Goal: Download file/media

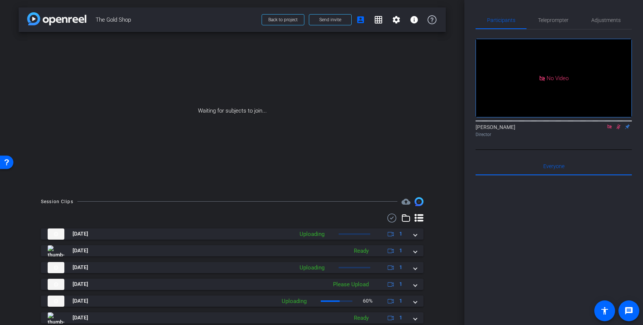
scroll to position [42, 0]
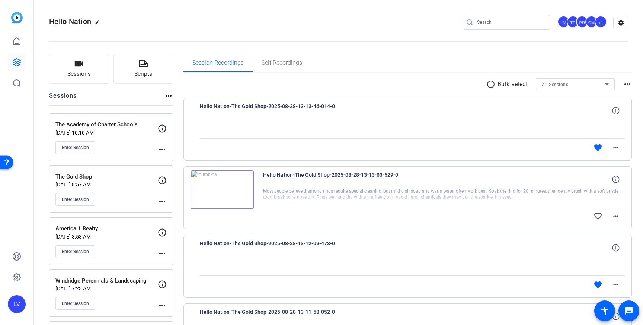
scroll to position [16, 0]
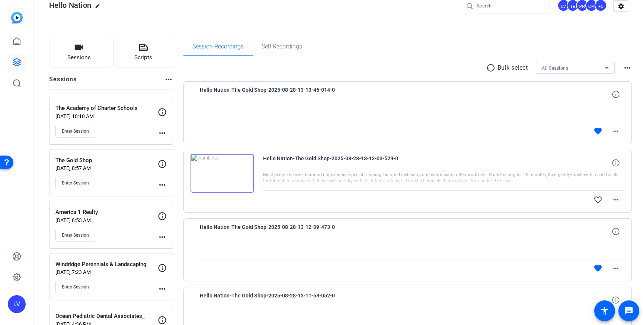
click at [508, 12] on div at bounding box center [510, 6] width 67 height 15
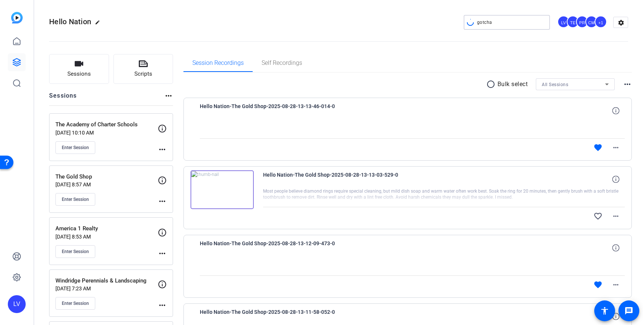
type input "gotcha"
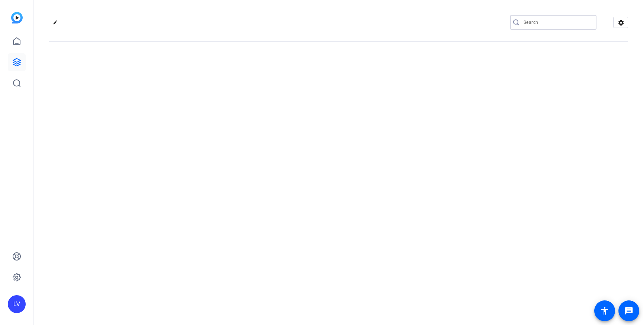
click at [541, 19] on input "Search" at bounding box center [557, 22] width 67 height 9
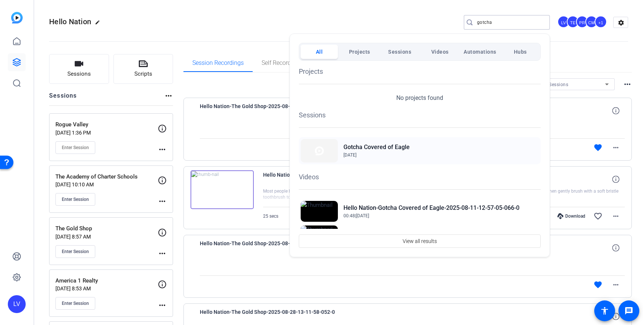
type input "gotcha"
click at [367, 150] on h2 "Gotcha Covered of Eagle" at bounding box center [377, 147] width 66 height 9
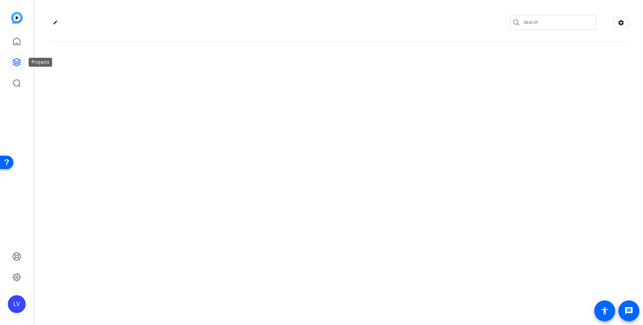
click at [11, 63] on link at bounding box center [17, 62] width 18 height 18
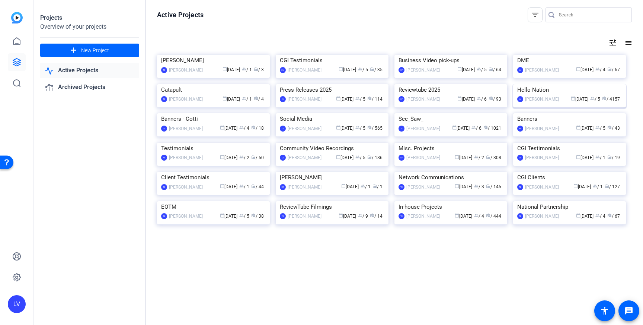
click at [559, 84] on img at bounding box center [569, 84] width 113 height 0
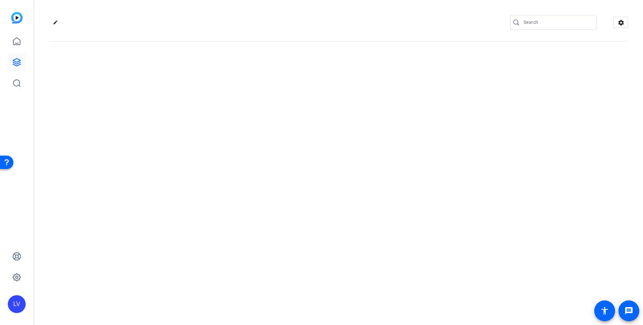
click at [537, 25] on input "Search" at bounding box center [557, 22] width 67 height 9
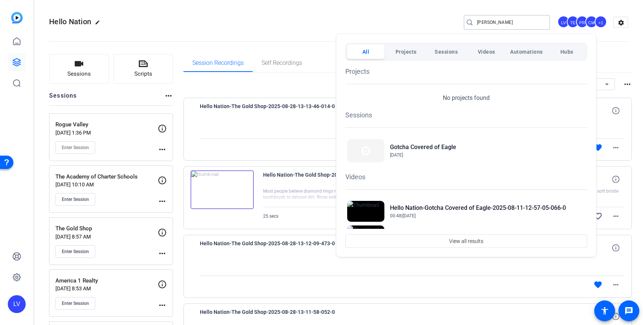
type input "[PERSON_NAME]"
click at [106, 149] on div at bounding box center [321, 162] width 643 height 325
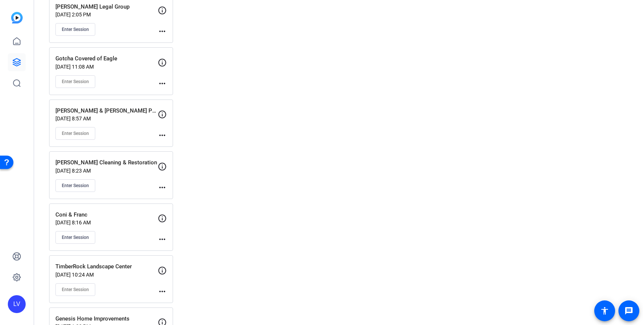
scroll to position [2241, 0]
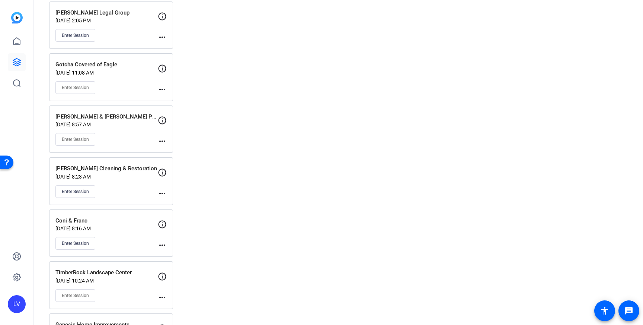
click at [138, 84] on div "Enter Session" at bounding box center [106, 87] width 102 height 13
click at [161, 88] on mat-icon "more_horiz" at bounding box center [162, 89] width 9 height 9
click at [178, 100] on span "Edit Session" at bounding box center [181, 100] width 34 height 9
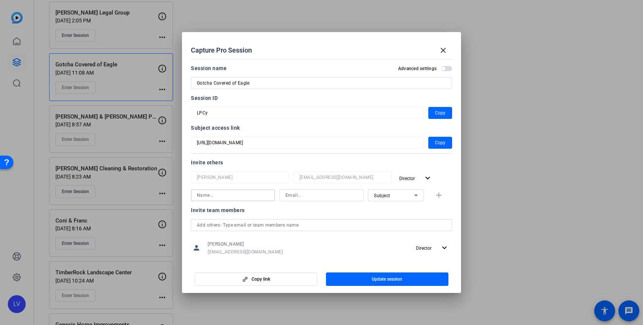
click at [257, 194] on input at bounding box center [233, 195] width 72 height 9
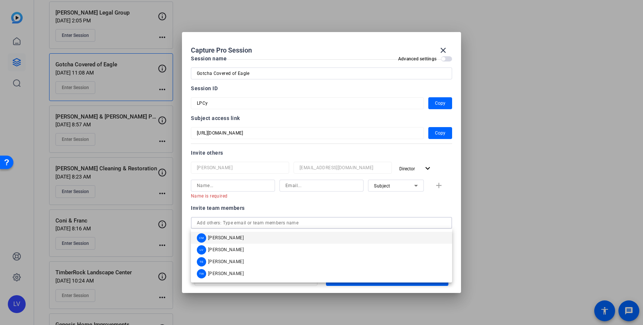
click at [291, 218] on input "text" at bounding box center [321, 222] width 249 height 9
click at [245, 248] on mat-option "LV Louis Voss" at bounding box center [321, 249] width 261 height 12
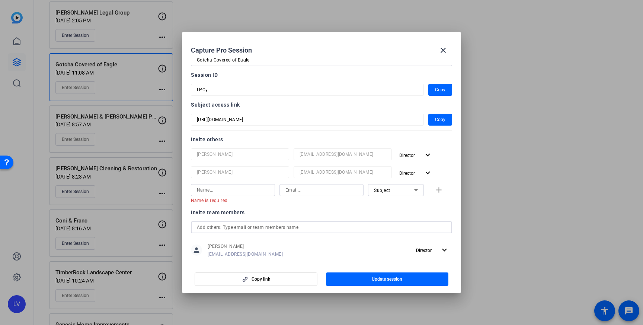
scroll to position [28, 0]
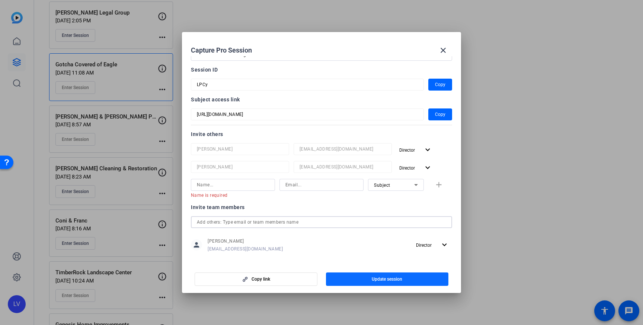
click at [377, 279] on span "Update session" at bounding box center [387, 279] width 31 height 6
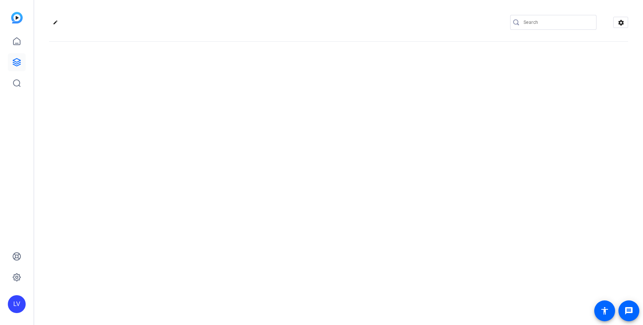
click at [542, 22] on input "Search" at bounding box center [557, 22] width 67 height 9
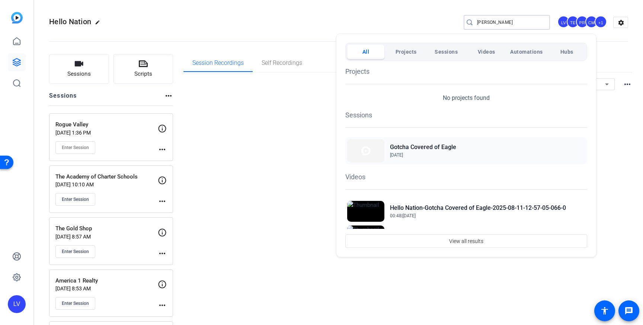
type input "[PERSON_NAME]"
click at [0, 0] on h2 "Gotcha Covered of Eagle" at bounding box center [0, 0] width 0 height 0
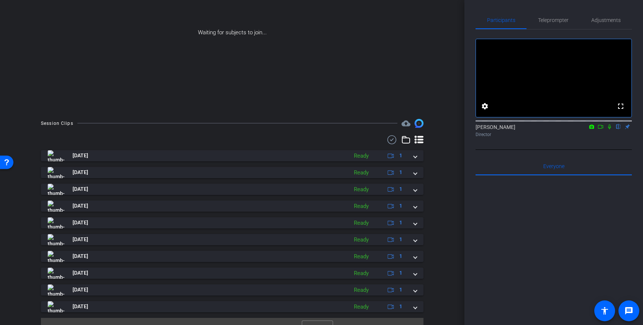
scroll to position [87, 0]
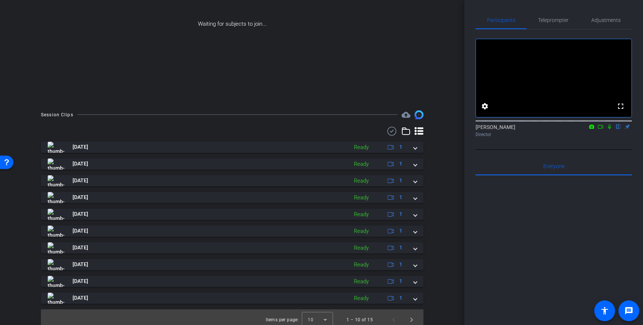
click at [79, 221] on div "[DATE] Ready 1 [DATE] Ready 1 [DATE] Ready 1 [DATE] Ready 1 [DATE] Ready 1 [DAT…" at bounding box center [232, 222] width 383 height 162
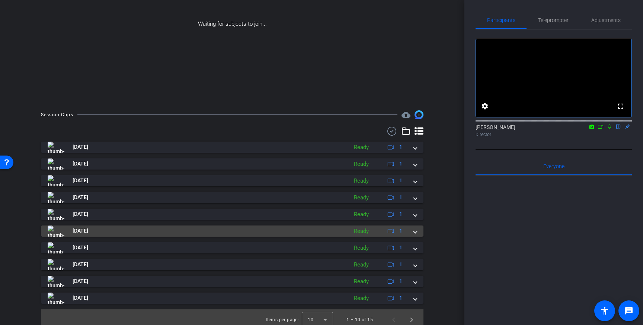
click at [73, 231] on span "Aug 11, 2025" at bounding box center [81, 231] width 16 height 8
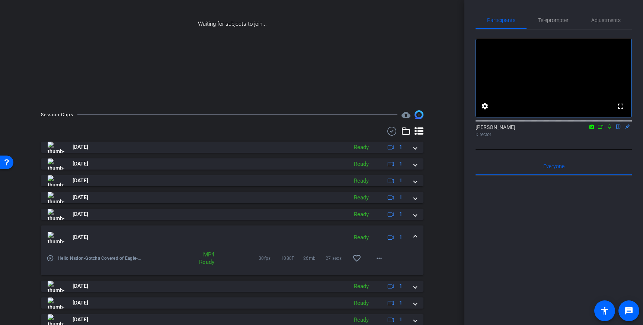
click at [52, 260] on mat-icon "play_circle_outline" at bounding box center [50, 257] width 7 height 7
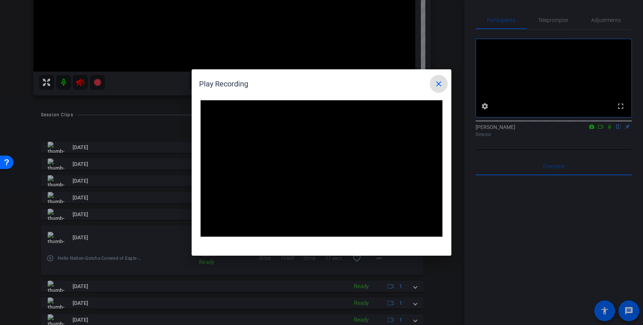
click at [439, 85] on mat-icon "close" at bounding box center [438, 83] width 9 height 9
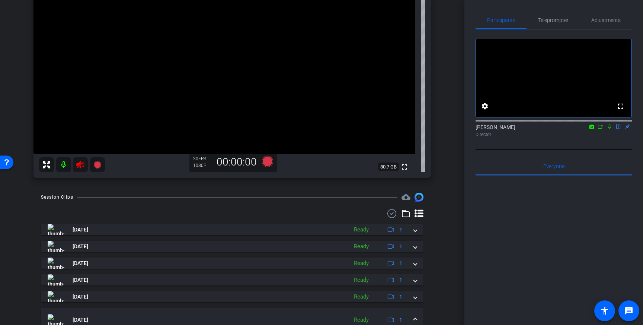
scroll to position [84, 0]
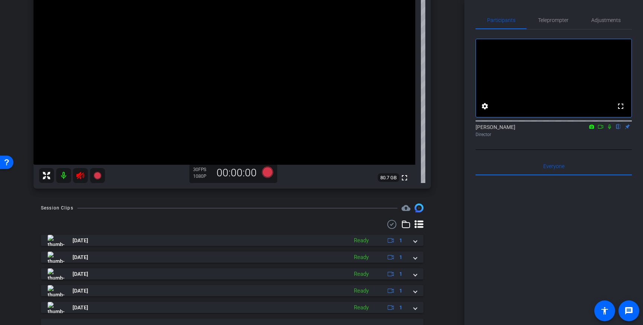
click at [79, 175] on icon at bounding box center [80, 175] width 8 height 7
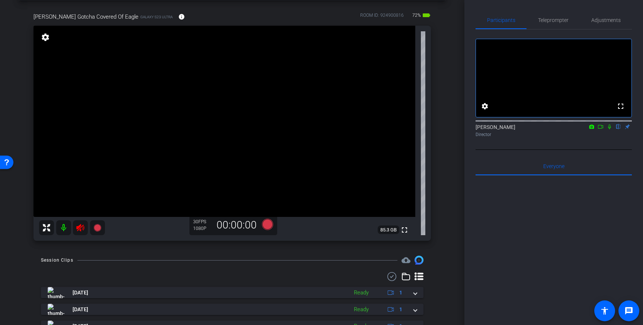
scroll to position [0, 0]
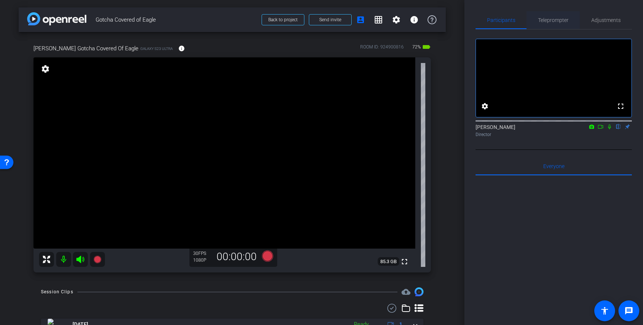
click at [555, 22] on span "Teleprompter" at bounding box center [553, 19] width 31 height 5
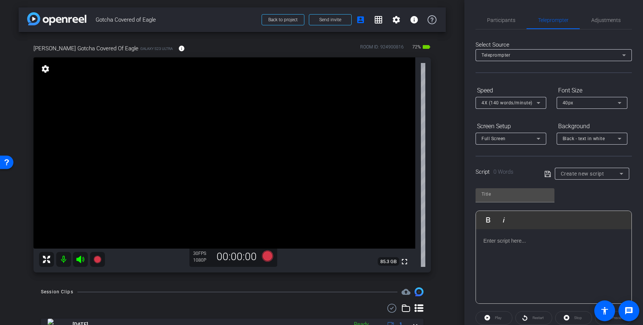
click at [525, 243] on p at bounding box center [554, 240] width 141 height 8
drag, startPoint x: 549, startPoint y: 173, endPoint x: 556, endPoint y: 178, distance: 8.6
click at [549, 173] on icon at bounding box center [548, 173] width 7 height 9
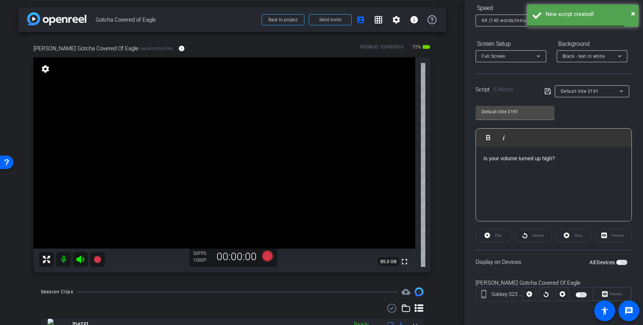
click at [620, 260] on span "button" at bounding box center [621, 261] width 11 height 5
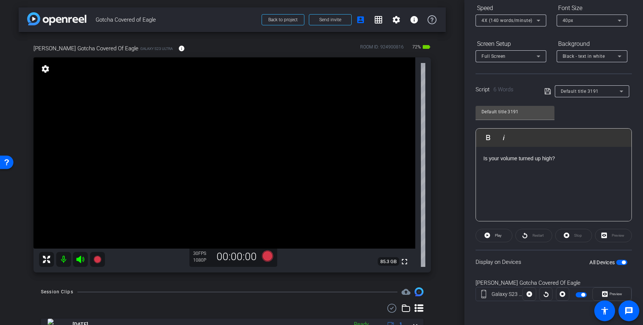
click at [625, 261] on span "button" at bounding box center [624, 262] width 4 height 4
drag, startPoint x: 571, startPoint y: 160, endPoint x: 461, endPoint y: 157, distance: 110.6
click at [461, 157] on div "arrow_back Gotcha Covered of Eagle Back to project Send invite account_box grid…" at bounding box center [321, 162] width 643 height 325
click at [548, 93] on icon at bounding box center [548, 91] width 7 height 9
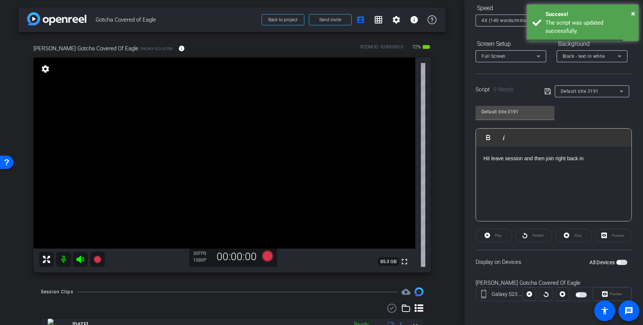
click at [620, 261] on span "button" at bounding box center [619, 262] width 4 height 4
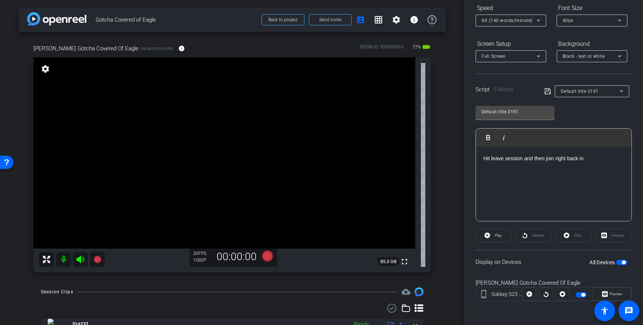
click at [624, 262] on span "button" at bounding box center [624, 262] width 4 height 4
drag, startPoint x: 81, startPoint y: 261, endPoint x: 85, endPoint y: 260, distance: 4.2
click at [81, 261] on icon at bounding box center [80, 258] width 8 height 7
drag, startPoint x: 591, startPoint y: 157, endPoint x: 474, endPoint y: 161, distance: 117.7
click at [474, 161] on div "Participants Teleprompter Adjustments settings Louis Voss flip Director Everyon…" at bounding box center [554, 162] width 179 height 325
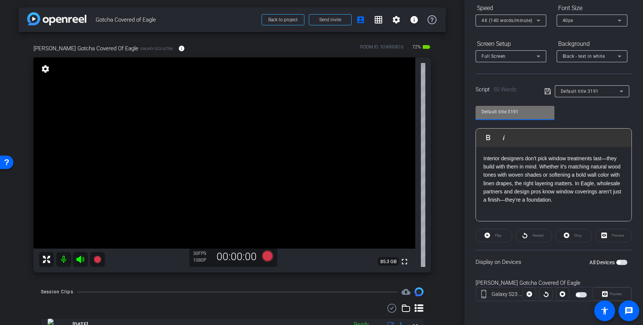
drag, startPoint x: 523, startPoint y: 114, endPoint x: 477, endPoint y: 114, distance: 46.5
click at [477, 114] on div "Default title 3191" at bounding box center [515, 113] width 79 height 14
type input "Gotcha covered"
click at [548, 92] on icon at bounding box center [548, 91] width 6 height 6
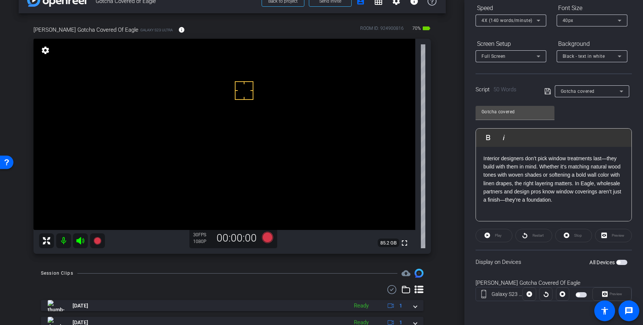
scroll to position [0, 0]
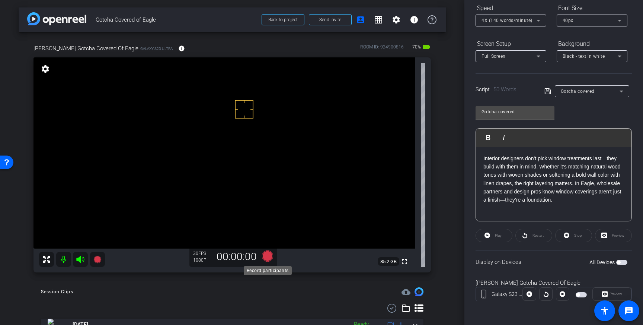
click at [266, 256] on icon at bounding box center [267, 255] width 11 height 11
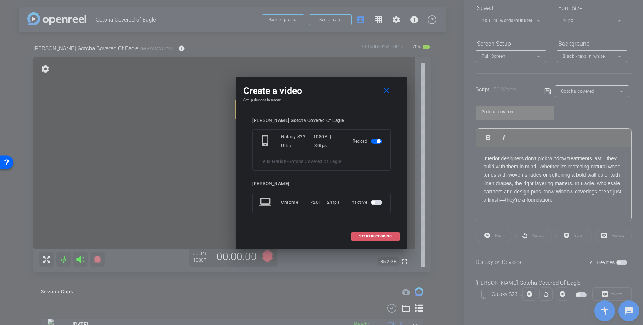
click at [363, 236] on span "START RECORDING" at bounding box center [375, 236] width 33 height 4
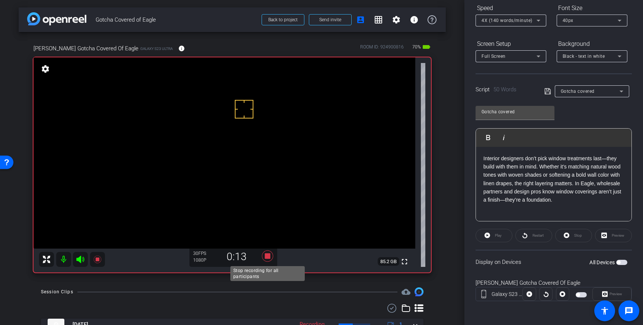
click at [266, 257] on icon at bounding box center [267, 255] width 11 height 11
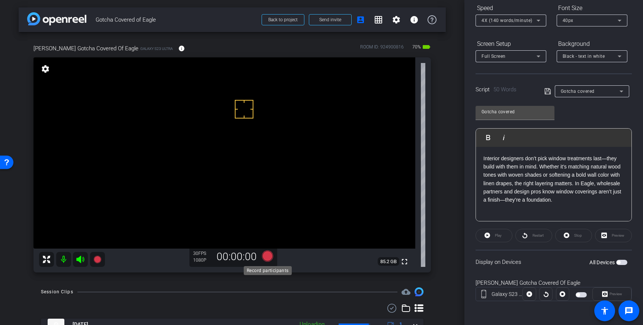
click at [267, 256] on icon at bounding box center [267, 255] width 11 height 11
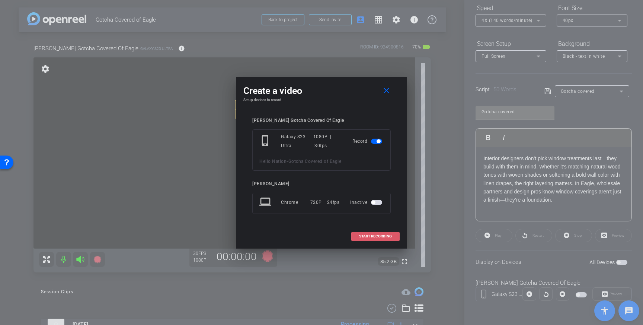
click at [374, 234] on span "START RECORDING" at bounding box center [375, 236] width 33 height 4
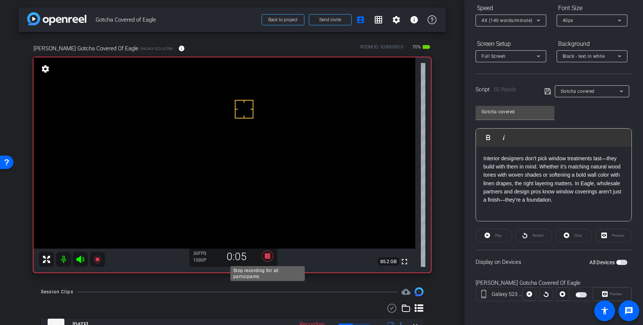
click at [268, 256] on icon at bounding box center [267, 255] width 11 height 11
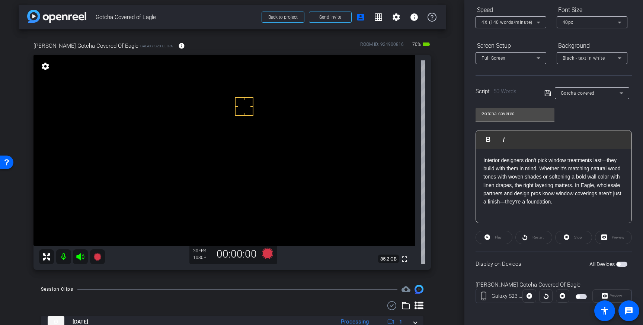
scroll to position [82, 0]
click at [622, 264] on span "button" at bounding box center [621, 261] width 11 height 5
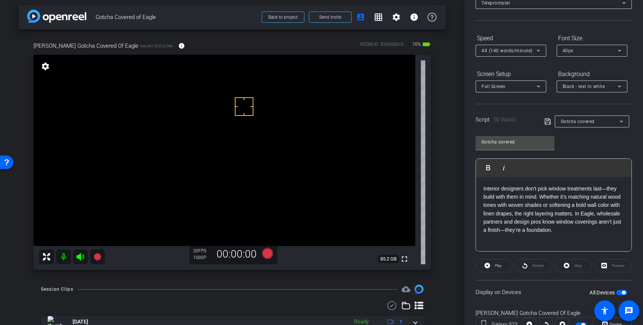
scroll to position [0, 0]
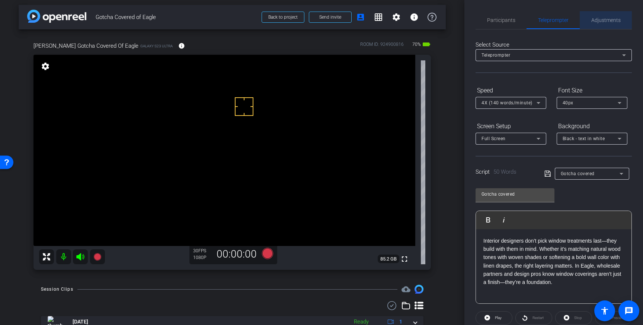
click at [595, 17] on span "Adjustments" at bounding box center [605, 19] width 29 height 5
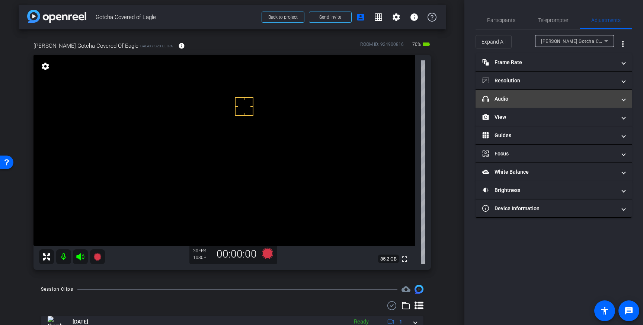
click at [594, 98] on mat-panel-title "headphone icon Audio" at bounding box center [549, 99] width 134 height 8
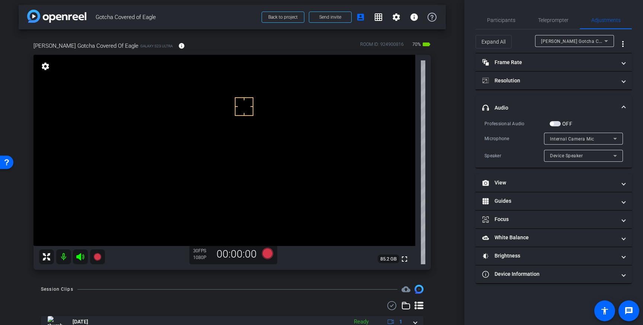
click at [556, 124] on span "button" at bounding box center [555, 123] width 11 height 5
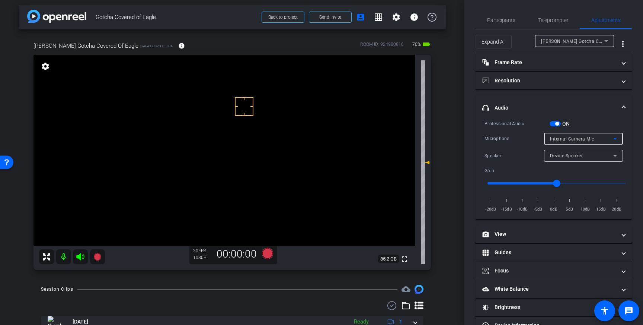
click at [605, 138] on div "Internal Camera Mic" at bounding box center [581, 138] width 63 height 9
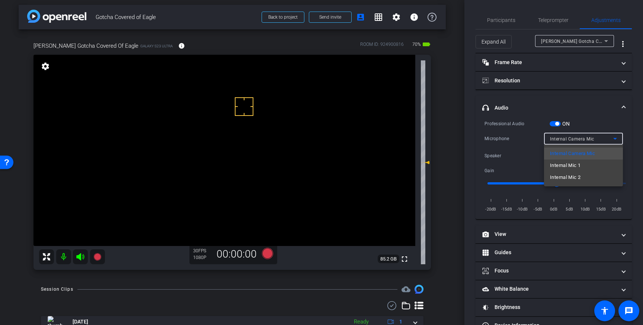
click at [574, 166] on span "Internal Mic 1" at bounding box center [565, 165] width 31 height 9
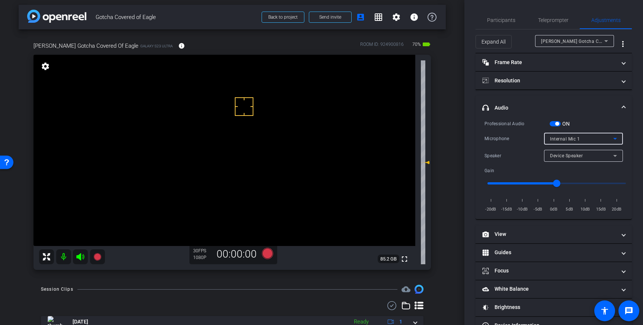
click at [606, 138] on div "Internal Mic 1" at bounding box center [581, 138] width 63 height 9
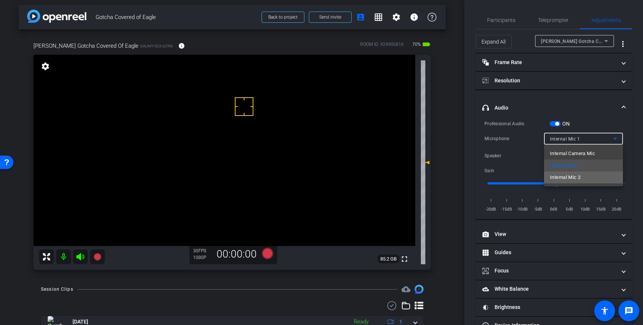
click at [578, 176] on span "Internal Mic 2" at bounding box center [565, 177] width 31 height 9
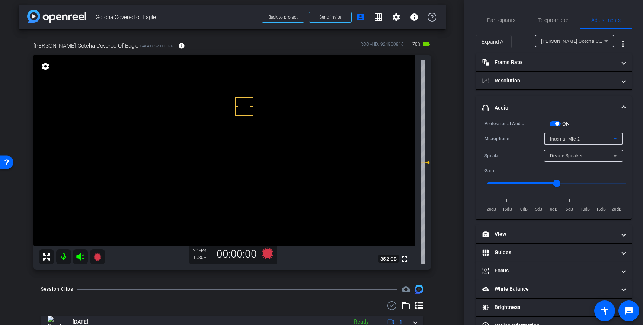
click at [600, 140] on div "Internal Mic 2" at bounding box center [581, 138] width 63 height 9
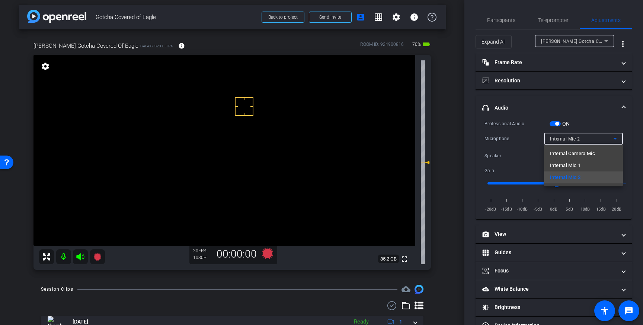
click at [576, 165] on span "Internal Mic 1" at bounding box center [565, 165] width 31 height 9
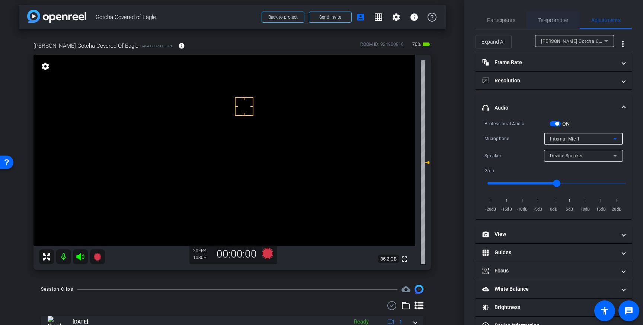
click at [552, 20] on span "Teleprompter" at bounding box center [553, 19] width 31 height 5
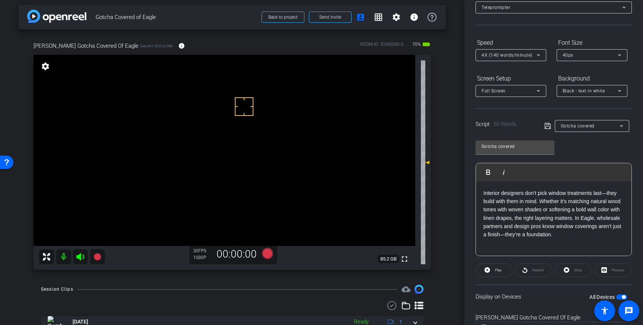
scroll to position [52, 0]
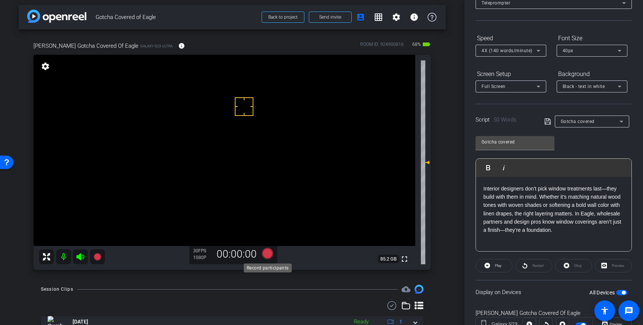
click at [270, 254] on icon at bounding box center [267, 253] width 11 height 11
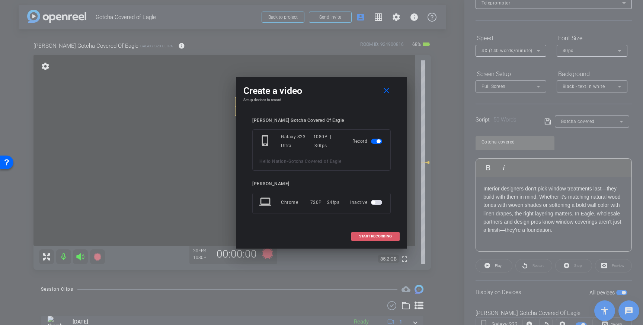
drag, startPoint x: 374, startPoint y: 236, endPoint x: 378, endPoint y: 234, distance: 4.5
click at [374, 236] on span "START RECORDING" at bounding box center [375, 236] width 33 height 4
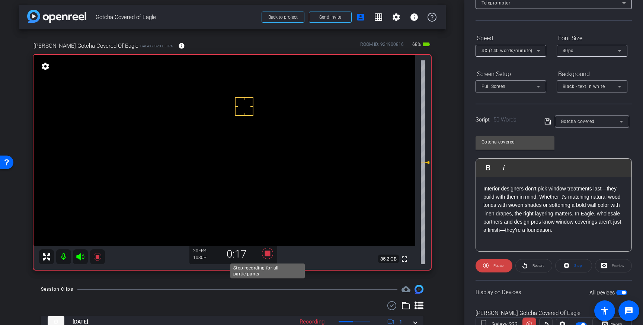
click at [271, 254] on icon at bounding box center [268, 252] width 18 height 13
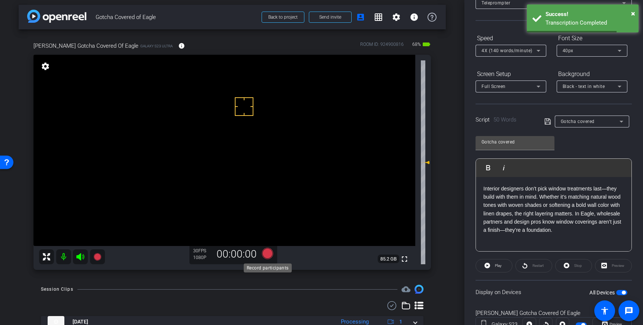
click at [270, 254] on icon at bounding box center [267, 253] width 11 height 11
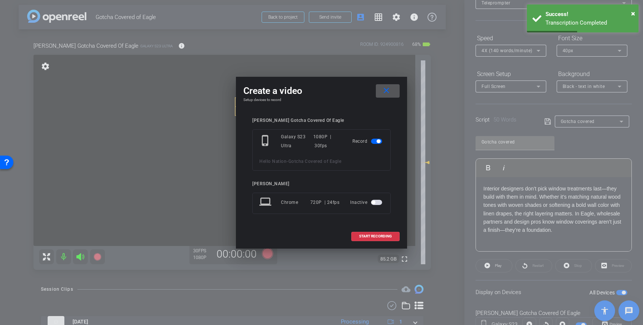
drag, startPoint x: 370, startPoint y: 234, endPoint x: 414, endPoint y: 224, distance: 45.0
click at [371, 234] on span "START RECORDING" at bounding box center [375, 236] width 33 height 4
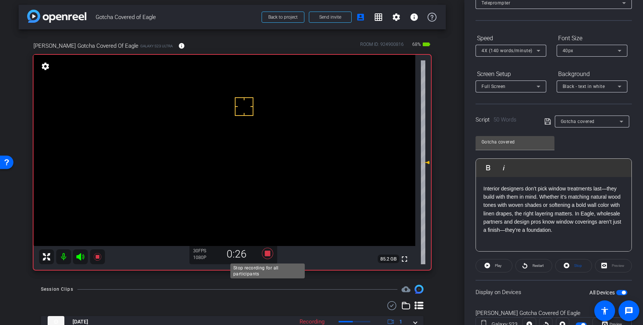
scroll to position [5, 0]
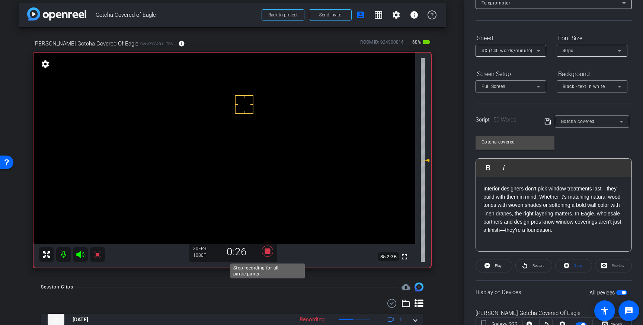
click at [269, 255] on icon at bounding box center [268, 250] width 18 height 13
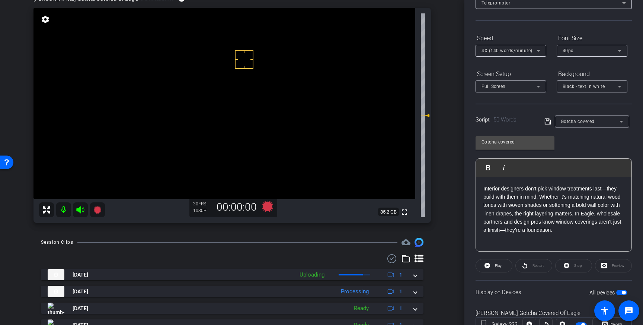
scroll to position [51, 0]
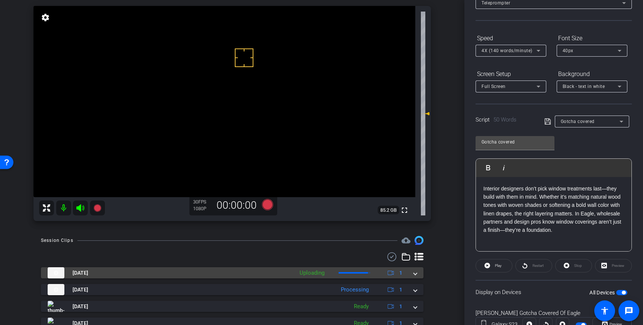
drag, startPoint x: 415, startPoint y: 275, endPoint x: 397, endPoint y: 284, distance: 19.5
click at [415, 275] on span at bounding box center [415, 273] width 3 height 8
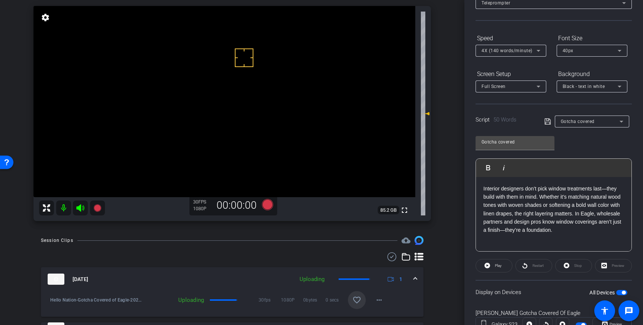
click at [354, 297] on mat-icon "favorite_border" at bounding box center [356, 299] width 9 height 9
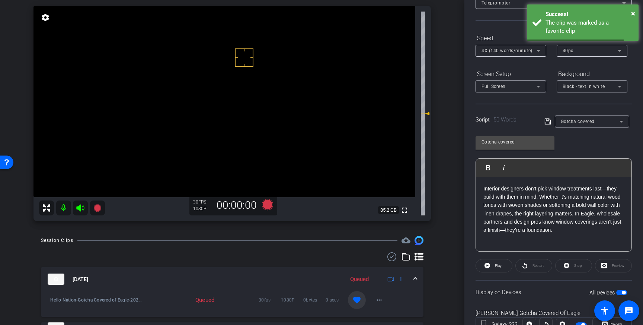
click at [413, 280] on div "Aug 28, 2025 Queued 1" at bounding box center [231, 278] width 366 height 11
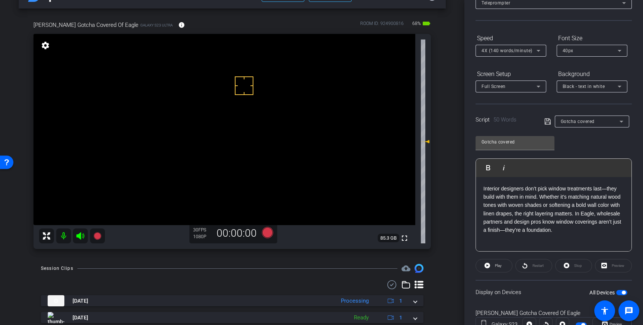
scroll to position [25, 0]
drag, startPoint x: 239, startPoint y: 79, endPoint x: 239, endPoint y: 86, distance: 7.4
click at [266, 230] on icon at bounding box center [267, 231] width 11 height 11
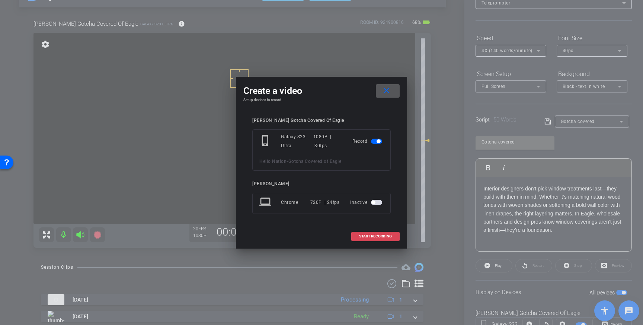
click at [373, 234] on span "START RECORDING" at bounding box center [375, 236] width 33 height 4
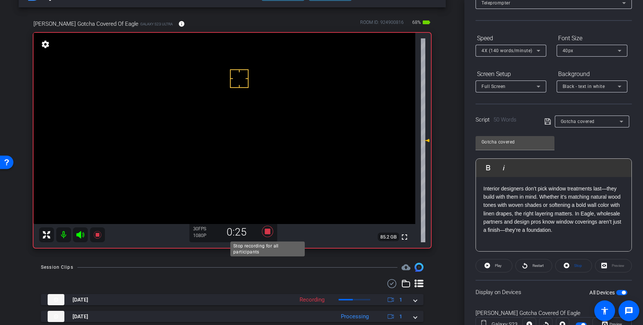
click at [269, 232] on icon at bounding box center [267, 231] width 11 height 11
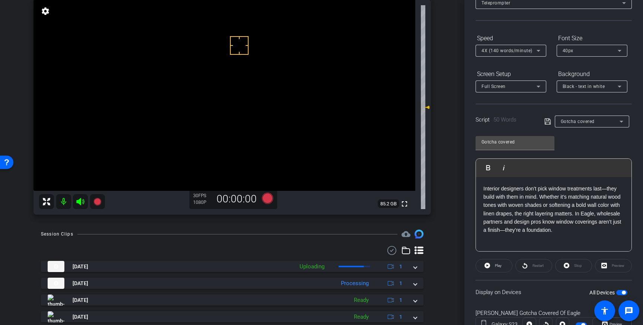
scroll to position [61, 0]
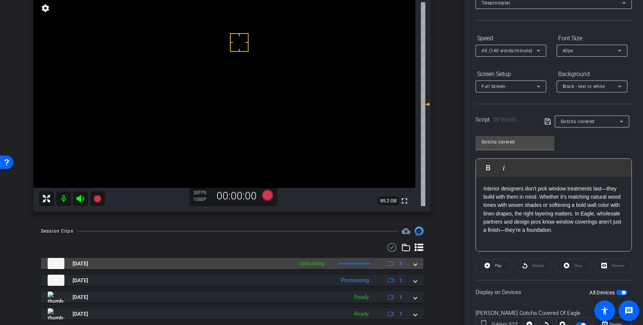
drag, startPoint x: 415, startPoint y: 265, endPoint x: 408, endPoint y: 268, distance: 7.7
click at [415, 265] on span at bounding box center [415, 263] width 3 height 8
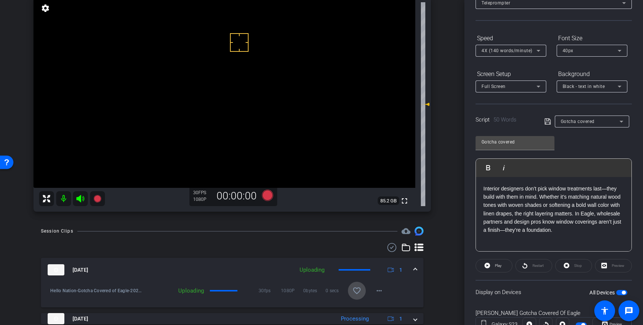
click at [358, 288] on mat-icon "favorite_border" at bounding box center [356, 290] width 9 height 9
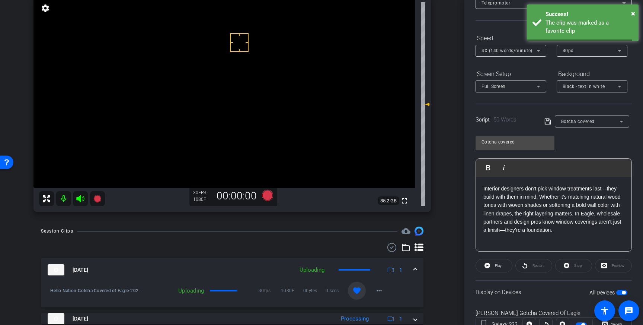
click at [416, 269] on span at bounding box center [415, 270] width 3 height 8
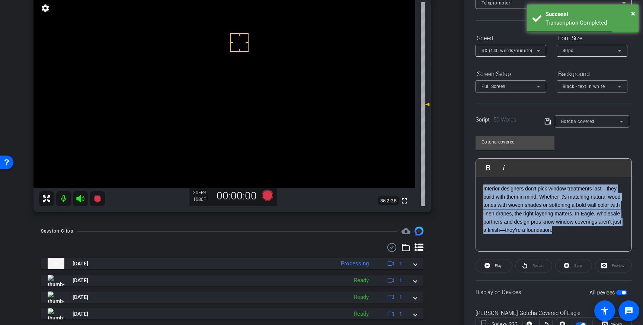
drag, startPoint x: 558, startPoint y: 230, endPoint x: 481, endPoint y: 191, distance: 86.2
click at [482, 191] on div "Interior designers don’t pick window treatments last—they build with them in mi…" at bounding box center [554, 214] width 156 height 74
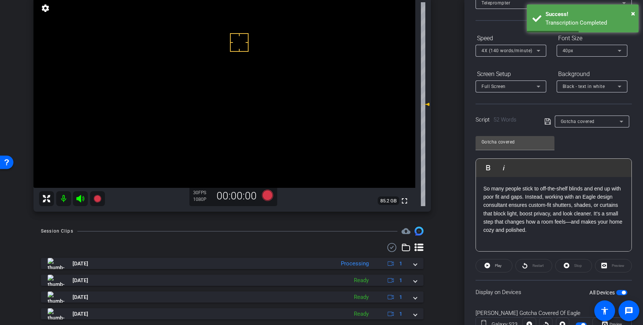
click at [545, 120] on icon at bounding box center [548, 121] width 7 height 9
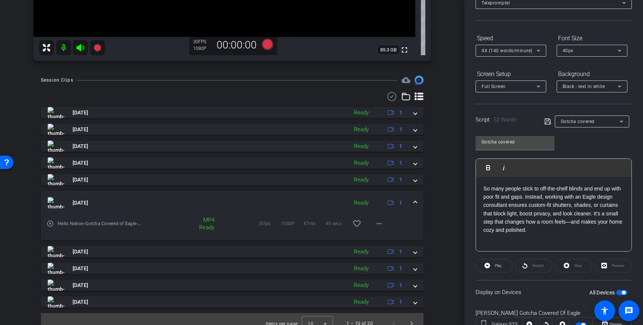
scroll to position [220, 0]
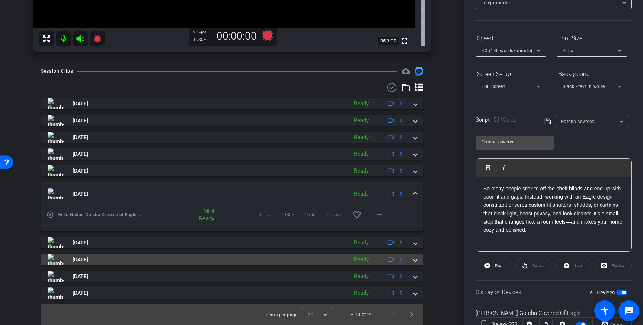
click at [413, 259] on div "Aug 11, 2025 Ready 1" at bounding box center [231, 258] width 366 height 11
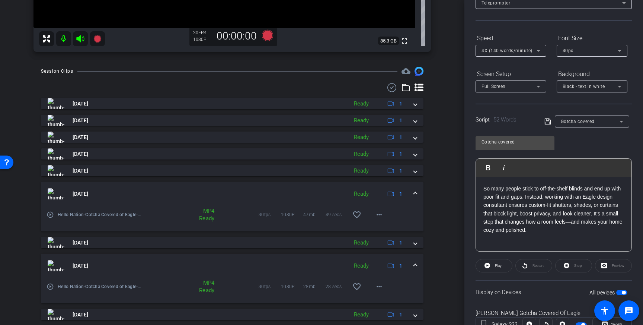
scroll to position [259, 0]
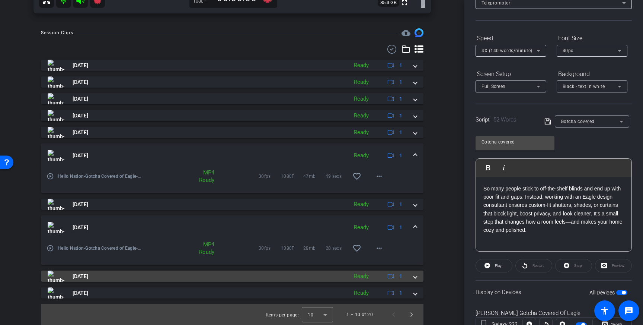
click at [54, 278] on img at bounding box center [56, 275] width 17 height 11
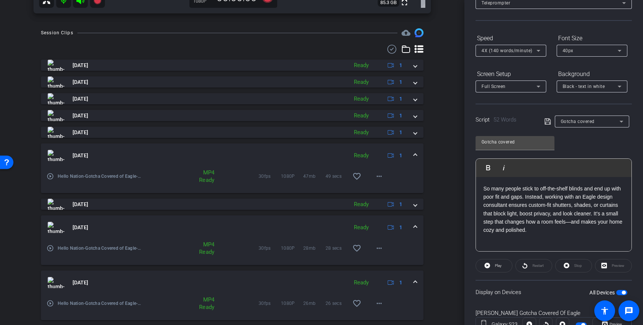
click at [52, 303] on mat-icon "play_circle_outline" at bounding box center [50, 302] width 7 height 7
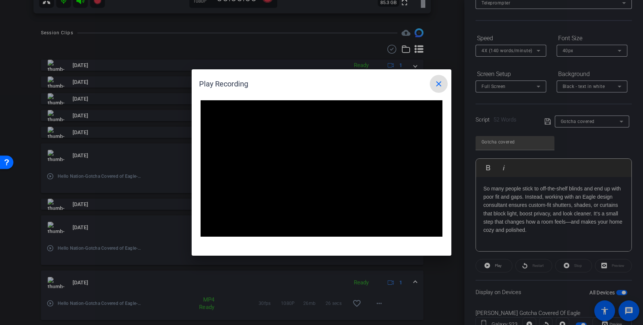
click at [437, 87] on mat-icon "close" at bounding box center [438, 83] width 9 height 9
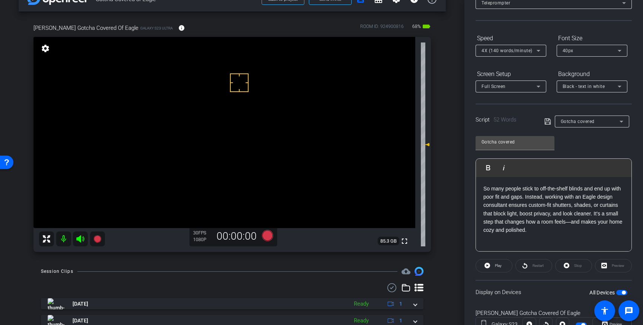
scroll to position [20, 0]
click at [265, 236] on icon at bounding box center [267, 235] width 11 height 11
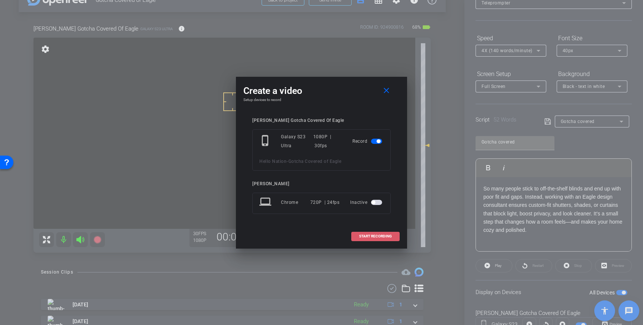
click at [370, 235] on span "START RECORDING" at bounding box center [375, 236] width 33 height 4
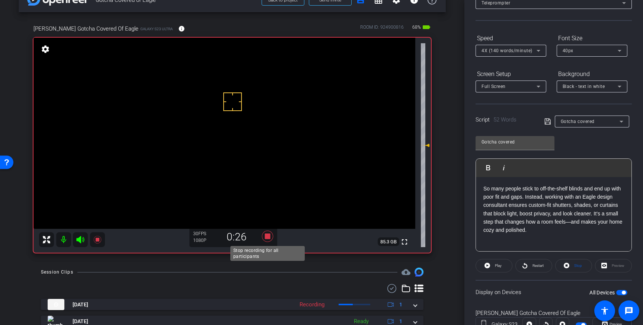
click at [268, 236] on icon at bounding box center [267, 235] width 11 height 11
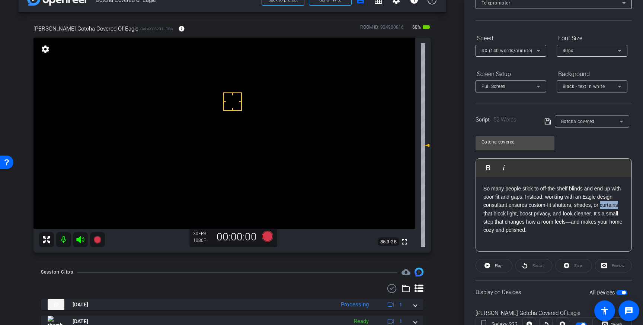
drag, startPoint x: 621, startPoint y: 206, endPoint x: 602, endPoint y: 207, distance: 19.0
click at [602, 207] on p "So many people stick to off‑the‑shelf blinds and end up with poor fit and gaps.…" at bounding box center [554, 209] width 141 height 50
click at [548, 123] on icon at bounding box center [548, 121] width 7 height 9
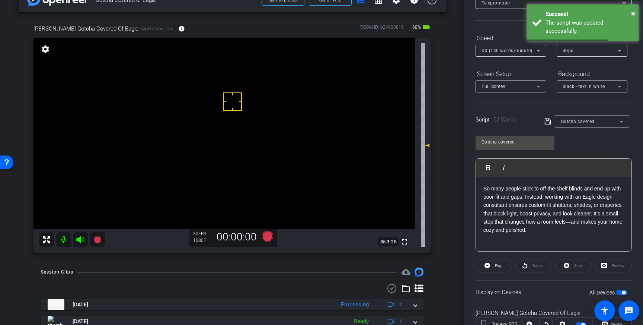
click at [620, 292] on span "button" at bounding box center [621, 292] width 11 height 5
click at [620, 292] on span "button" at bounding box center [619, 292] width 4 height 4
click at [547, 122] on icon at bounding box center [548, 121] width 7 height 9
click at [268, 236] on icon at bounding box center [267, 235] width 11 height 11
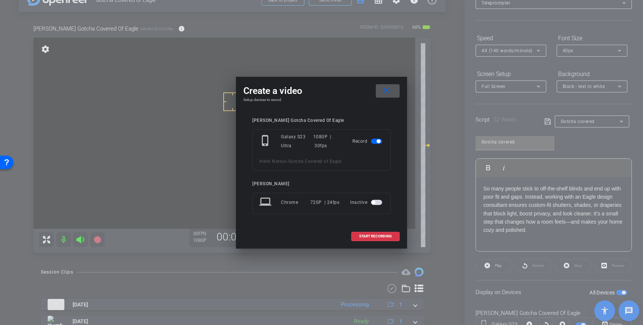
drag, startPoint x: 379, startPoint y: 236, endPoint x: 415, endPoint y: 222, distance: 38.8
click at [379, 236] on span "START RECORDING" at bounding box center [375, 236] width 33 height 4
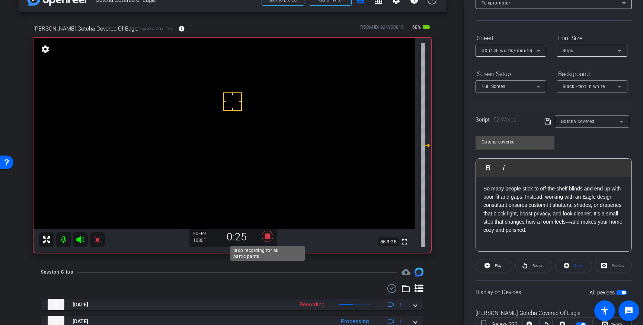
click at [269, 237] on icon at bounding box center [267, 235] width 11 height 11
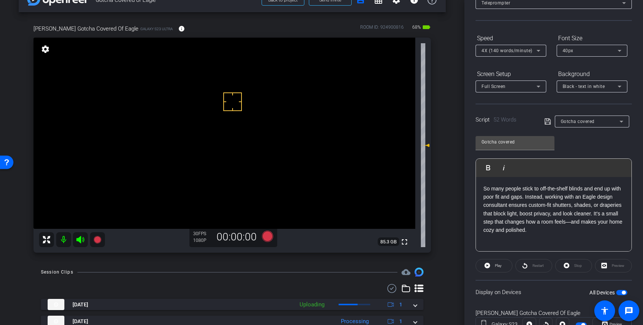
scroll to position [50, 0]
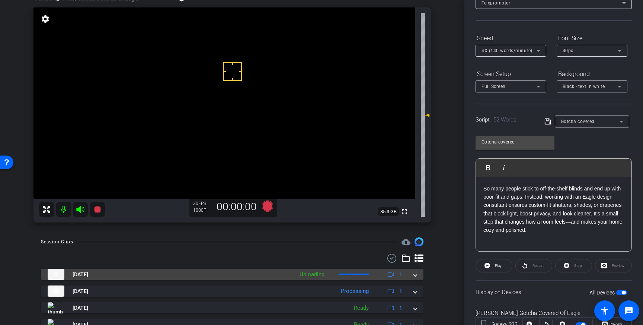
click at [419, 275] on mat-expansion-panel-header "Aug 28, 2025 Uploading 1" at bounding box center [232, 273] width 383 height 11
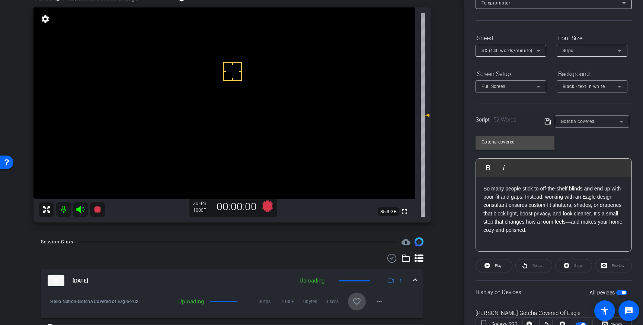
click at [357, 296] on span at bounding box center [357, 301] width 18 height 18
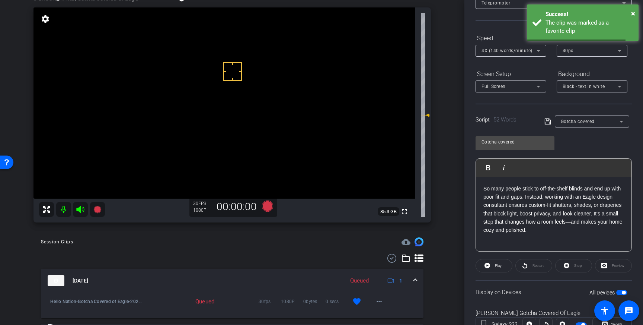
click at [411, 277] on div "Aug 28, 2025 Queued 1" at bounding box center [231, 280] width 366 height 11
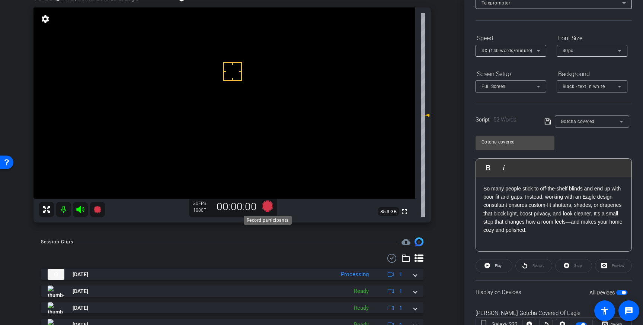
click at [268, 208] on icon at bounding box center [267, 205] width 11 height 11
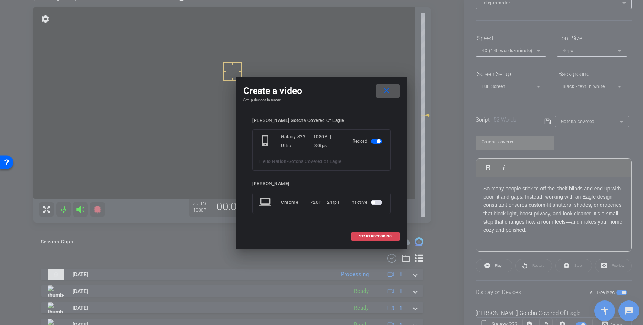
click at [378, 236] on span "START RECORDING" at bounding box center [375, 236] width 33 height 4
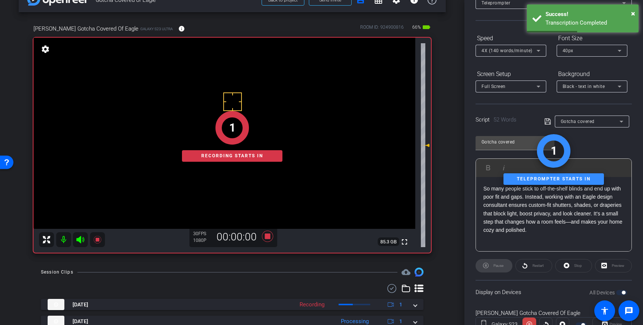
scroll to position [16, 0]
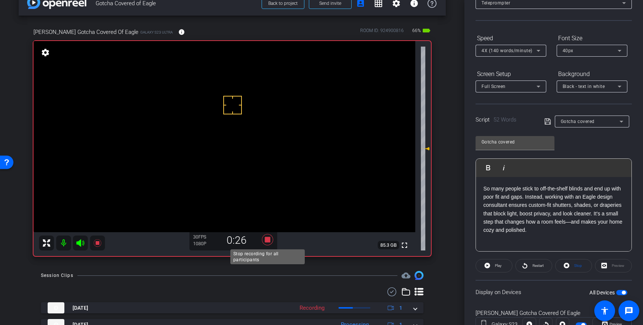
click at [268, 241] on icon at bounding box center [267, 239] width 11 height 11
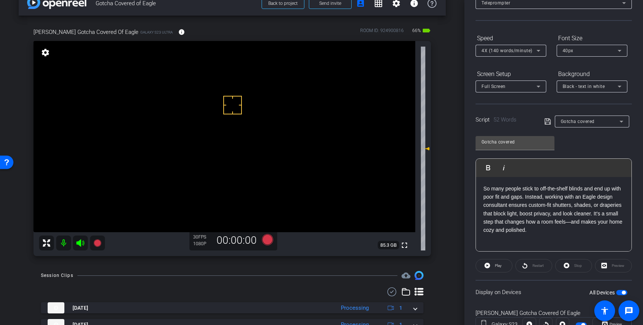
click at [622, 291] on span "button" at bounding box center [621, 292] width 11 height 5
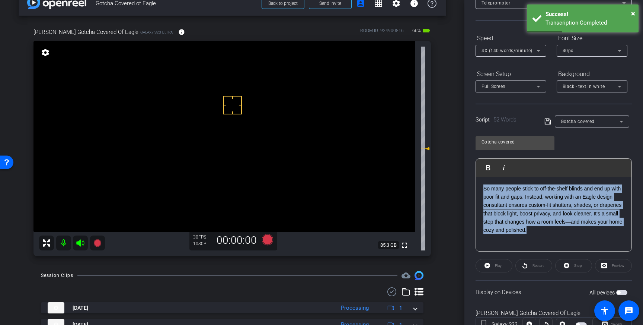
drag, startPoint x: 533, startPoint y: 230, endPoint x: 484, endPoint y: 189, distance: 63.6
click at [484, 189] on p "So many people stick to off‑the‑shelf blinds and end up with poor fit and gaps.…" at bounding box center [554, 209] width 141 height 50
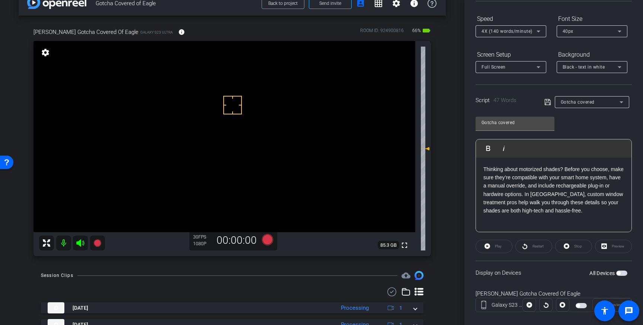
scroll to position [74, 0]
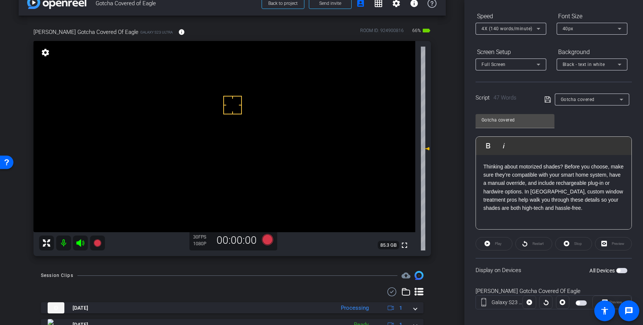
click at [623, 269] on span "button" at bounding box center [621, 270] width 11 height 5
click at [546, 99] on icon at bounding box center [548, 99] width 7 height 9
drag, startPoint x: 621, startPoint y: 269, endPoint x: 631, endPoint y: 278, distance: 13.4
click at [621, 269] on span "button" at bounding box center [621, 270] width 11 height 5
click at [620, 270] on span "button" at bounding box center [619, 270] width 4 height 4
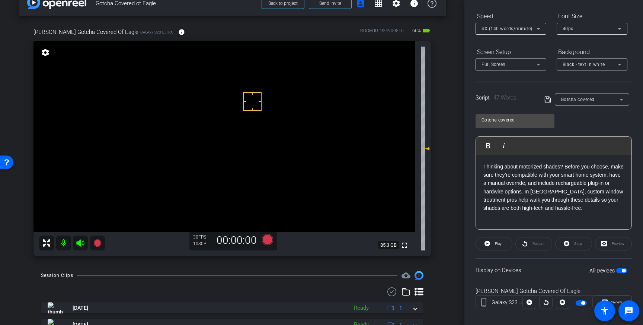
click at [548, 101] on icon at bounding box center [548, 99] width 7 height 9
click at [267, 239] on icon at bounding box center [267, 239] width 11 height 11
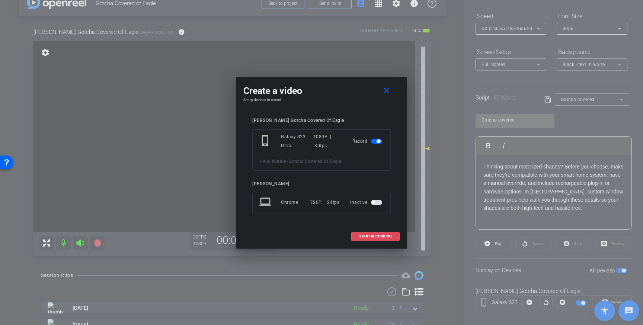
drag, startPoint x: 369, startPoint y: 232, endPoint x: 448, endPoint y: 163, distance: 104.8
click at [371, 232] on span at bounding box center [376, 236] width 48 height 18
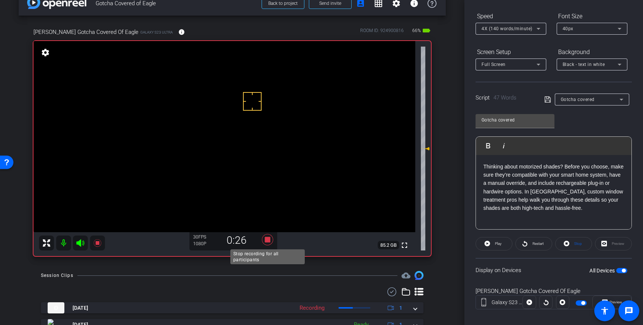
click at [269, 239] on icon at bounding box center [267, 239] width 11 height 11
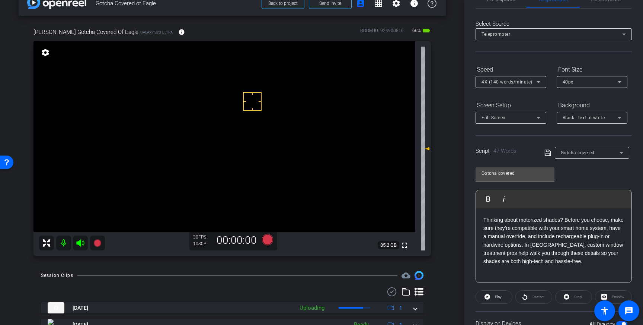
scroll to position [0, 0]
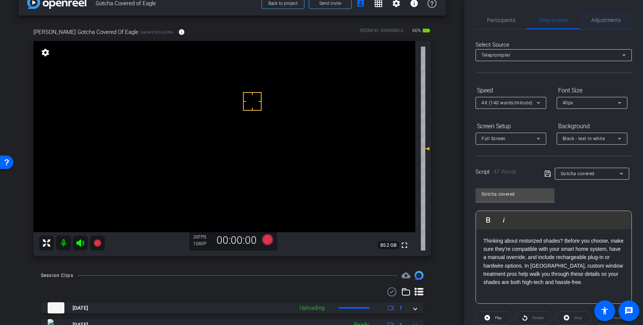
click at [601, 21] on span "Adjustments" at bounding box center [605, 19] width 29 height 5
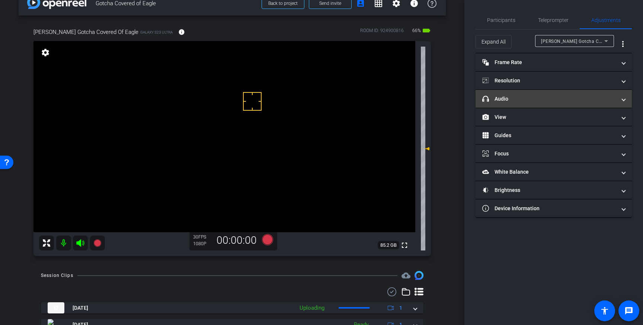
click at [589, 103] on mat-expansion-panel-header "headphone icon Audio" at bounding box center [554, 99] width 156 height 18
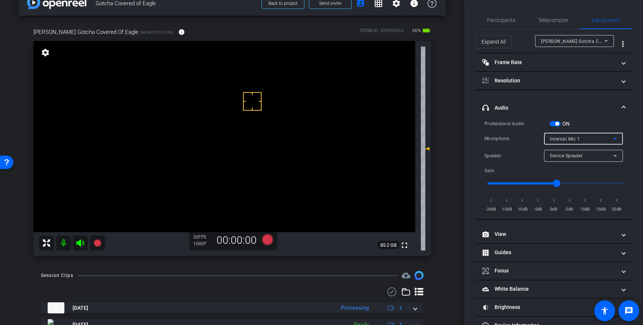
click at [569, 137] on span "Internal Mic 1" at bounding box center [565, 138] width 30 height 5
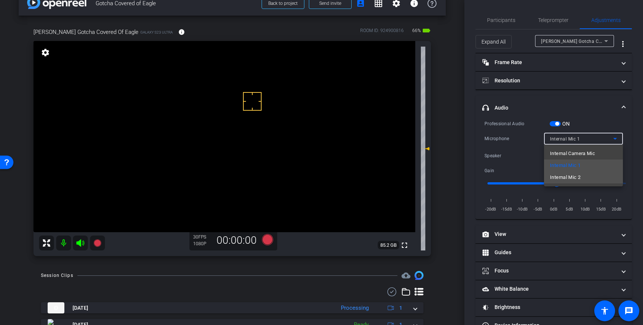
click at [564, 179] on span "Internal Mic 2" at bounding box center [565, 177] width 31 height 9
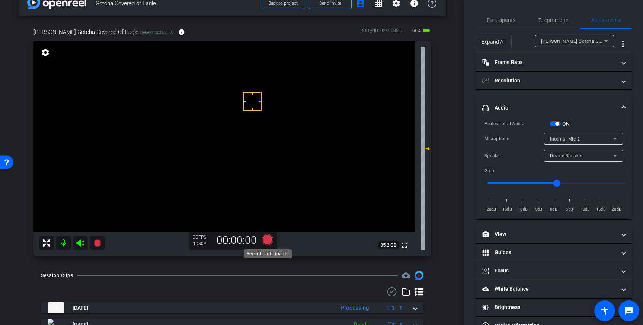
click at [267, 240] on icon at bounding box center [267, 239] width 11 height 11
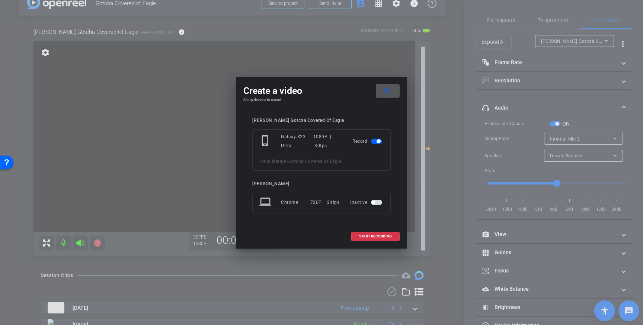
drag, startPoint x: 390, startPoint y: 239, endPoint x: 405, endPoint y: 227, distance: 18.9
click at [390, 239] on span at bounding box center [376, 236] width 48 height 18
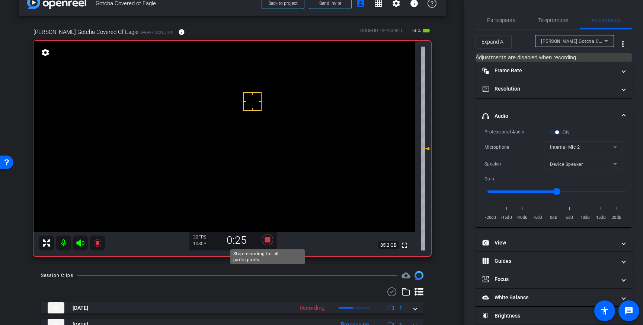
click at [268, 240] on icon at bounding box center [267, 239] width 11 height 11
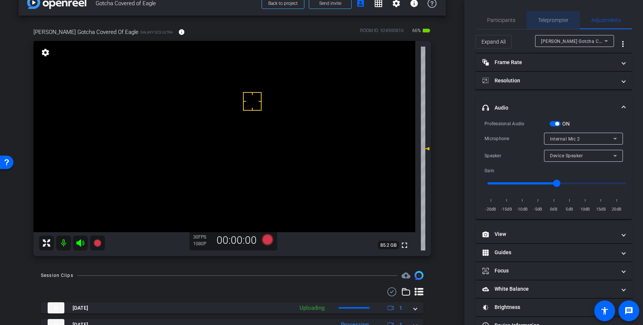
click at [536, 18] on div "Teleprompter" at bounding box center [553, 20] width 53 height 18
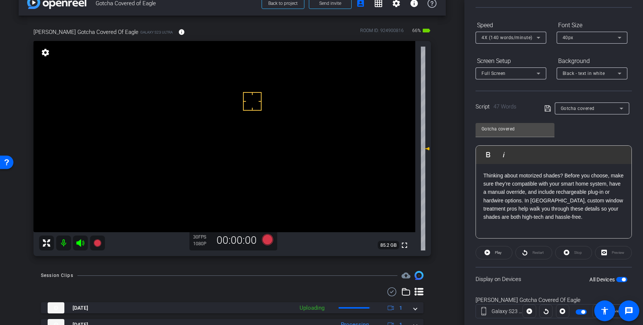
scroll to position [82, 0]
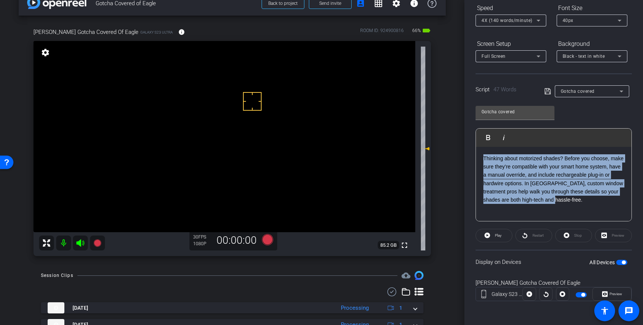
drag, startPoint x: 548, startPoint y: 202, endPoint x: 485, endPoint y: 158, distance: 77.0
click at [485, 158] on p "Thinking about motorized shades? Before you choose, make sure they’re compatibl…" at bounding box center [554, 179] width 141 height 50
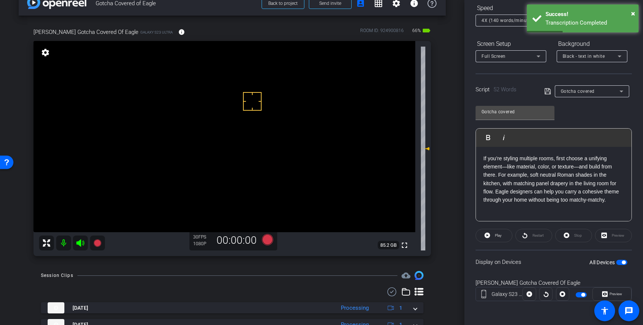
drag, startPoint x: 547, startPoint y: 91, endPoint x: 642, endPoint y: 270, distance: 202.6
click at [547, 92] on icon at bounding box center [548, 91] width 7 height 9
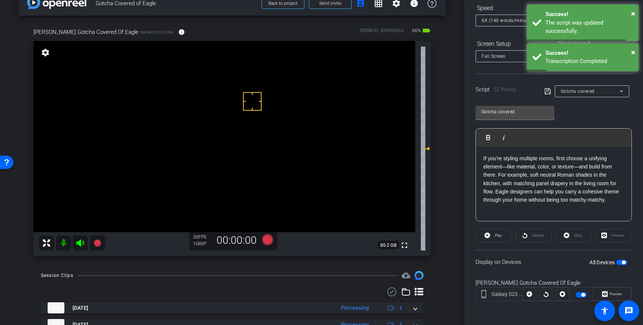
click at [619, 263] on span "button" at bounding box center [621, 261] width 11 height 5
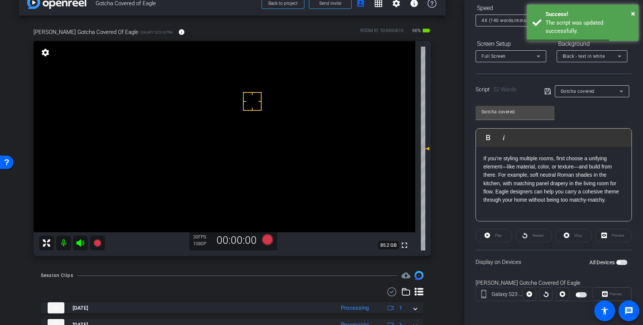
click at [622, 261] on span "button" at bounding box center [621, 261] width 11 height 5
click at [548, 88] on icon at bounding box center [548, 91] width 6 height 6
click at [269, 240] on icon at bounding box center [267, 239] width 11 height 11
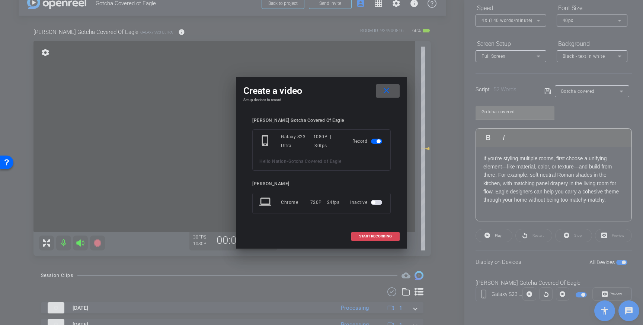
click at [374, 235] on span "START RECORDING" at bounding box center [375, 236] width 33 height 4
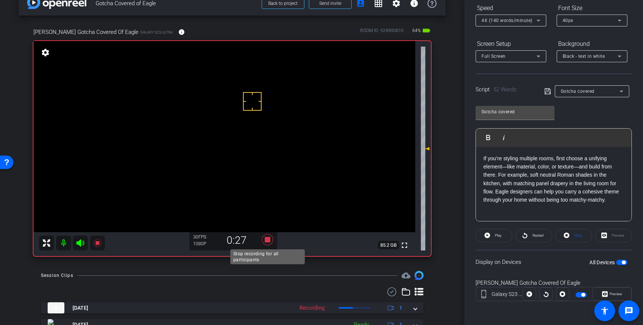
drag, startPoint x: 270, startPoint y: 238, endPoint x: 278, endPoint y: 243, distance: 9.0
click at [270, 238] on icon at bounding box center [268, 239] width 18 height 13
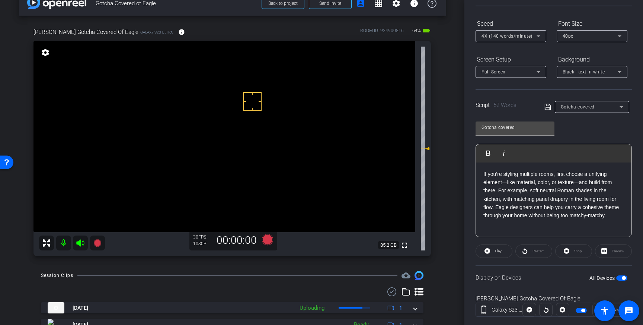
scroll to position [0, 0]
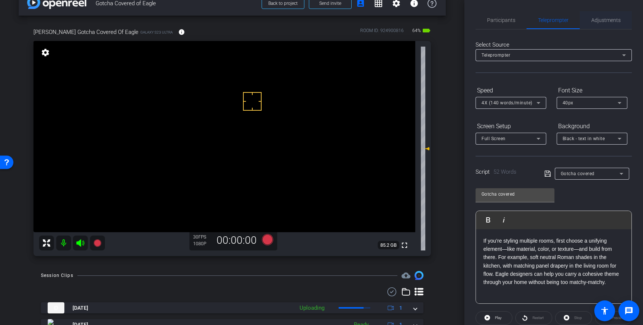
click at [606, 23] on span "Adjustments" at bounding box center [605, 20] width 29 height 18
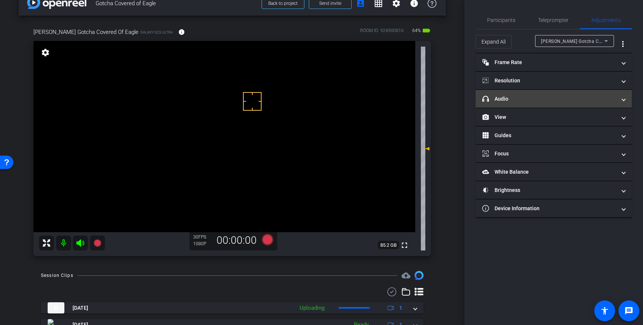
click at [577, 97] on mat-panel-title "headphone icon Audio" at bounding box center [549, 99] width 134 height 8
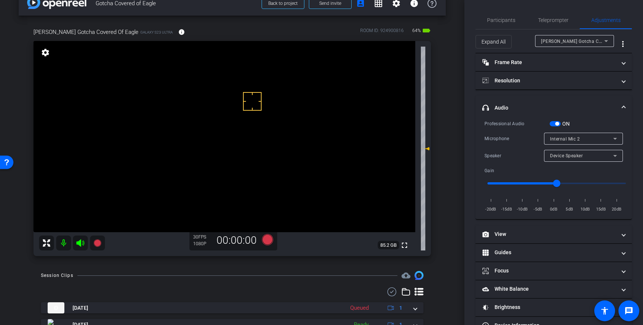
click at [582, 138] on div "Internal Mic 2" at bounding box center [581, 138] width 63 height 9
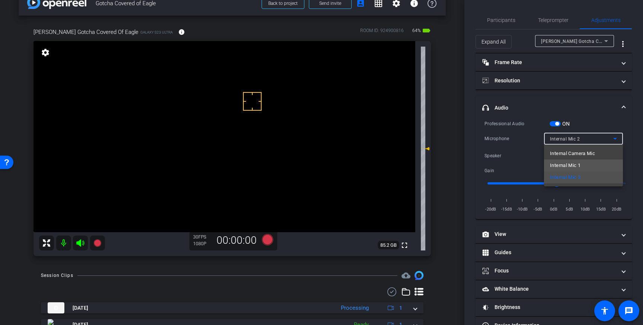
click at [572, 167] on span "Internal Mic 1" at bounding box center [565, 165] width 31 height 9
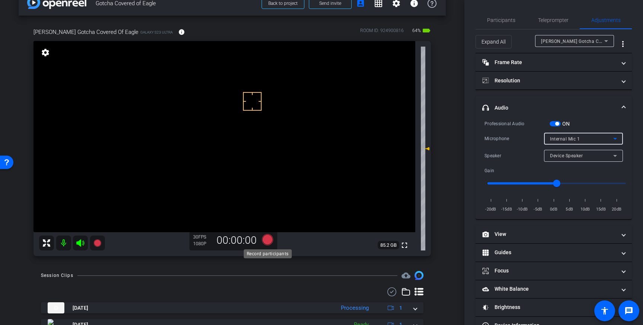
click at [268, 240] on icon at bounding box center [267, 239] width 11 height 11
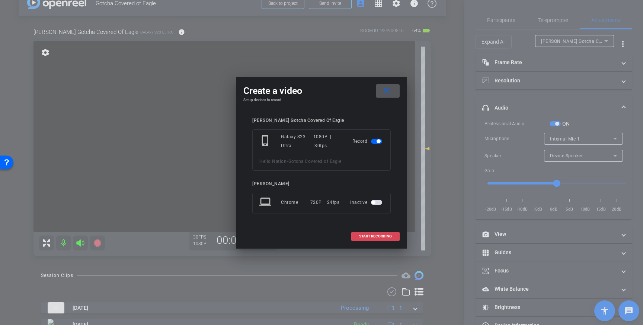
click at [382, 236] on span "START RECORDING" at bounding box center [375, 236] width 33 height 4
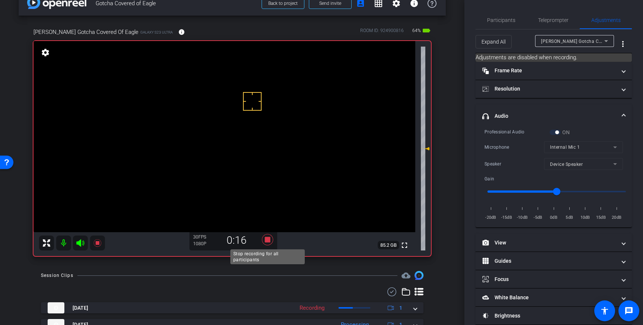
click at [269, 238] on icon at bounding box center [267, 239] width 11 height 11
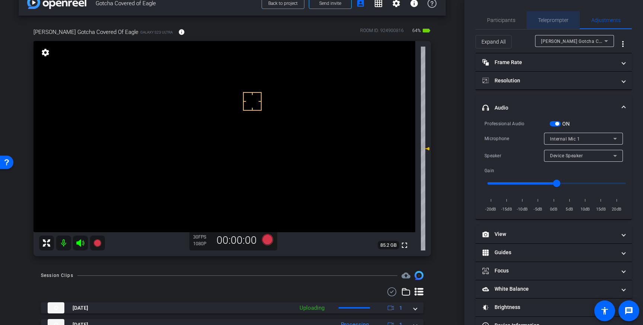
click at [543, 22] on span "Teleprompter" at bounding box center [553, 19] width 31 height 5
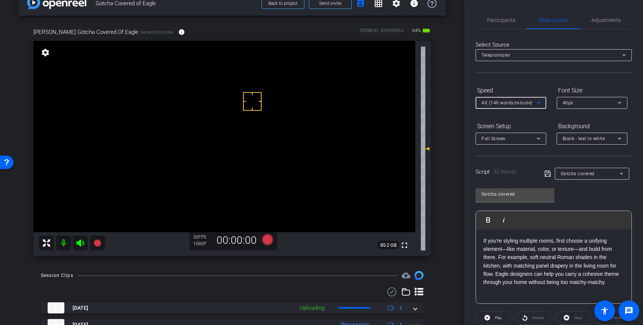
click at [529, 104] on span "4X (140 words/minute)" at bounding box center [507, 102] width 51 height 5
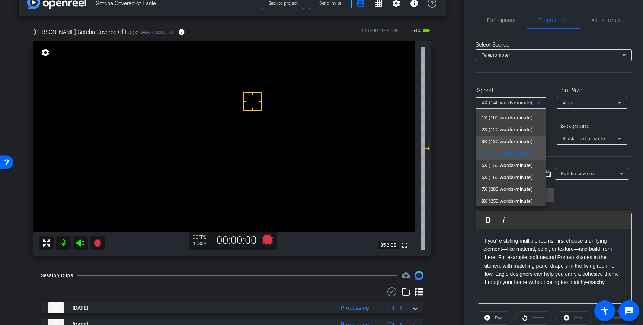
click at [517, 140] on span "3X (130 words/minute)" at bounding box center [507, 141] width 51 height 9
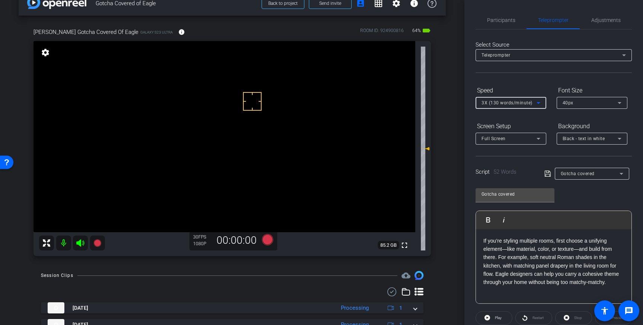
drag, startPoint x: 547, startPoint y: 172, endPoint x: 521, endPoint y: 176, distance: 26.0
click at [547, 172] on icon at bounding box center [548, 173] width 6 height 6
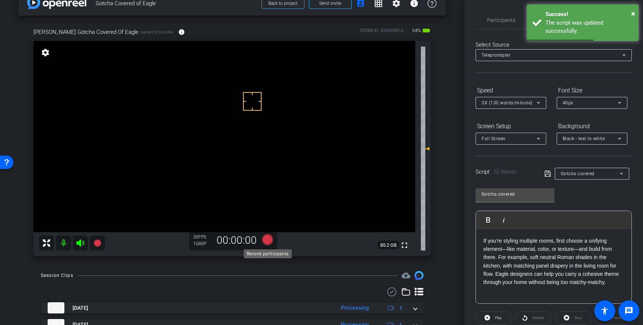
click at [268, 241] on icon at bounding box center [267, 239] width 11 height 11
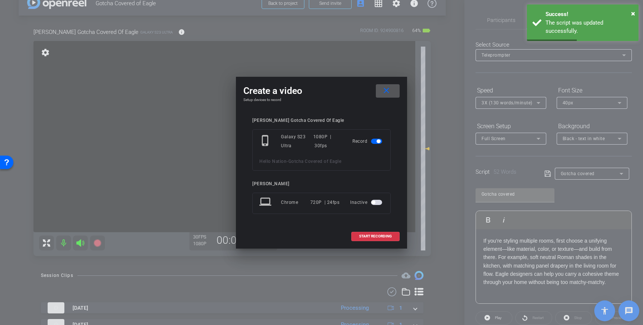
drag, startPoint x: 372, startPoint y: 234, endPoint x: 387, endPoint y: 198, distance: 40.0
click at [372, 234] on span "START RECORDING" at bounding box center [375, 236] width 33 height 4
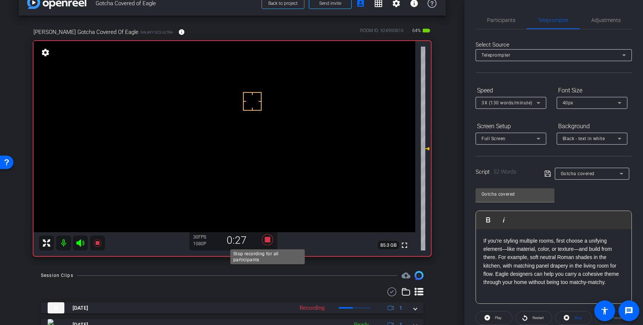
click at [268, 239] on icon at bounding box center [267, 239] width 11 height 11
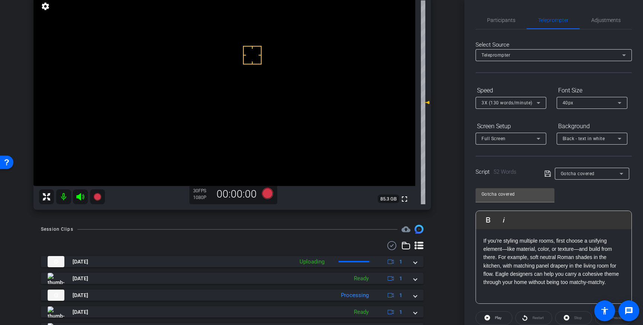
scroll to position [64, 0]
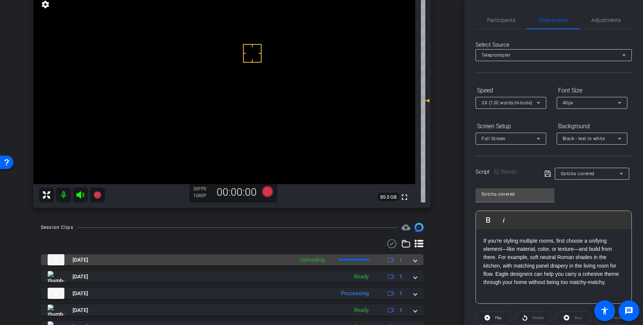
click at [415, 258] on span at bounding box center [415, 260] width 3 height 8
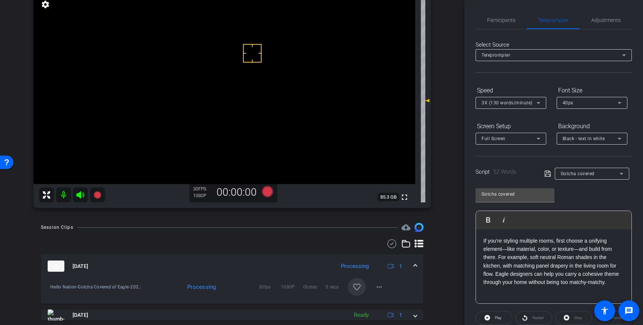
click at [354, 285] on mat-icon "favorite_border" at bounding box center [356, 286] width 9 height 9
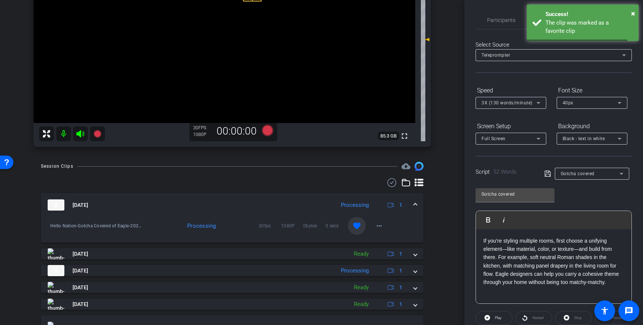
scroll to position [125, 0]
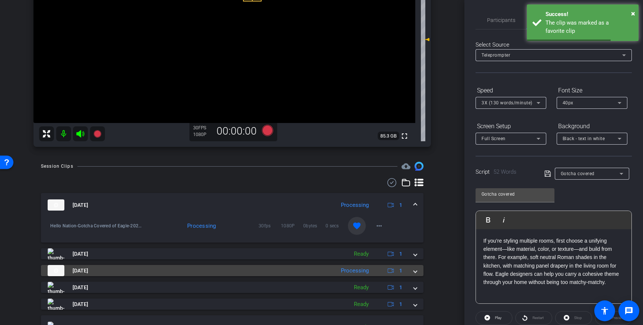
click at [412, 272] on div "Aug 28, 2025 Processing 1" at bounding box center [231, 270] width 366 height 11
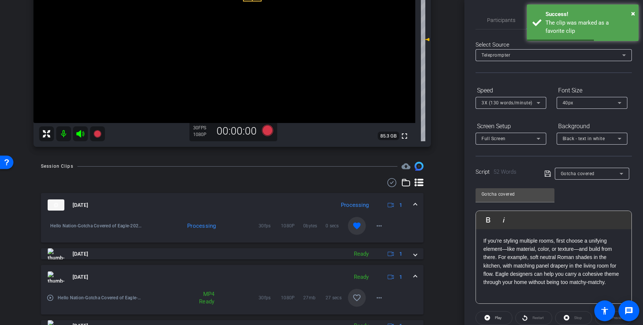
click at [353, 292] on span at bounding box center [357, 297] width 18 height 18
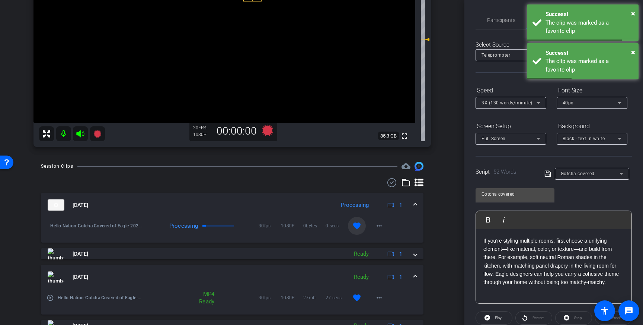
click at [414, 275] on span at bounding box center [415, 277] width 3 height 8
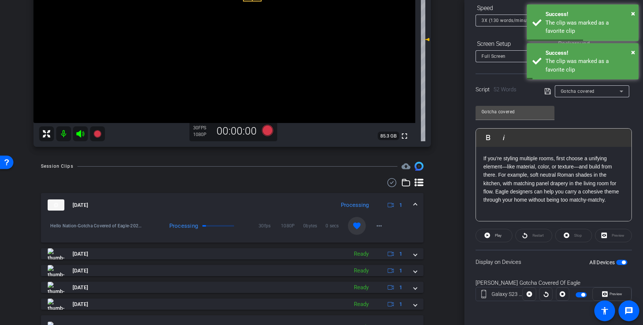
scroll to position [82, 0]
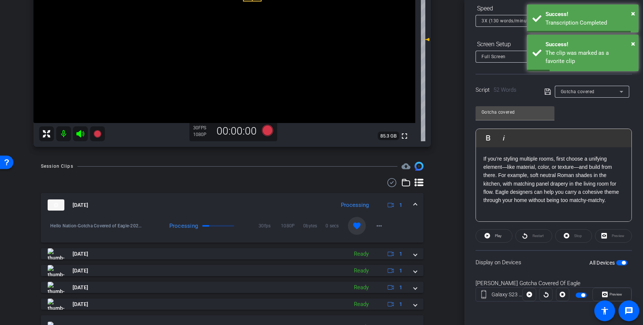
click at [621, 261] on span "button" at bounding box center [621, 262] width 11 height 5
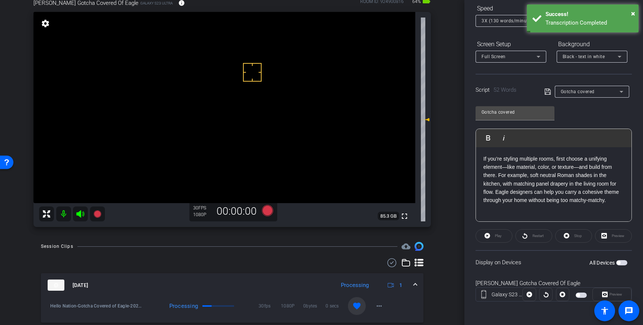
scroll to position [0, 0]
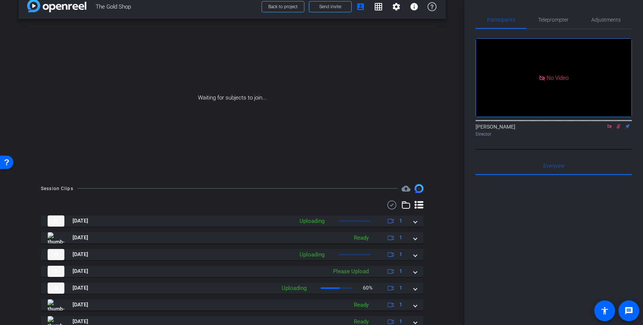
scroll to position [26, 0]
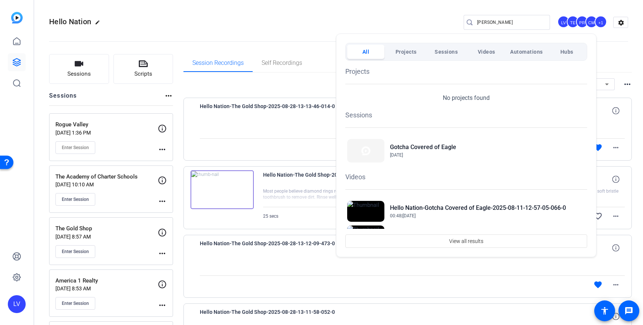
click at [279, 30] on div at bounding box center [321, 162] width 643 height 325
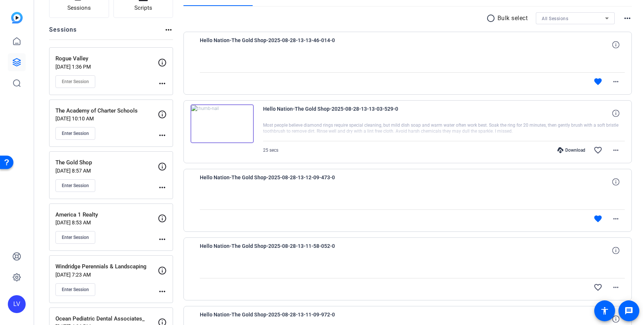
scroll to position [64, 0]
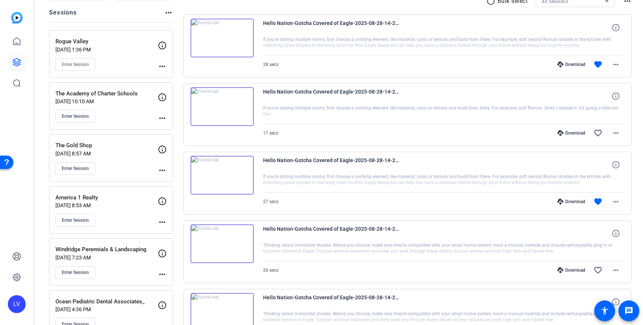
scroll to position [108, 0]
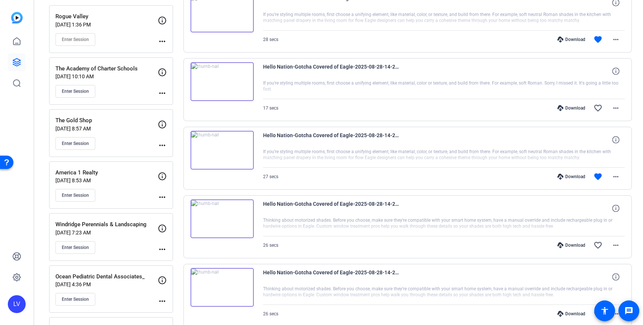
click at [122, 190] on div "Enter Session" at bounding box center [106, 195] width 102 height 13
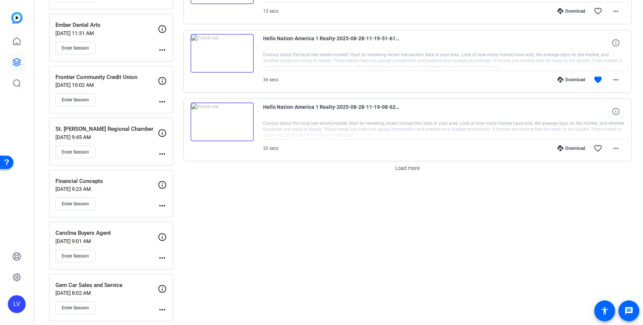
scroll to position [657, 0]
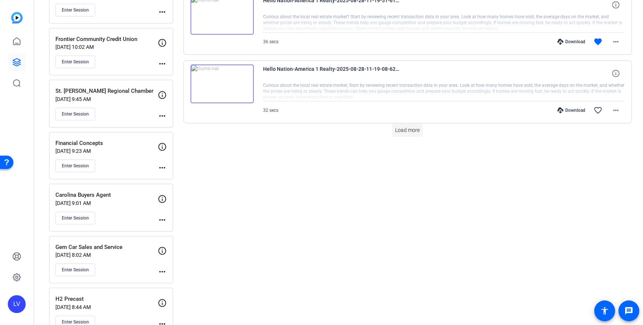
click at [402, 130] on span "Load more" at bounding box center [407, 130] width 25 height 8
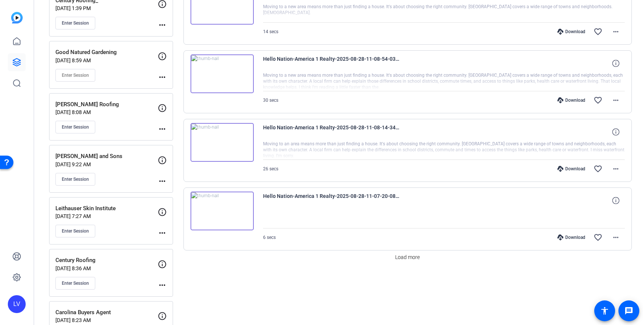
scroll to position [1241, 0]
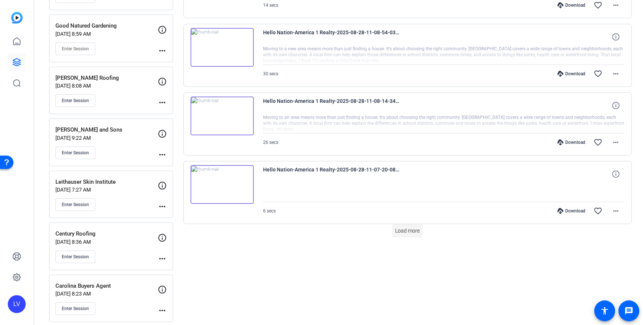
click at [415, 232] on span "Load more" at bounding box center [407, 231] width 25 height 8
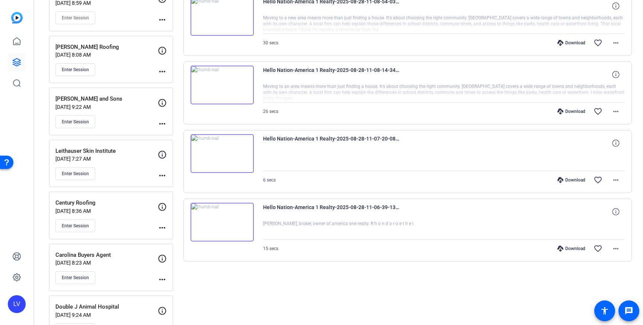
scroll to position [1274, 0]
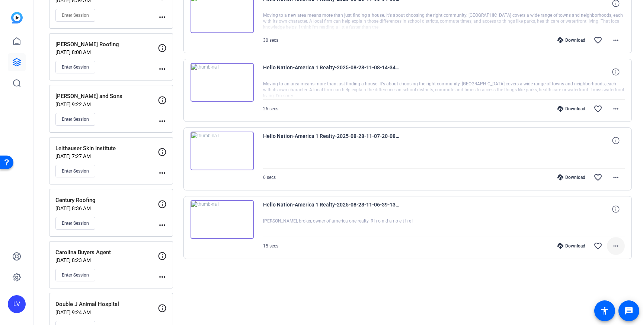
click at [620, 246] on mat-icon "more_horiz" at bounding box center [616, 245] width 9 height 9
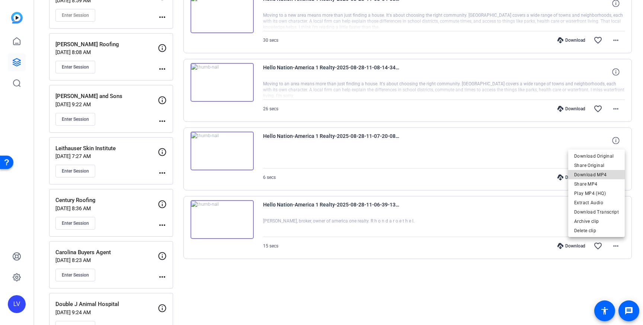
click at [600, 178] on span "Download MP4" at bounding box center [596, 174] width 45 height 9
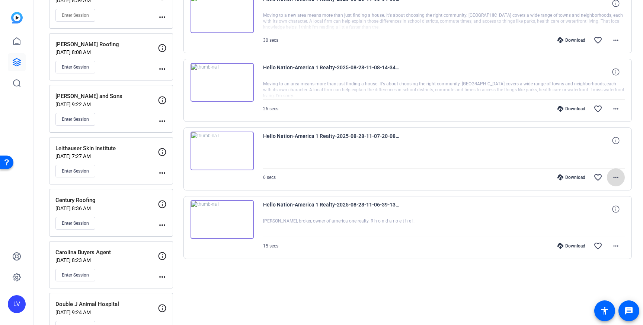
click at [619, 176] on mat-icon "more_horiz" at bounding box center [616, 177] width 9 height 9
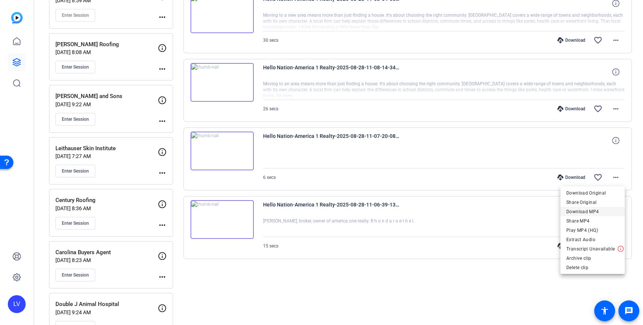
click at [597, 208] on span "Download MP4" at bounding box center [593, 211] width 52 height 9
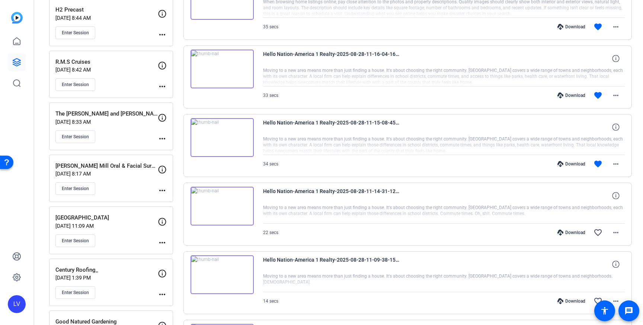
scroll to position [947, 0]
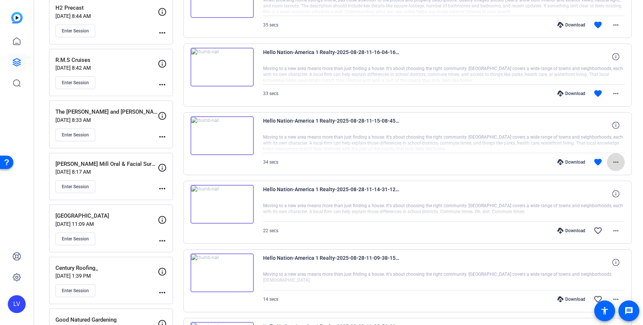
click at [614, 163] on mat-icon "more_horiz" at bounding box center [616, 161] width 9 height 9
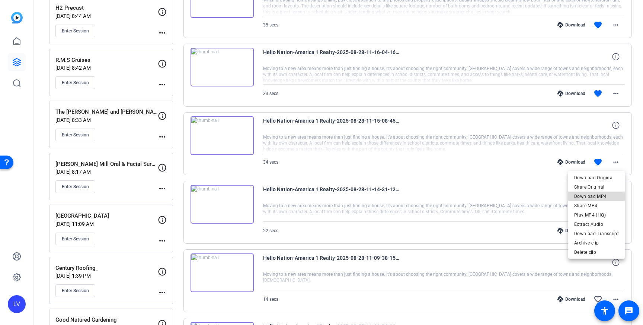
click at [604, 195] on span "Download MP4" at bounding box center [596, 196] width 45 height 9
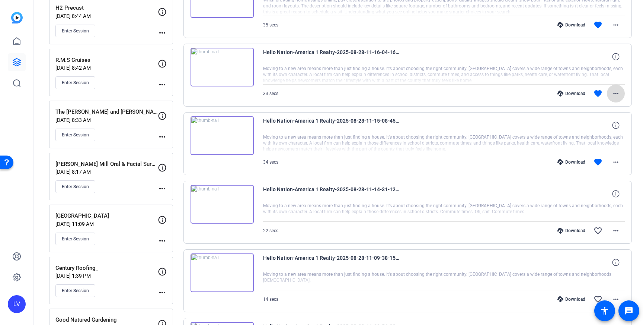
click at [614, 92] on mat-icon "more_horiz" at bounding box center [616, 93] width 9 height 9
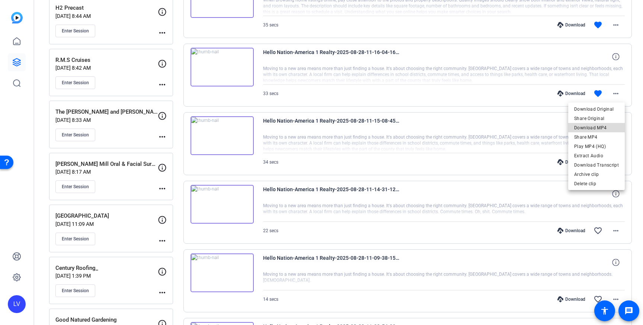
click at [599, 125] on span "Download MP4" at bounding box center [596, 127] width 45 height 9
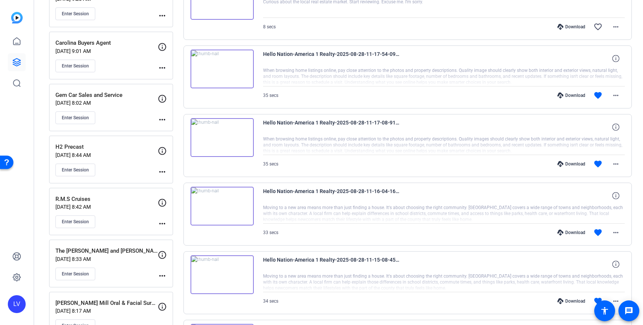
scroll to position [816, 0]
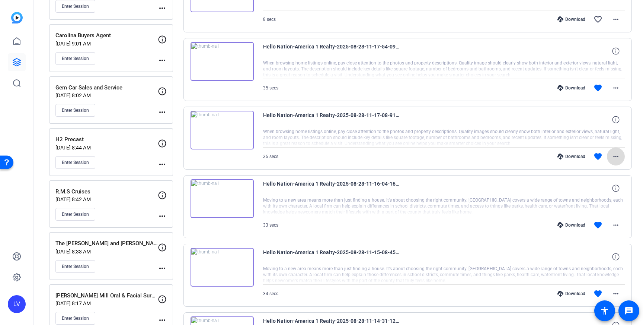
click at [620, 159] on mat-icon "more_horiz" at bounding box center [616, 156] width 9 height 9
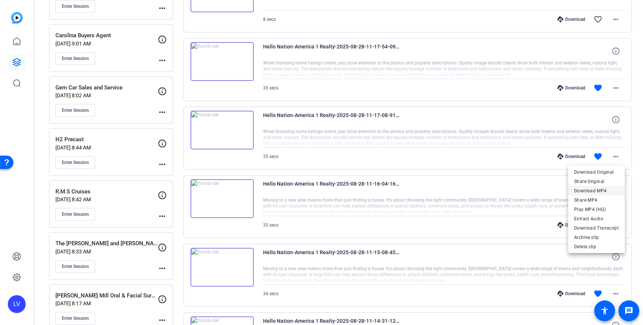
click at [601, 190] on span "Download MP4" at bounding box center [596, 190] width 45 height 9
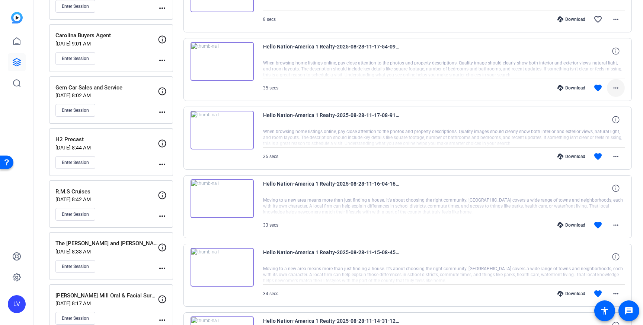
click at [618, 89] on mat-icon "more_horiz" at bounding box center [616, 87] width 9 height 9
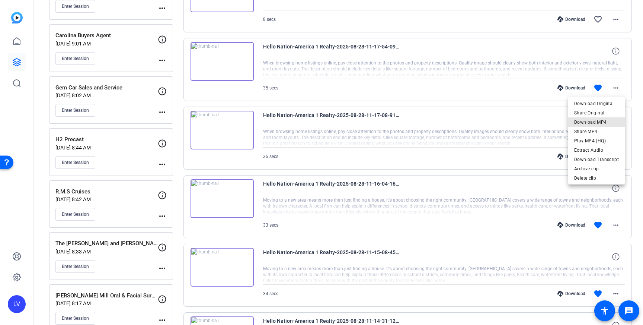
click at [611, 119] on span "Download MP4" at bounding box center [596, 122] width 45 height 9
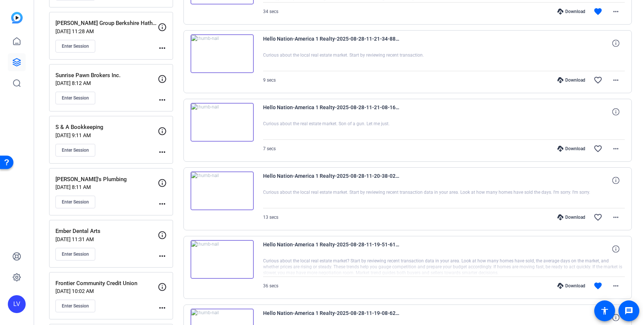
scroll to position [419, 0]
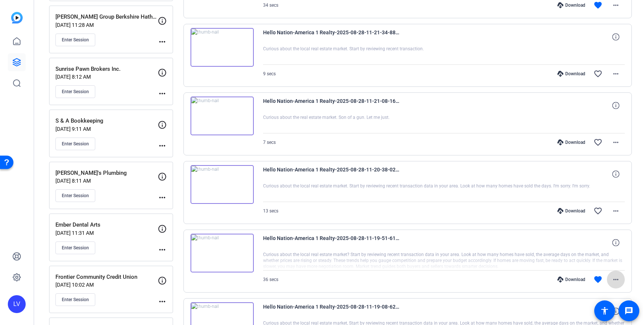
click at [615, 277] on mat-icon "more_horiz" at bounding box center [616, 279] width 9 height 9
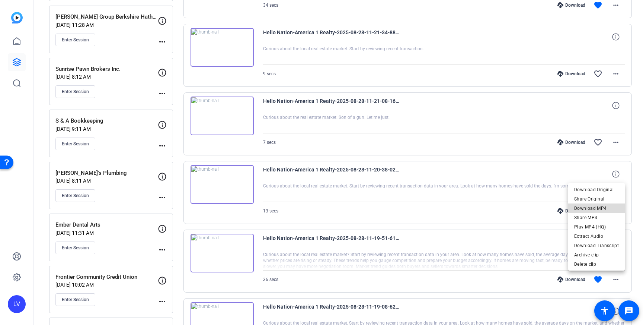
click at [602, 210] on span "Download MP4" at bounding box center [596, 208] width 45 height 9
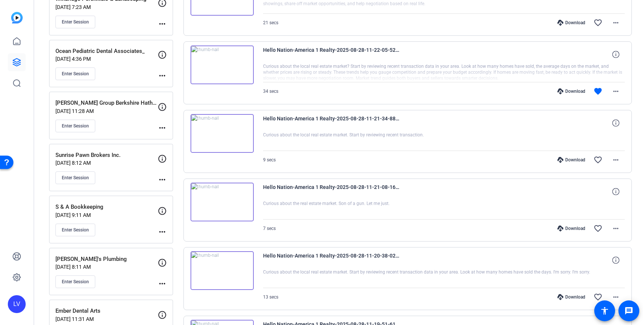
scroll to position [334, 0]
click at [619, 88] on mat-icon "more_horiz" at bounding box center [616, 90] width 9 height 9
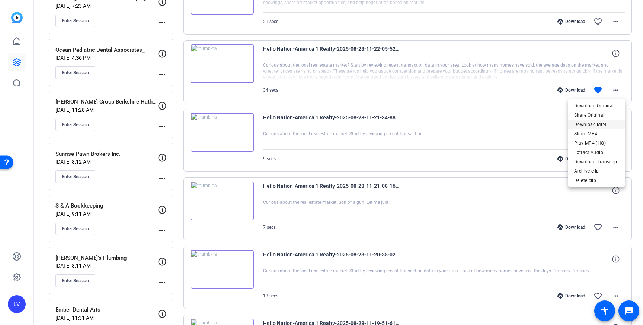
click at [602, 124] on span "Download MP4" at bounding box center [596, 124] width 45 height 9
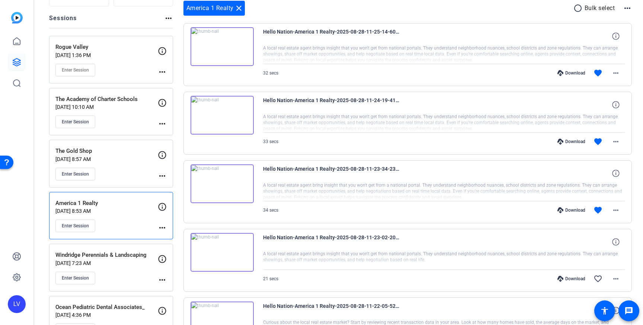
scroll to position [77, 0]
click at [621, 144] on span at bounding box center [616, 142] width 18 height 18
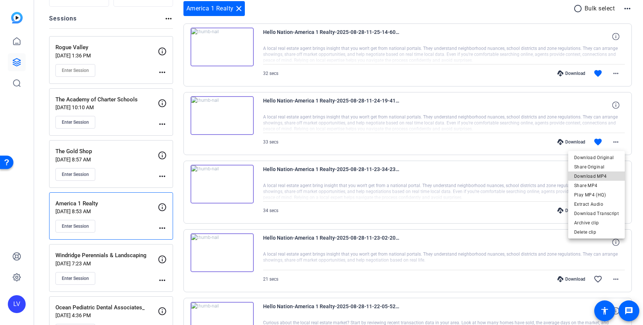
click at [607, 175] on span "Download MP4" at bounding box center [596, 176] width 45 height 9
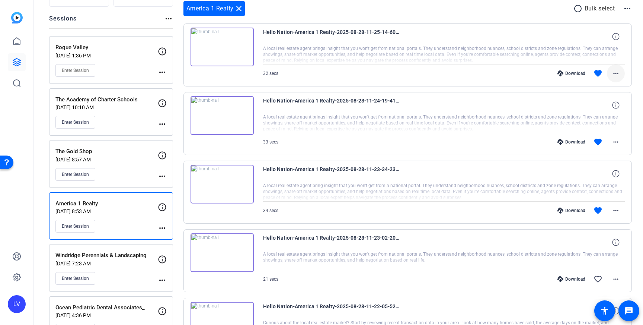
click at [617, 78] on span at bounding box center [616, 73] width 18 height 18
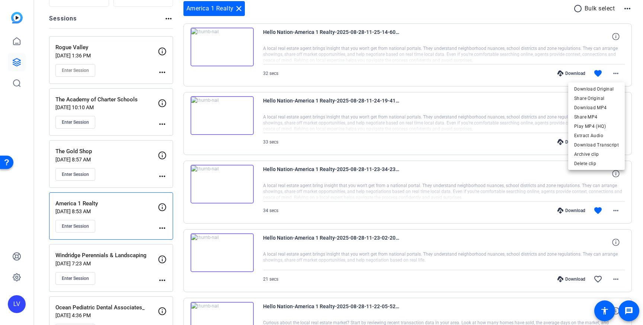
drag, startPoint x: 567, startPoint y: 52, endPoint x: 411, endPoint y: 235, distance: 240.7
click at [567, 52] on div at bounding box center [321, 162] width 643 height 325
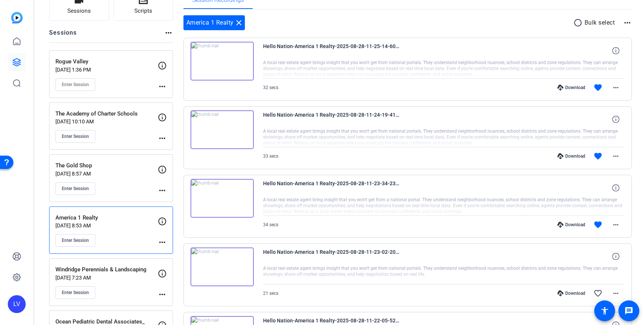
scroll to position [57, 0]
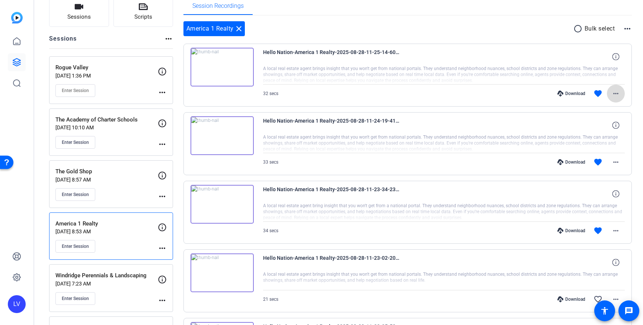
click at [613, 93] on mat-icon "more_horiz" at bounding box center [616, 93] width 9 height 9
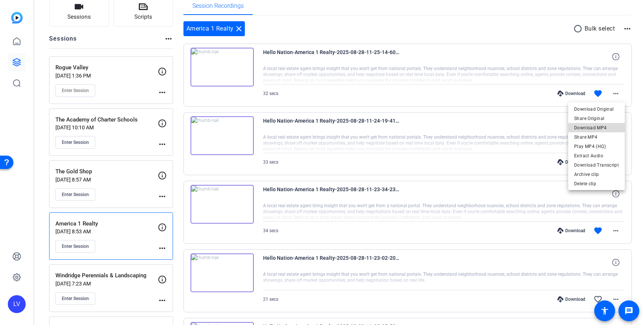
click at [604, 126] on span "Download MP4" at bounding box center [596, 127] width 45 height 9
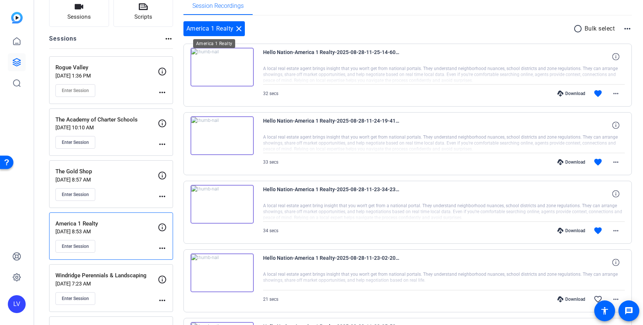
drag, startPoint x: 238, startPoint y: 29, endPoint x: 227, endPoint y: 61, distance: 34.4
click at [238, 29] on mat-icon "close" at bounding box center [238, 28] width 9 height 9
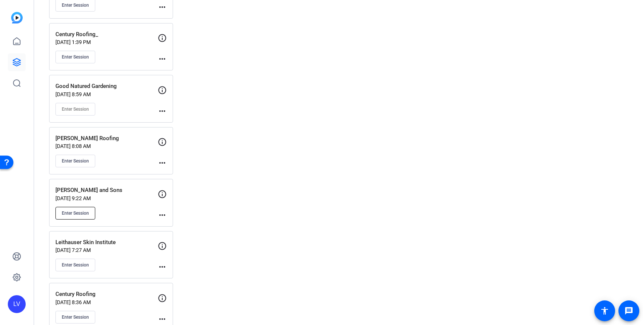
scroll to position [1187, 0]
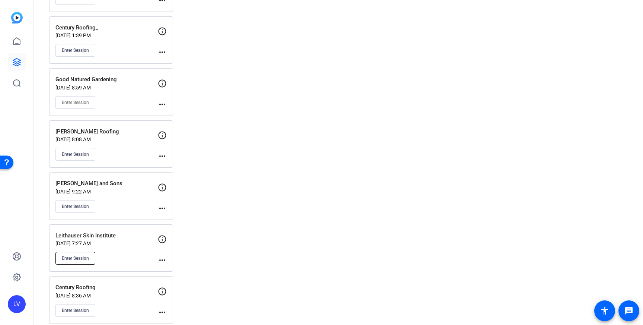
click at [78, 257] on span "Enter Session" at bounding box center [75, 258] width 27 height 6
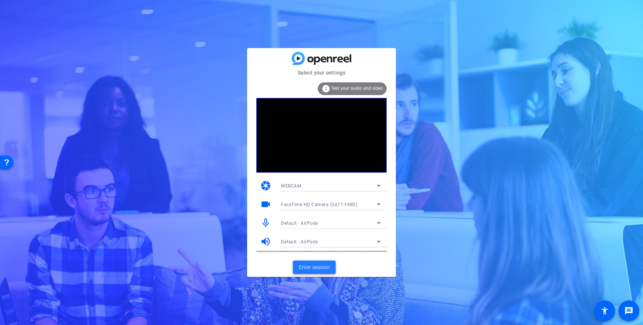
click at [309, 263] on span "Enter session" at bounding box center [314, 267] width 31 height 8
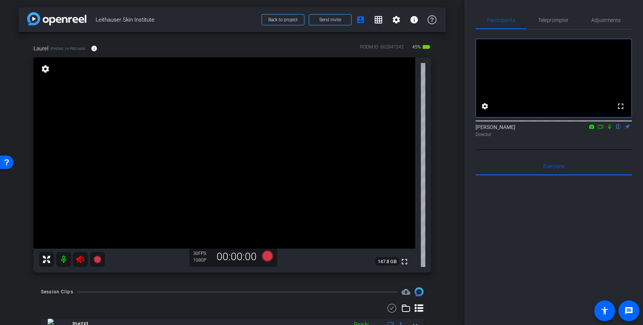
click at [85, 258] on mat-icon at bounding box center [80, 259] width 15 height 15
click at [601, 21] on span "Adjustments" at bounding box center [605, 19] width 29 height 5
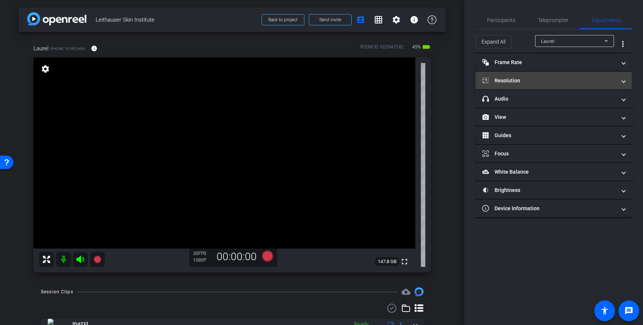
click at [555, 83] on mat-panel-title "Resolution" at bounding box center [549, 81] width 134 height 8
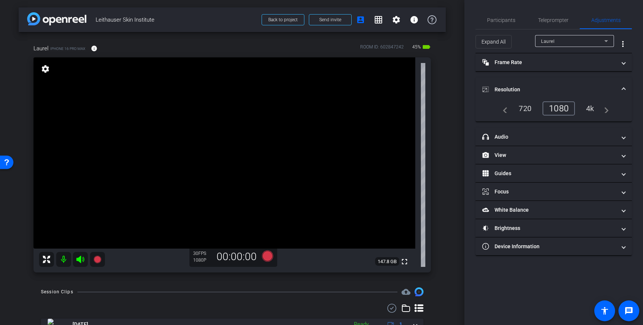
click at [590, 107] on div "4k" at bounding box center [590, 108] width 19 height 13
click at [537, 23] on div "Teleprompter" at bounding box center [553, 20] width 53 height 18
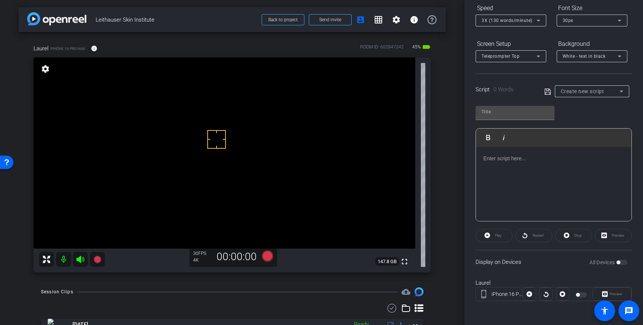
click at [603, 92] on span "Create new script" at bounding box center [583, 91] width 44 height 6
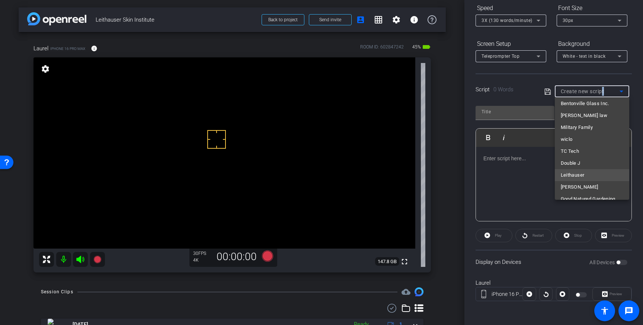
scroll to position [4147, 0]
click at [586, 172] on mat-option "Leithauser" at bounding box center [592, 175] width 74 height 12
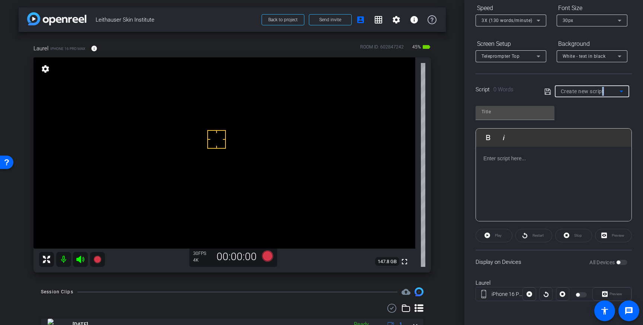
type input "Leithauser"
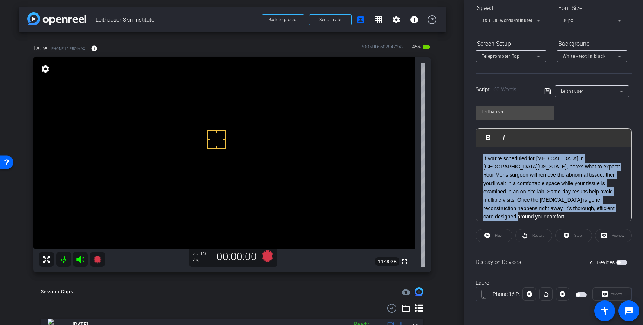
drag, startPoint x: 547, startPoint y: 200, endPoint x: 473, endPoint y: 158, distance: 84.5
click at [473, 158] on div "Participants Teleprompter Adjustments settings [PERSON_NAME] flip Director Ever…" at bounding box center [554, 162] width 179 height 325
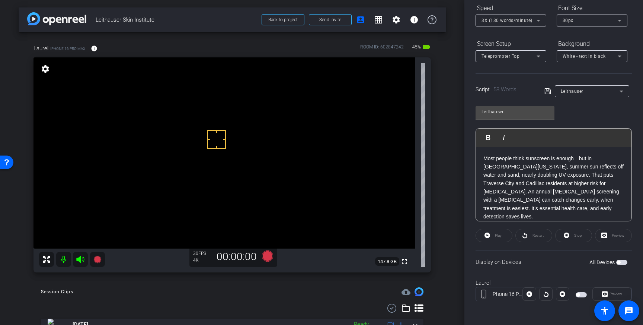
click at [548, 90] on icon at bounding box center [548, 91] width 6 height 6
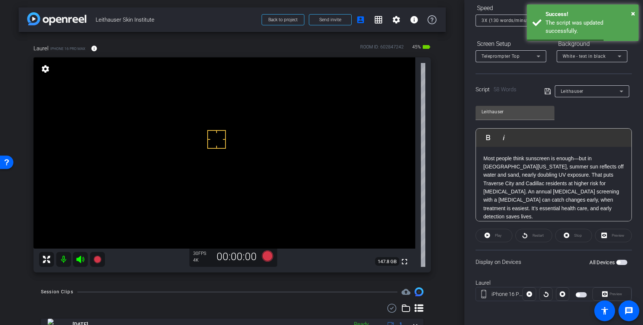
drag, startPoint x: 621, startPoint y: 262, endPoint x: 625, endPoint y: 264, distance: 4.8
click at [621, 262] on span "button" at bounding box center [621, 261] width 11 height 5
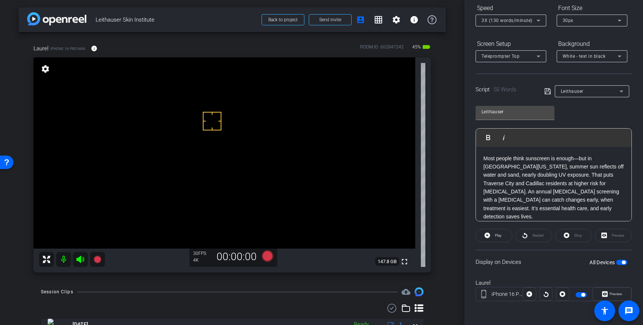
scroll to position [1, 0]
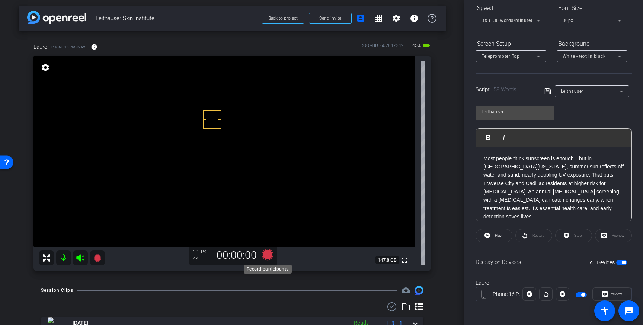
click at [269, 254] on icon at bounding box center [267, 254] width 11 height 11
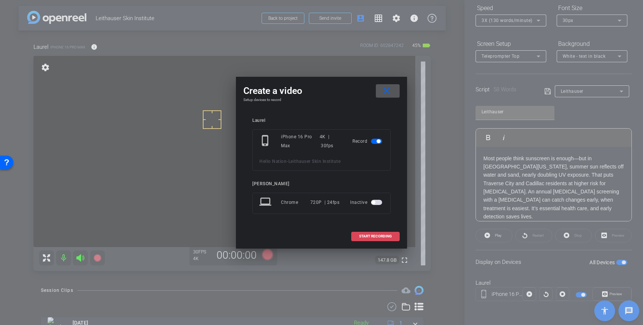
click at [385, 235] on span "START RECORDING" at bounding box center [375, 236] width 33 height 4
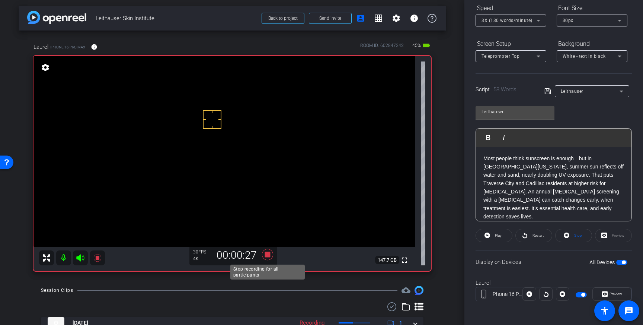
click at [268, 255] on icon at bounding box center [267, 254] width 11 height 11
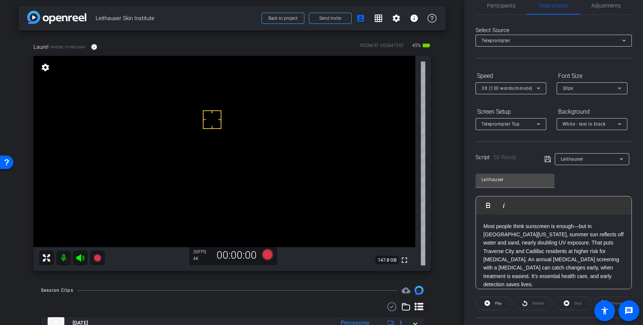
scroll to position [0, 0]
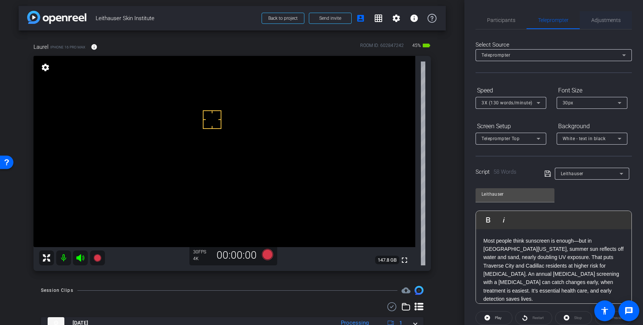
drag, startPoint x: 608, startPoint y: 17, endPoint x: 610, endPoint y: 22, distance: 5.2
click at [608, 17] on span "Adjustments" at bounding box center [605, 19] width 29 height 5
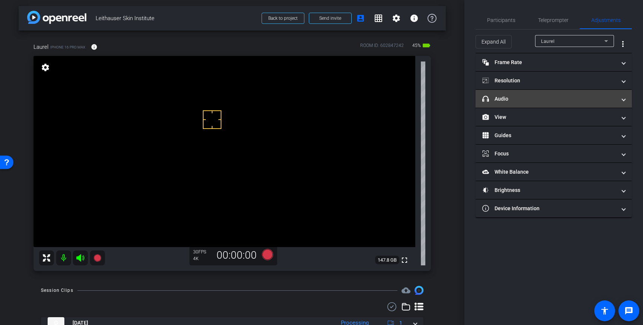
click at [602, 98] on mat-panel-title "headphone icon Audio" at bounding box center [549, 99] width 134 height 8
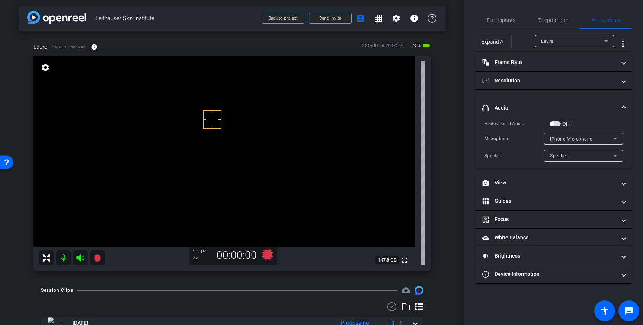
drag, startPoint x: 555, startPoint y: 124, endPoint x: 571, endPoint y: 125, distance: 15.7
click at [555, 124] on span "button" at bounding box center [555, 123] width 11 height 5
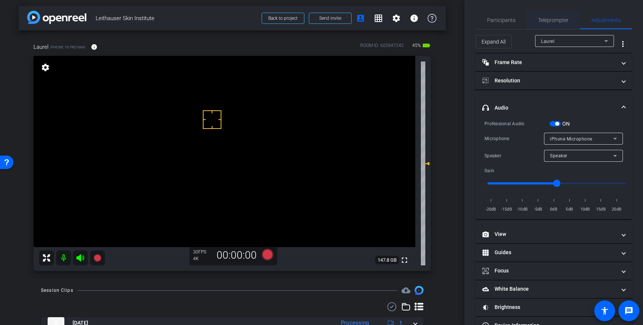
click at [550, 20] on span "Teleprompter" at bounding box center [553, 19] width 31 height 5
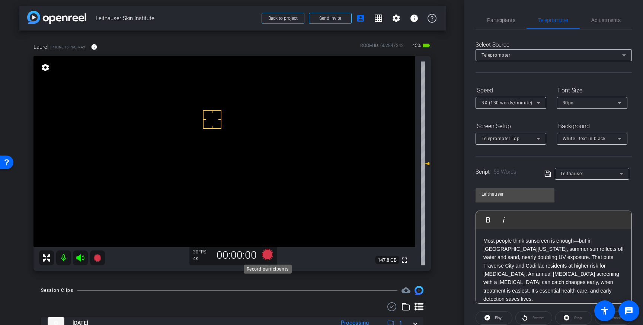
click at [266, 258] on icon at bounding box center [267, 254] width 11 height 11
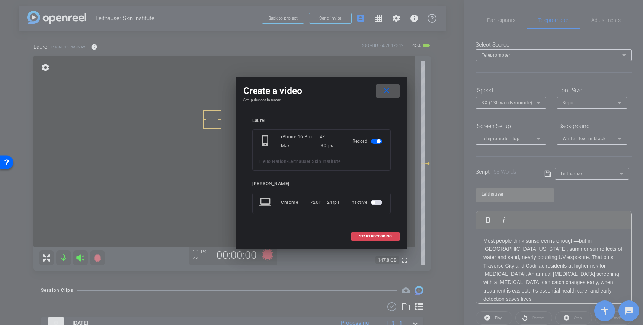
click at [367, 237] on span "START RECORDING" at bounding box center [375, 236] width 33 height 4
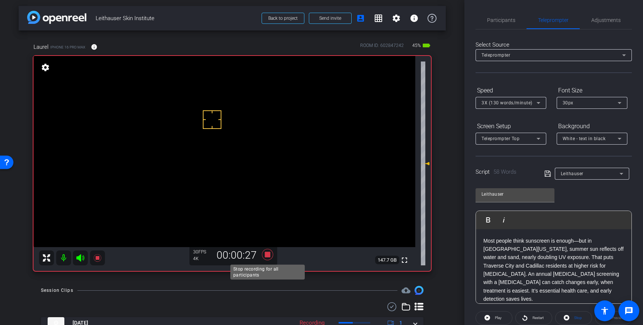
click at [267, 255] on icon at bounding box center [267, 254] width 11 height 11
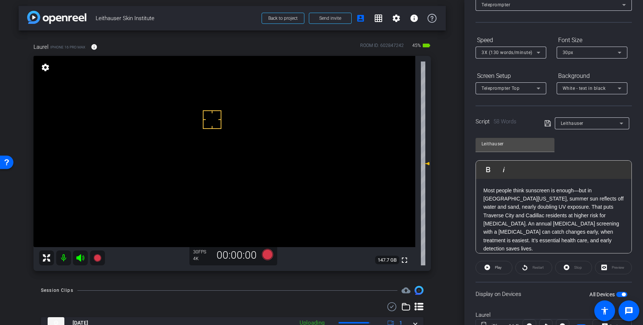
scroll to position [50, 0]
click at [622, 292] on span "button" at bounding box center [621, 294] width 11 height 5
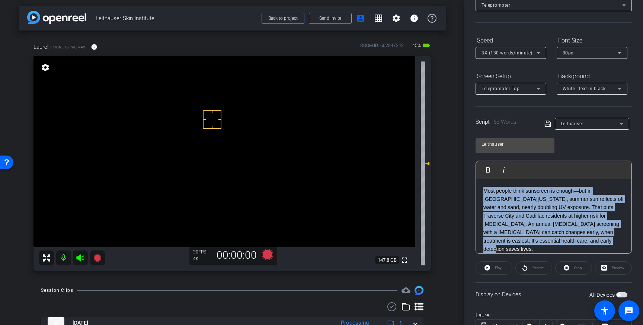
drag, startPoint x: 561, startPoint y: 242, endPoint x: 482, endPoint y: 191, distance: 94.8
click at [482, 191] on div "Most people think sunscreen is enough—but in [GEOGRAPHIC_DATA][US_STATE], summe…" at bounding box center [554, 220] width 156 height 82
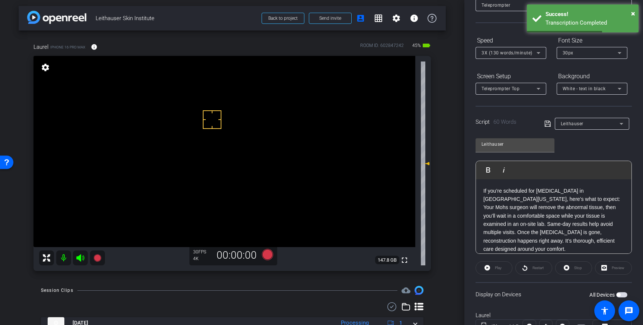
click at [548, 121] on icon at bounding box center [548, 123] width 7 height 9
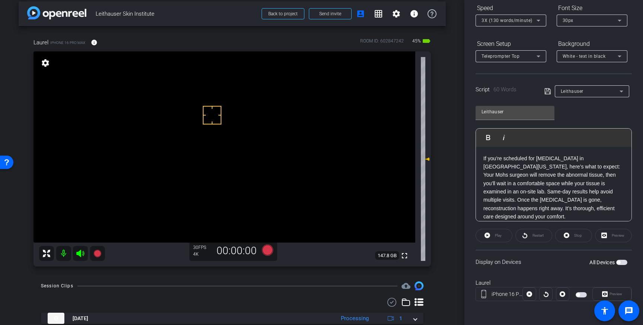
scroll to position [7, 0]
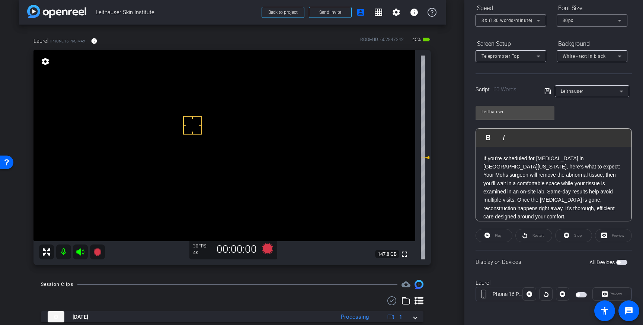
drag, startPoint x: 192, startPoint y: 125, endPoint x: 251, endPoint y: 155, distance: 66.1
click at [617, 262] on span "button" at bounding box center [619, 262] width 4 height 4
click at [268, 248] on icon at bounding box center [267, 248] width 11 height 11
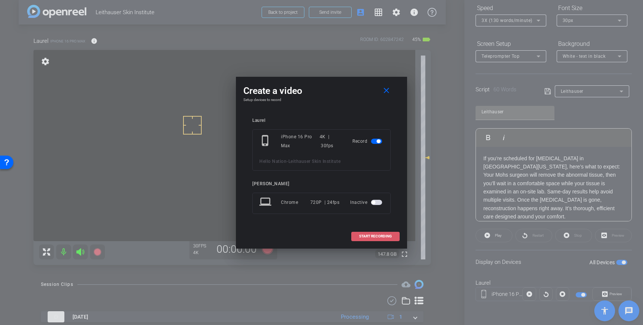
click at [388, 233] on span at bounding box center [376, 236] width 48 height 18
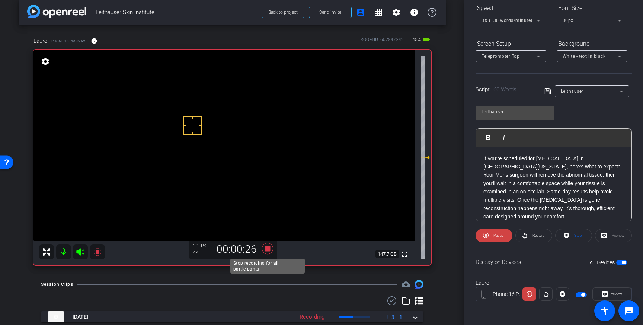
click at [268, 248] on icon at bounding box center [267, 248] width 11 height 11
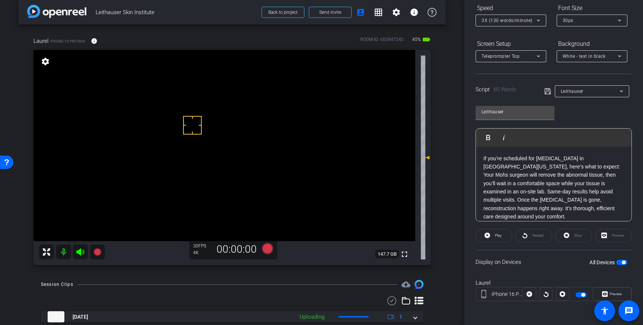
scroll to position [50, 0]
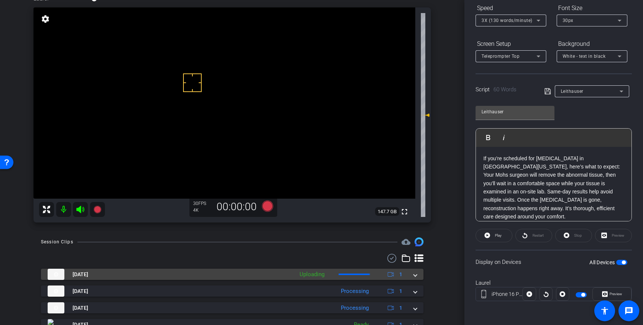
click at [410, 278] on div "[DATE] Uploading 1" at bounding box center [231, 273] width 366 height 11
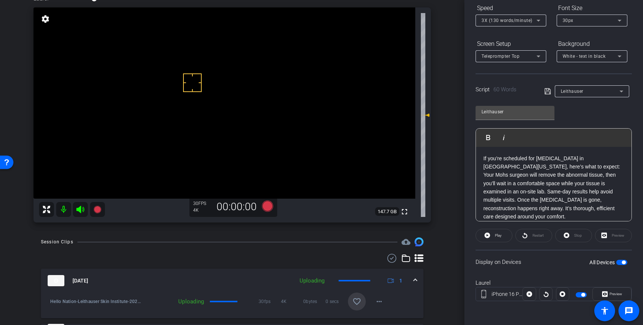
drag, startPoint x: 361, startPoint y: 300, endPoint x: 377, endPoint y: 286, distance: 21.1
click at [361, 300] on span at bounding box center [357, 301] width 18 height 18
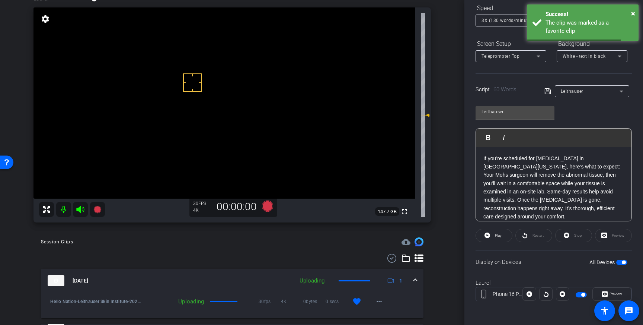
click at [420, 284] on mat-expansion-panel-header "[DATE] Uploading 1" at bounding box center [232, 280] width 383 height 24
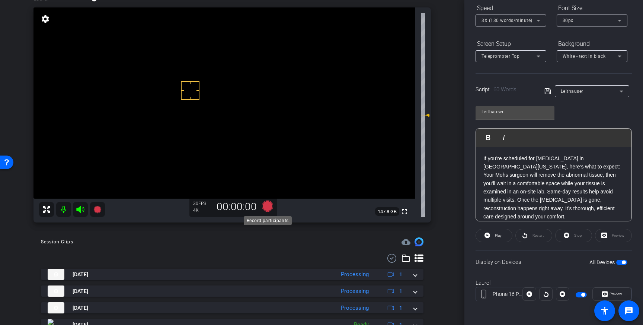
click at [268, 205] on icon at bounding box center [267, 205] width 11 height 11
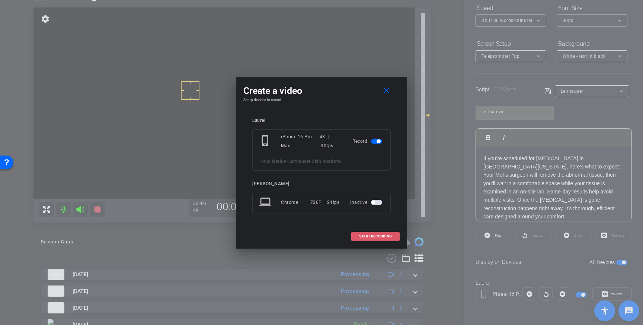
drag, startPoint x: 364, startPoint y: 235, endPoint x: 373, endPoint y: 236, distance: 8.6
click at [367, 236] on span "START RECORDING" at bounding box center [375, 236] width 33 height 4
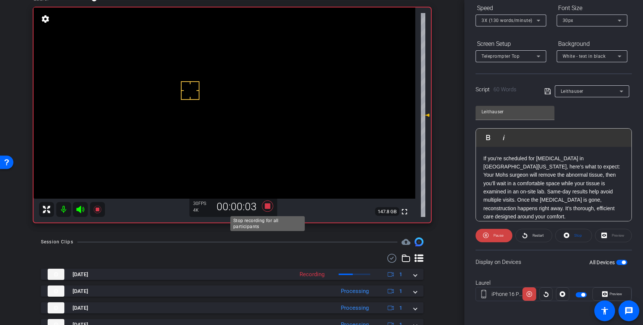
click at [271, 205] on icon at bounding box center [268, 205] width 18 height 13
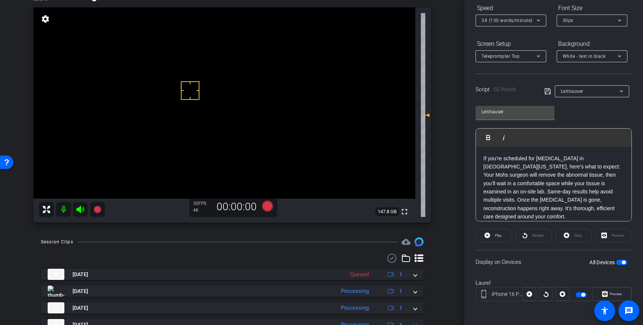
scroll to position [54, 0]
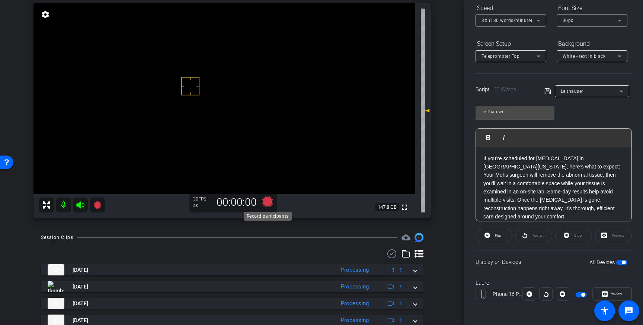
click at [267, 201] on icon at bounding box center [267, 201] width 11 height 11
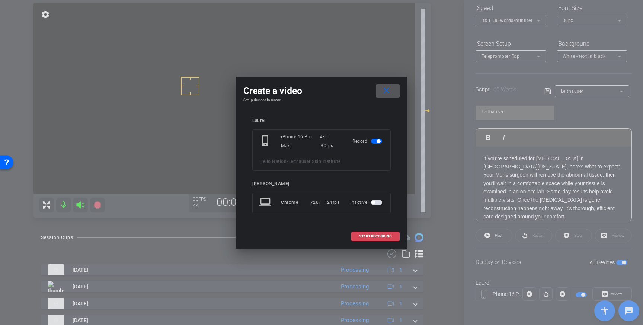
drag, startPoint x: 376, startPoint y: 234, endPoint x: 380, endPoint y: 235, distance: 4.9
click at [376, 234] on span "START RECORDING" at bounding box center [375, 236] width 33 height 4
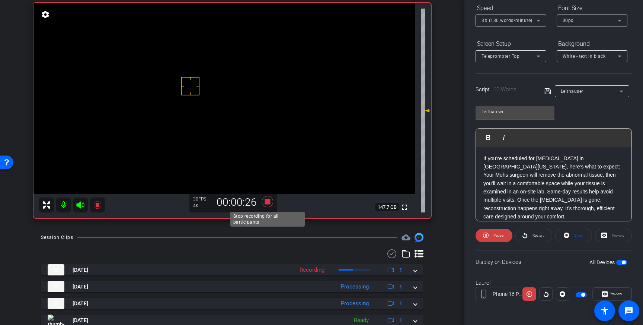
click at [269, 204] on icon at bounding box center [267, 201] width 11 height 11
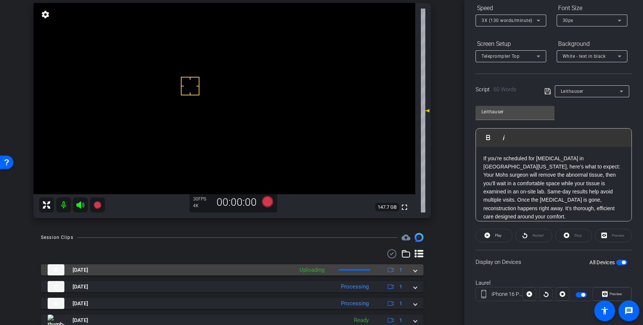
click at [417, 270] on mat-expansion-panel-header "Aug 28, 2025 Uploading 1" at bounding box center [232, 269] width 383 height 11
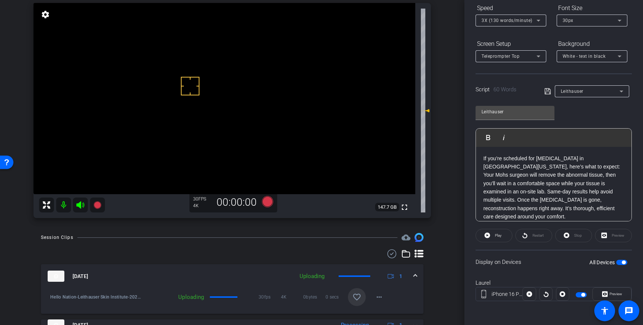
click at [358, 297] on mat-icon "favorite_border" at bounding box center [356, 296] width 9 height 9
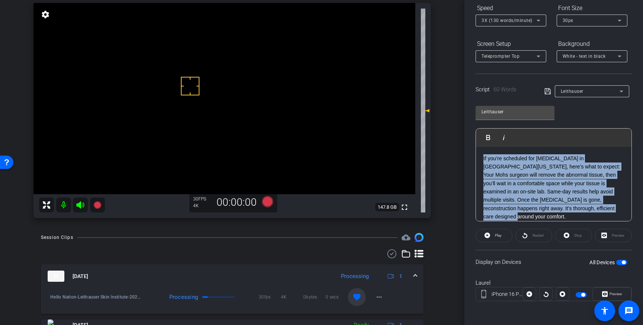
drag, startPoint x: 569, startPoint y: 209, endPoint x: 484, endPoint y: 157, distance: 99.4
click at [484, 157] on p "If you’re scheduled for Mohs surgery in Northern Michigan, here’s what to expec…" at bounding box center [554, 187] width 141 height 67
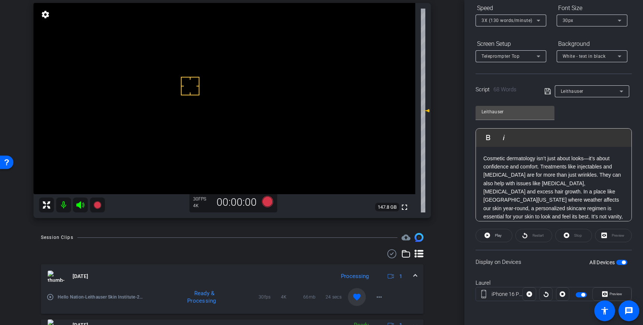
click at [547, 93] on icon at bounding box center [548, 91] width 7 height 9
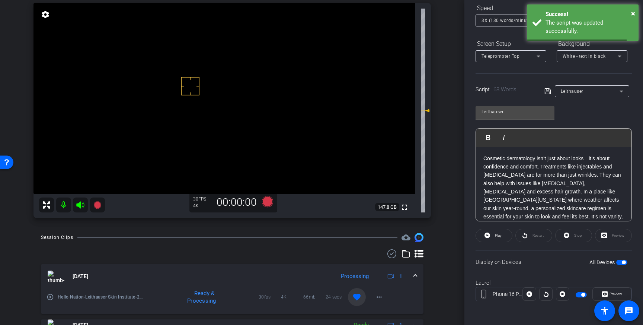
click at [624, 261] on span "button" at bounding box center [624, 262] width 4 height 4
click at [625, 263] on span "button" at bounding box center [621, 261] width 11 height 5
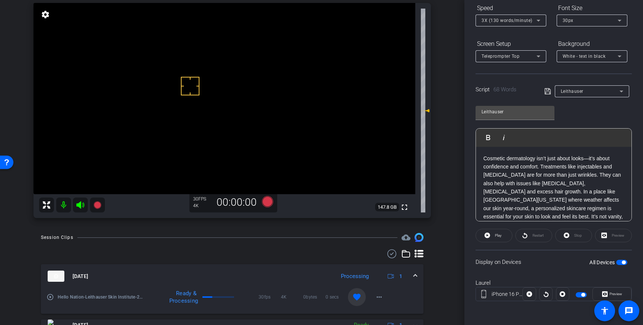
click at [547, 91] on icon at bounding box center [548, 91] width 7 height 9
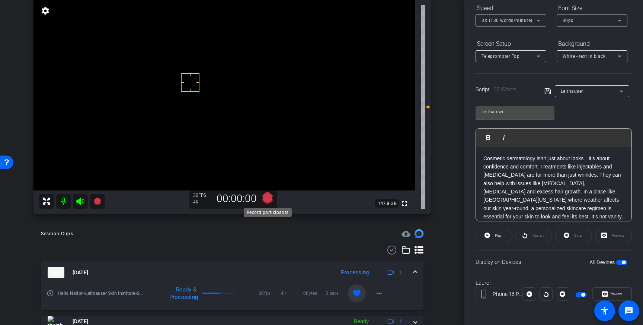
click at [267, 199] on icon at bounding box center [267, 197] width 11 height 11
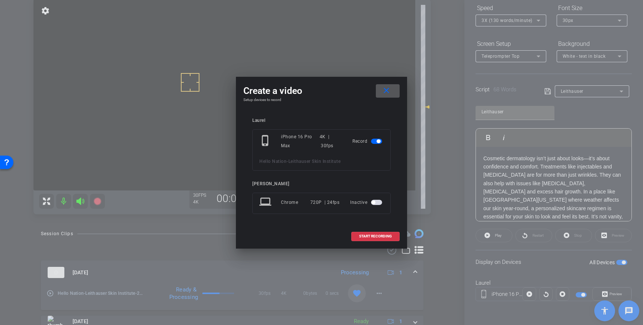
drag, startPoint x: 389, startPoint y: 234, endPoint x: 437, endPoint y: 163, distance: 85.8
click at [390, 234] on span "START RECORDING" at bounding box center [375, 236] width 33 height 4
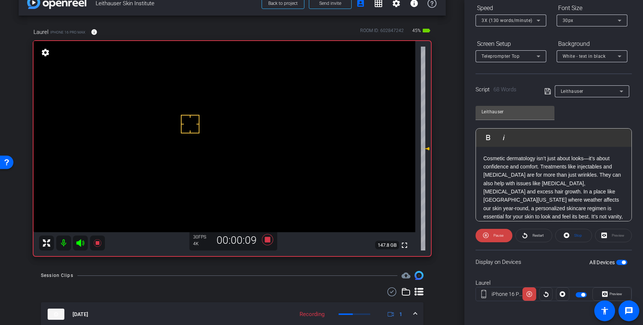
scroll to position [17, 0]
click at [268, 240] on icon at bounding box center [267, 238] width 11 height 11
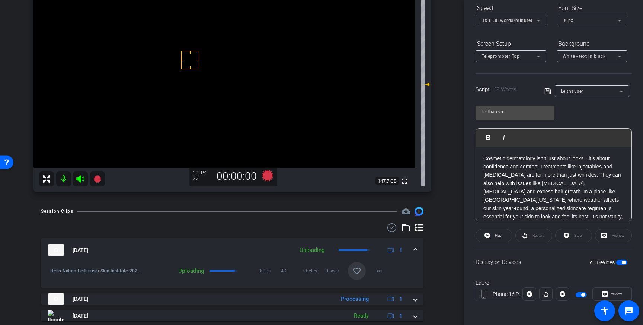
scroll to position [84, 0]
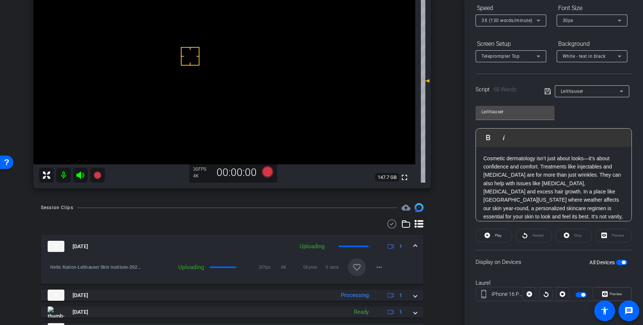
click at [356, 266] on mat-icon "favorite_border" at bounding box center [356, 266] width 9 height 9
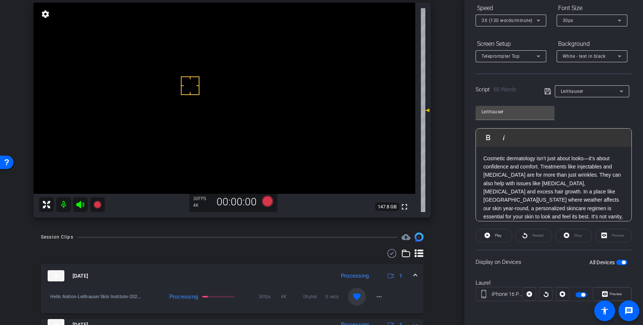
scroll to position [38, 0]
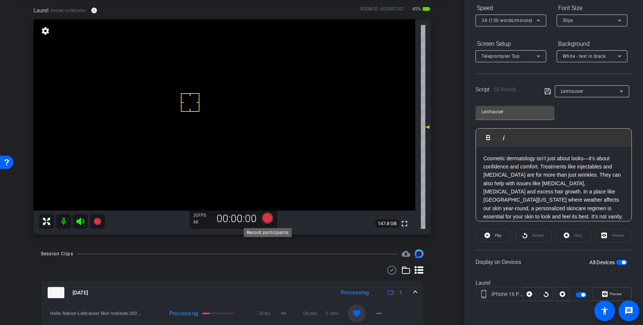
click at [269, 220] on icon at bounding box center [267, 217] width 11 height 11
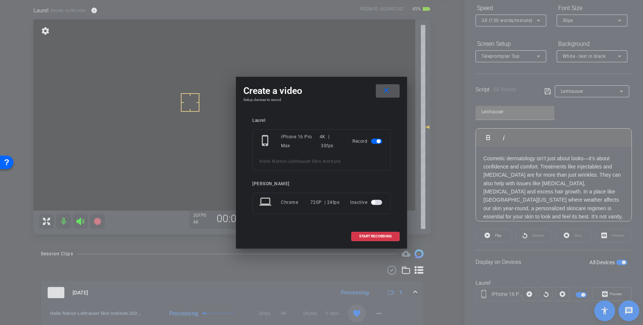
drag, startPoint x: 385, startPoint y: 235, endPoint x: 446, endPoint y: 194, distance: 73.0
click at [385, 235] on span "START RECORDING" at bounding box center [375, 236] width 33 height 4
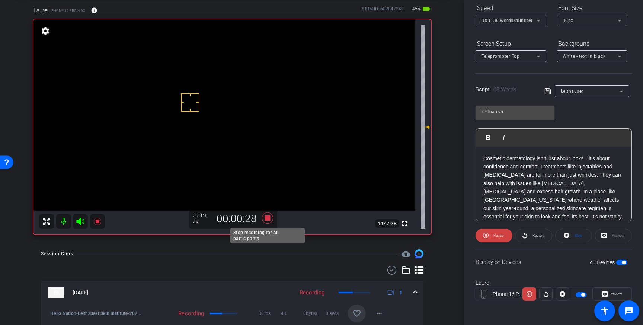
click at [266, 219] on icon at bounding box center [267, 217] width 11 height 11
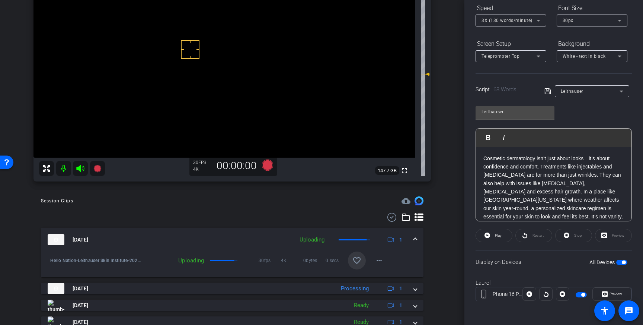
scroll to position [95, 0]
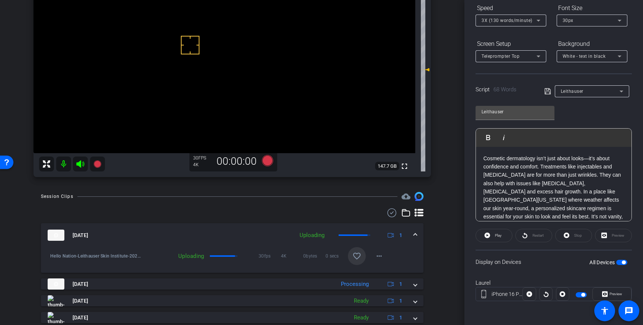
click at [356, 256] on mat-icon "favorite_border" at bounding box center [356, 255] width 9 height 9
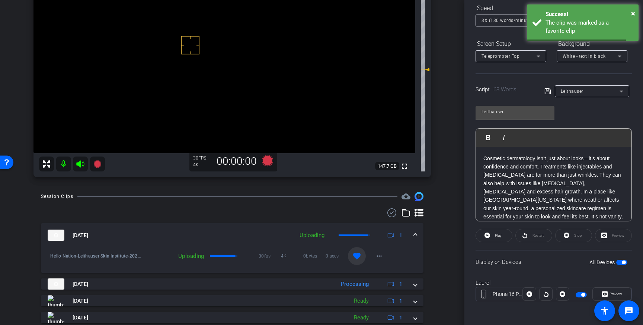
click at [414, 233] on span at bounding box center [415, 235] width 3 height 8
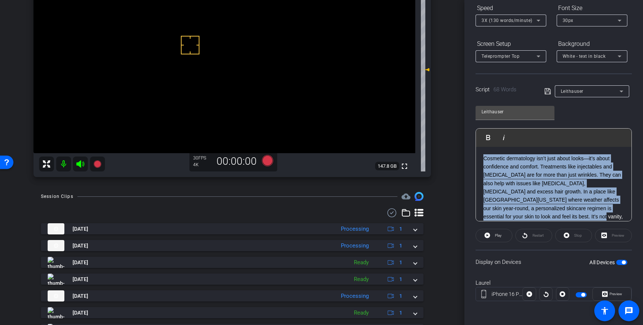
drag, startPoint x: 532, startPoint y: 216, endPoint x: 484, endPoint y: 159, distance: 73.9
click at [484, 159] on p "Cosmetic dermatology isn’t just about looks—it’s about confidence and comfort. …" at bounding box center [554, 191] width 141 height 75
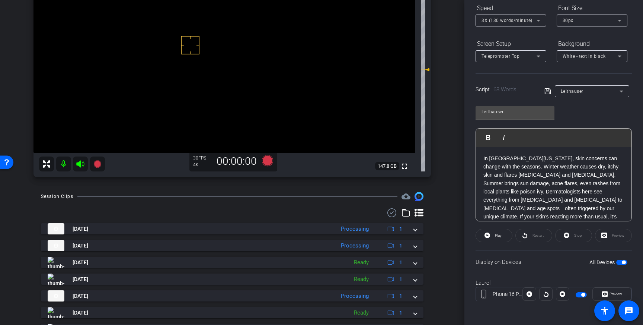
scroll to position [8, 0]
drag, startPoint x: 549, startPoint y: 91, endPoint x: 590, endPoint y: 161, distance: 80.8
click at [549, 91] on icon at bounding box center [548, 91] width 7 height 9
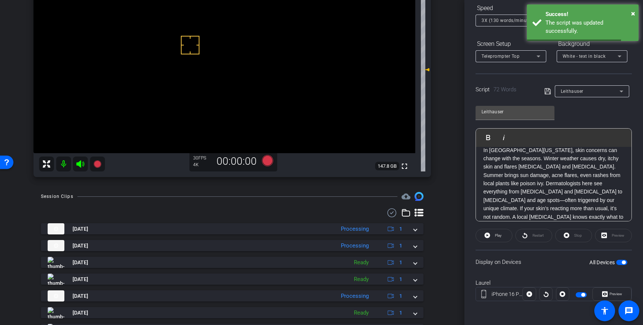
click at [623, 260] on span "button" at bounding box center [624, 262] width 4 height 4
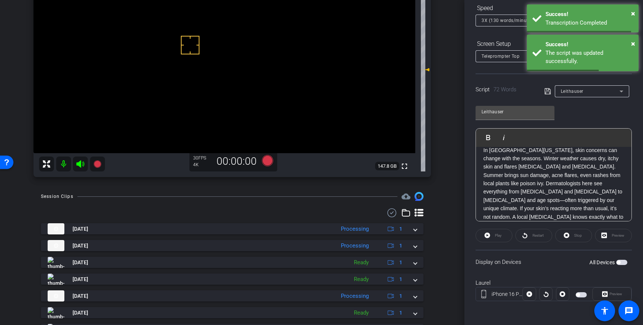
click at [625, 261] on span "button" at bounding box center [621, 261] width 11 height 5
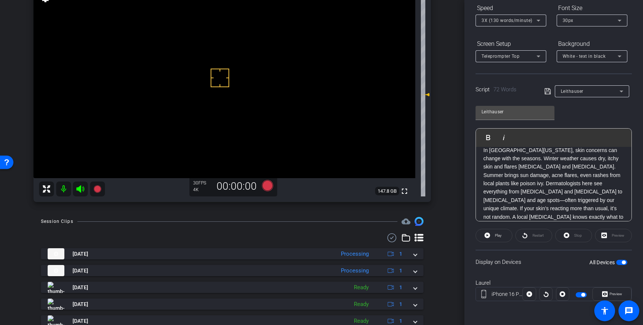
scroll to position [72, 0]
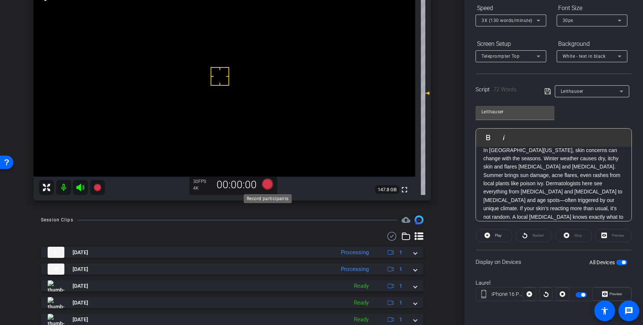
click at [270, 184] on icon at bounding box center [267, 183] width 11 height 11
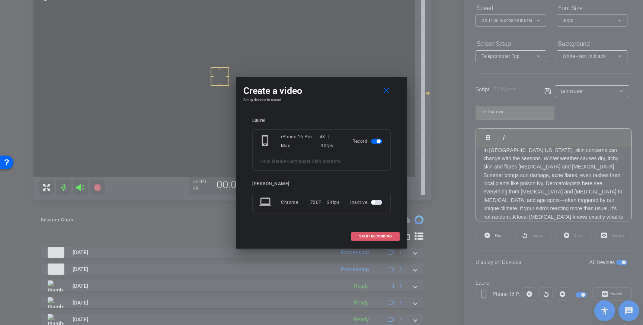
click at [374, 234] on span "START RECORDING" at bounding box center [375, 236] width 33 height 4
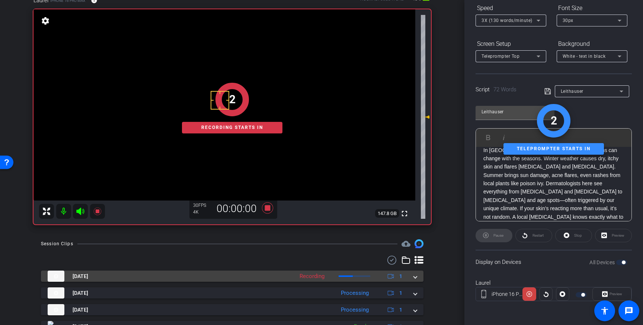
scroll to position [55, 0]
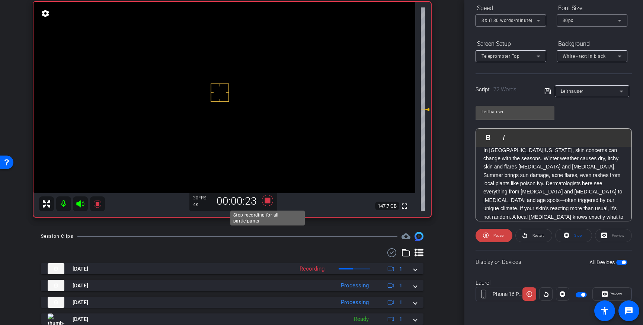
click at [267, 203] on icon at bounding box center [267, 200] width 11 height 11
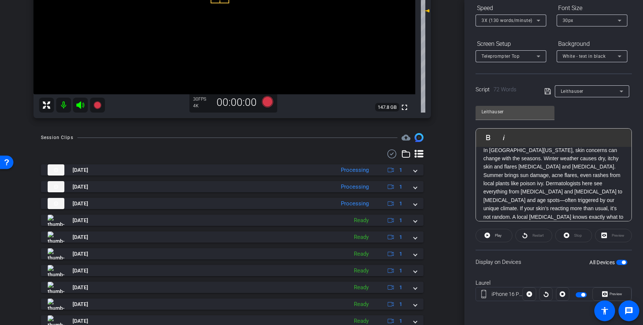
scroll to position [182, 0]
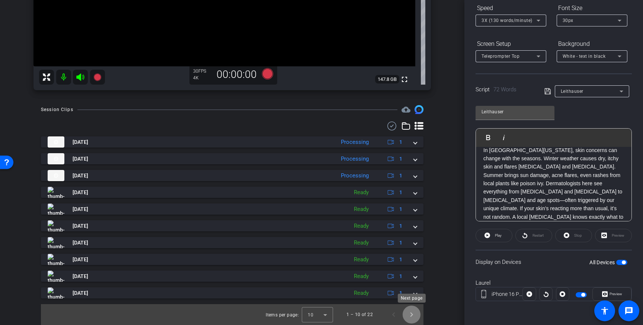
click at [412, 315] on span "Next page" at bounding box center [412, 314] width 18 height 18
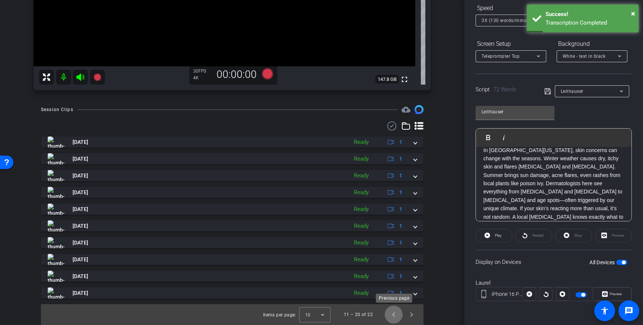
click at [394, 315] on span "Previous page" at bounding box center [394, 314] width 18 height 18
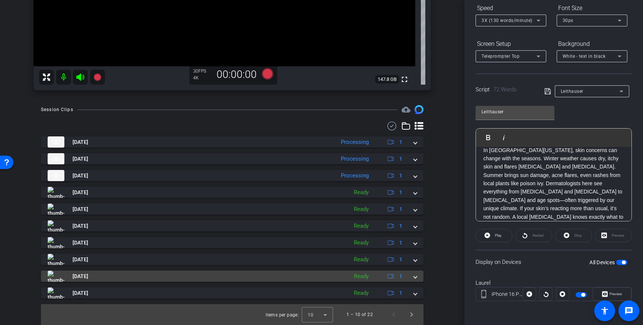
click at [246, 275] on mat-panel-title "Aug 19, 2025" at bounding box center [196, 275] width 297 height 11
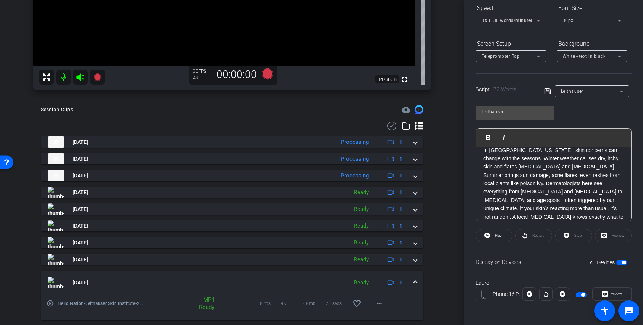
click at [50, 306] on mat-icon "play_circle_outline" at bounding box center [50, 302] width 7 height 7
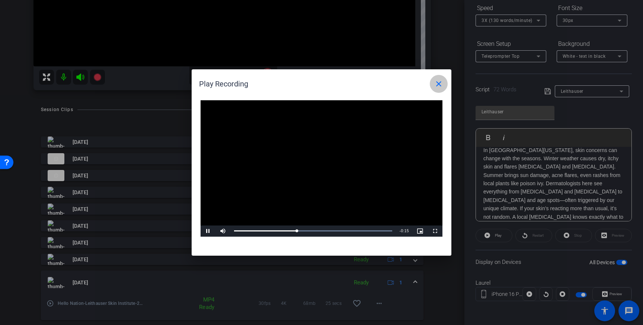
click at [440, 85] on mat-icon "close" at bounding box center [438, 83] width 9 height 9
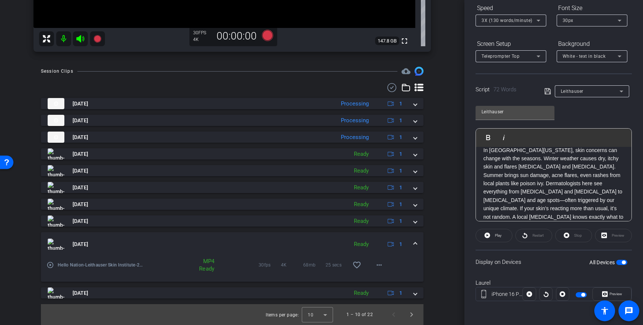
scroll to position [218, 0]
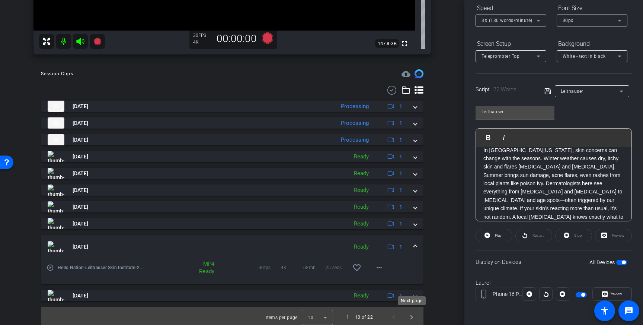
click at [414, 301] on div "Next page" at bounding box center [412, 300] width 28 height 9
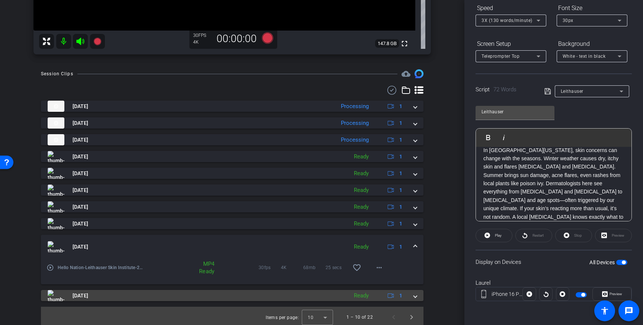
click at [415, 295] on span at bounding box center [415, 295] width 3 height 8
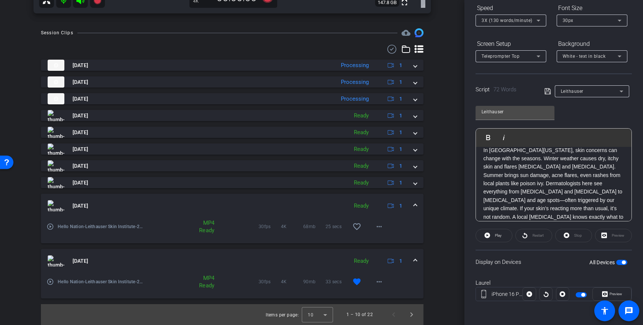
scroll to position [258, 0]
click at [413, 314] on span "Next page" at bounding box center [412, 315] width 18 height 18
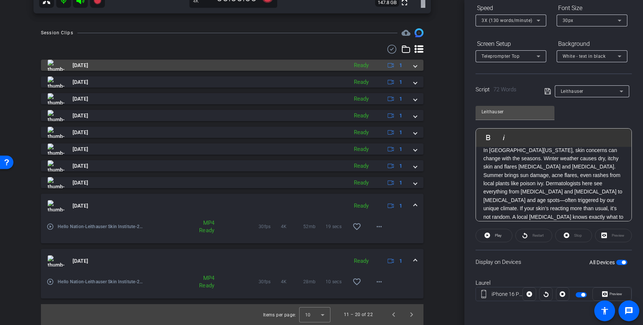
click at [154, 64] on mat-panel-title "Aug 19, 2025" at bounding box center [196, 65] width 297 height 11
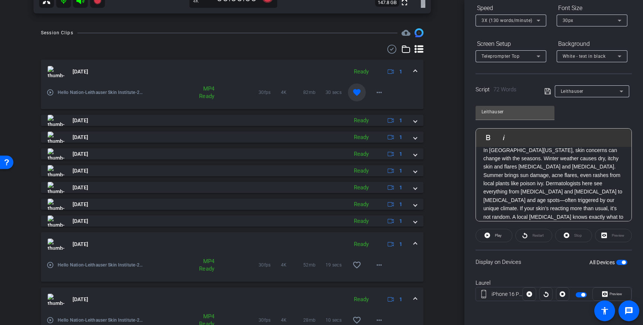
click at [50, 90] on mat-icon "play_circle_outline" at bounding box center [50, 92] width 7 height 7
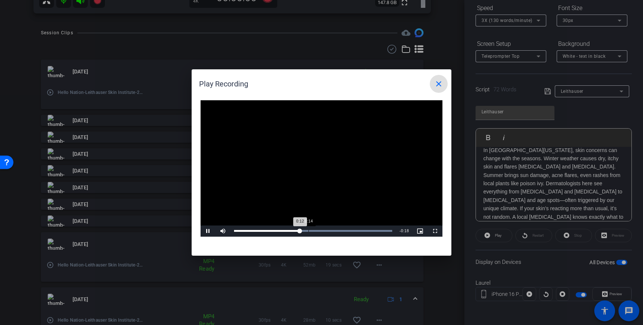
click at [309, 232] on div "Loaded : 100.00% 0:14 0:12" at bounding box center [313, 230] width 166 height 11
click at [434, 82] on mat-icon "close" at bounding box center [438, 83] width 9 height 9
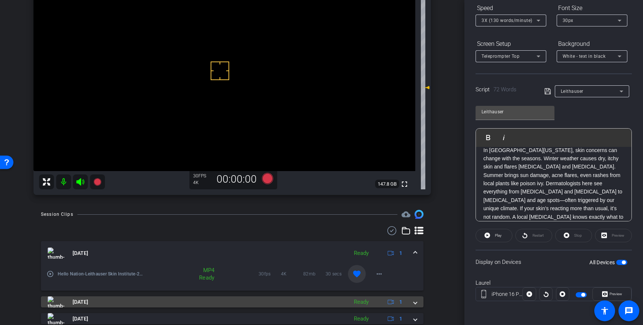
scroll to position [64, 0]
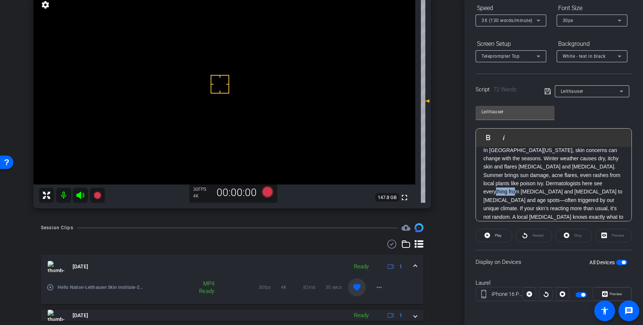
drag, startPoint x: 504, startPoint y: 192, endPoint x: 485, endPoint y: 193, distance: 19.4
click at [485, 193] on p "In Northern Michigan, skin concerns can change with the seasons. Winter weather…" at bounding box center [554, 187] width 141 height 83
click at [546, 93] on icon at bounding box center [548, 91] width 7 height 9
click at [549, 93] on icon at bounding box center [548, 91] width 7 height 9
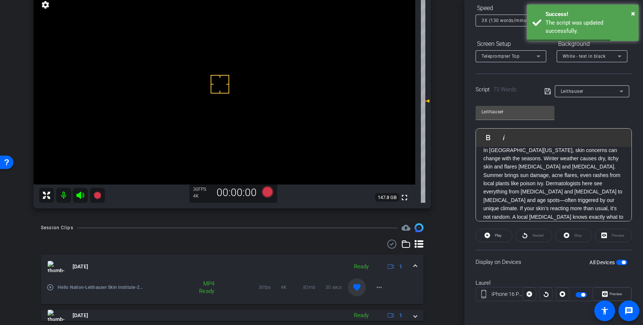
click at [623, 263] on span "button" at bounding box center [624, 262] width 4 height 4
click at [623, 262] on span "button" at bounding box center [621, 261] width 11 height 5
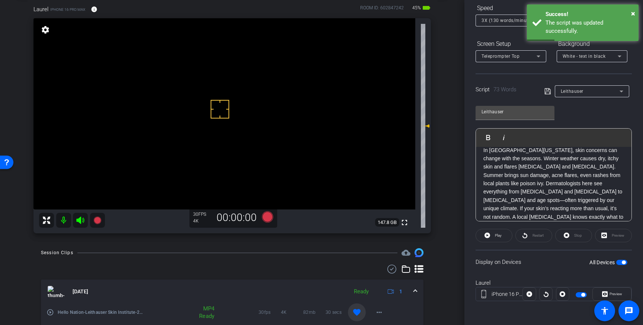
scroll to position [37, 0]
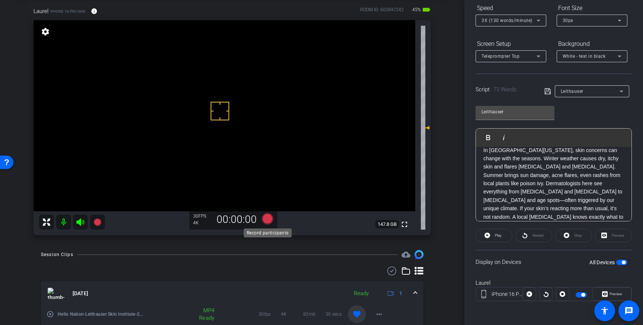
click at [265, 219] on icon at bounding box center [267, 218] width 11 height 11
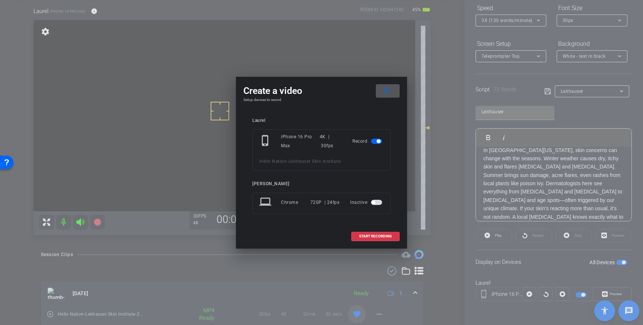
drag, startPoint x: 366, startPoint y: 237, endPoint x: 398, endPoint y: 226, distance: 34.0
click at [367, 237] on span "START RECORDING" at bounding box center [375, 236] width 33 height 4
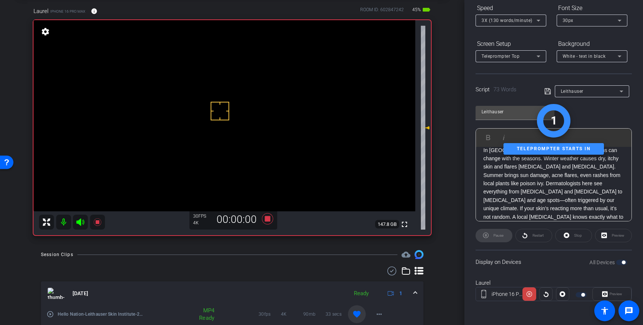
scroll to position [0, 0]
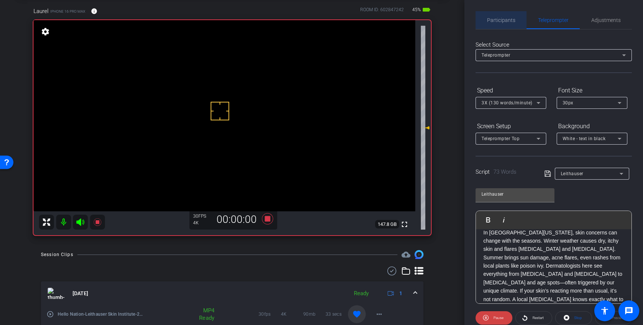
click at [498, 17] on span "Participants" at bounding box center [501, 19] width 28 height 5
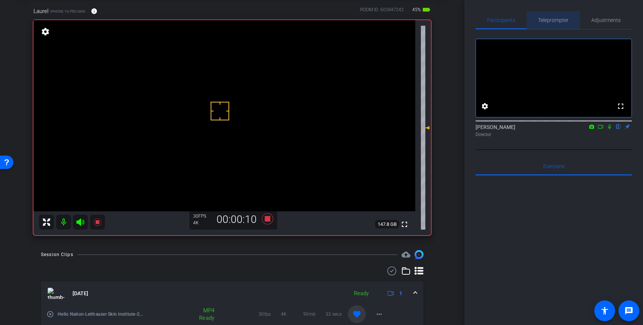
click at [554, 26] on span "Teleprompter" at bounding box center [553, 20] width 31 height 18
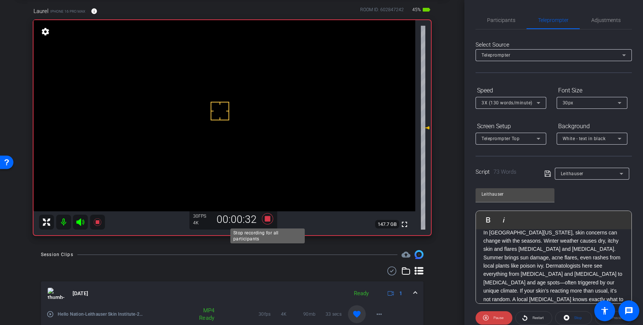
click at [268, 219] on icon at bounding box center [267, 218] width 11 height 11
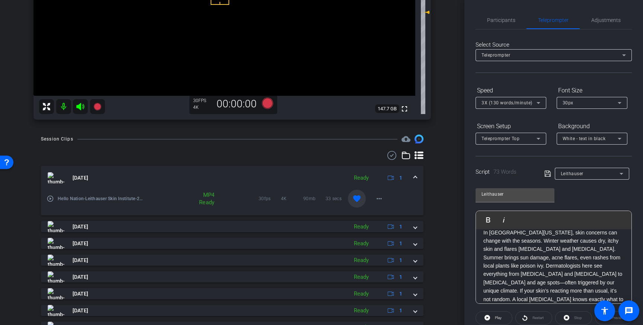
scroll to position [297, 0]
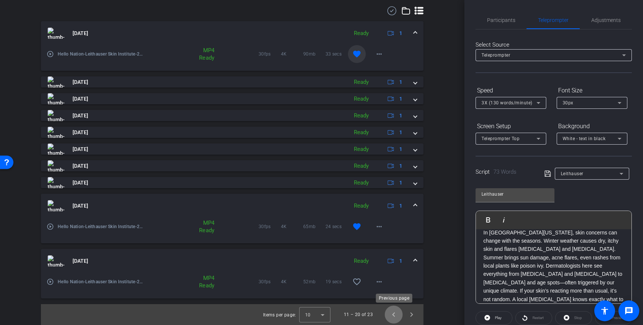
click at [393, 317] on span "Previous page" at bounding box center [394, 314] width 18 height 18
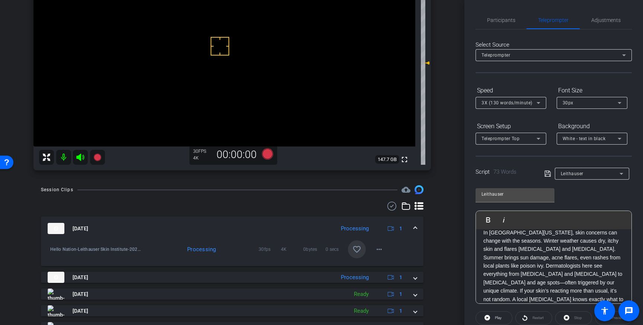
scroll to position [105, 0]
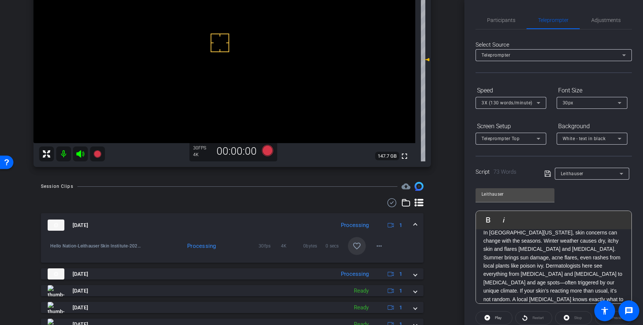
click at [356, 246] on mat-icon "favorite_border" at bounding box center [356, 245] width 9 height 9
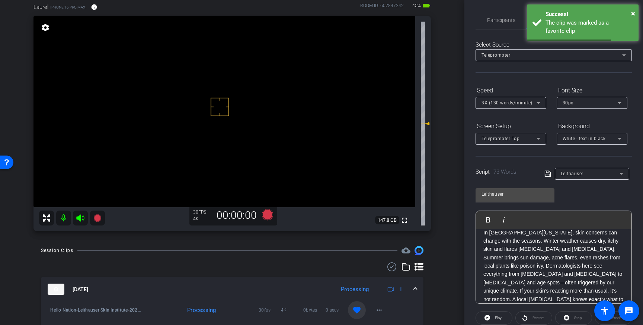
scroll to position [0, 0]
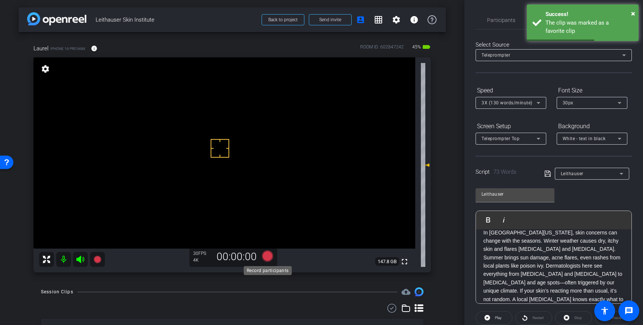
click at [264, 257] on icon at bounding box center [267, 255] width 11 height 11
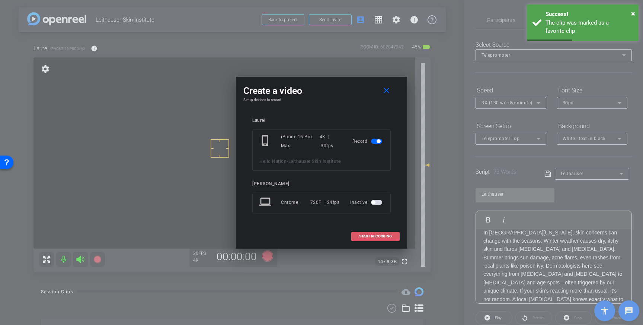
click at [373, 232] on span at bounding box center [376, 236] width 48 height 18
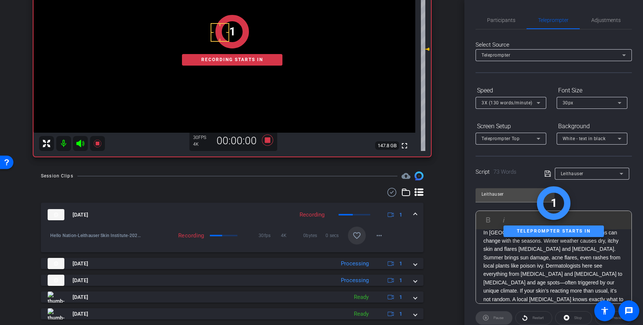
scroll to position [115, 0]
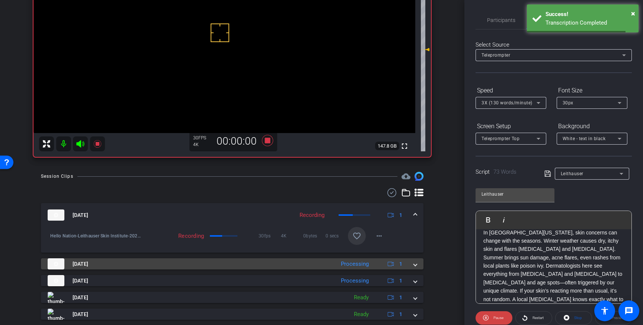
click at [415, 264] on span at bounding box center [415, 264] width 3 height 8
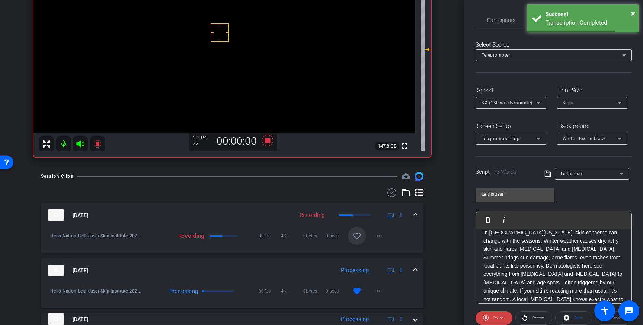
click at [415, 266] on span at bounding box center [415, 270] width 3 height 8
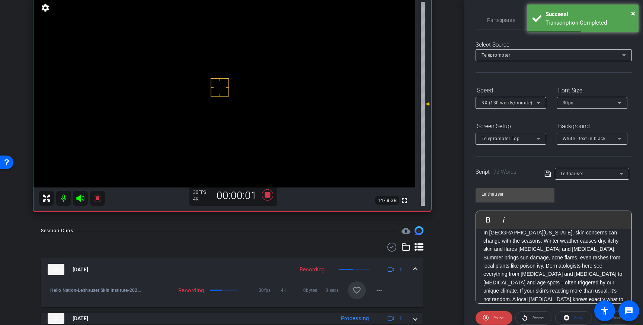
scroll to position [40, 0]
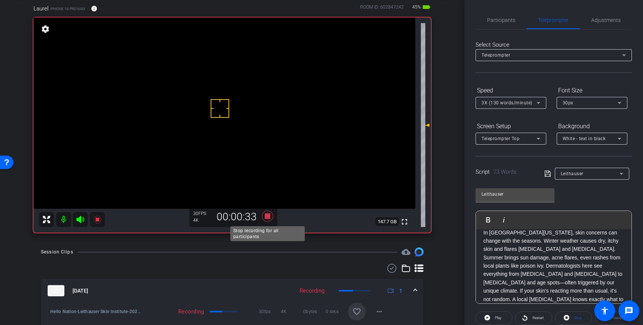
click at [268, 217] on icon at bounding box center [267, 215] width 11 height 11
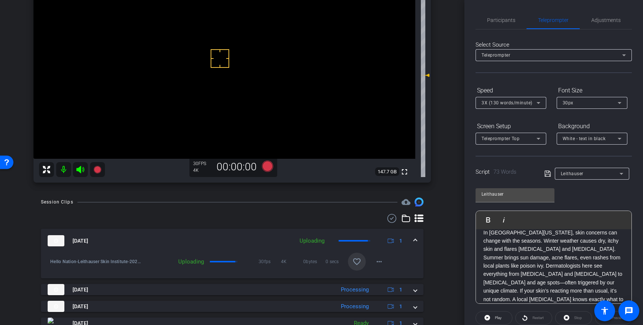
scroll to position [96, 0]
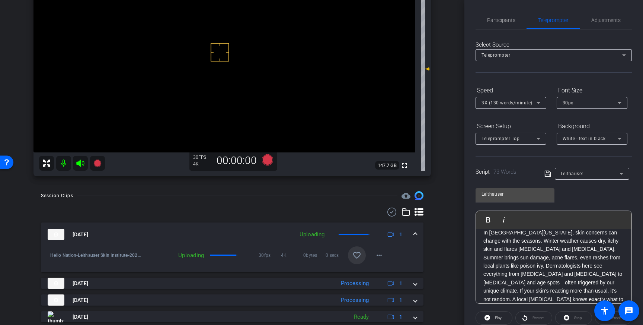
click at [357, 255] on mat-icon "favorite_border" at bounding box center [356, 255] width 9 height 9
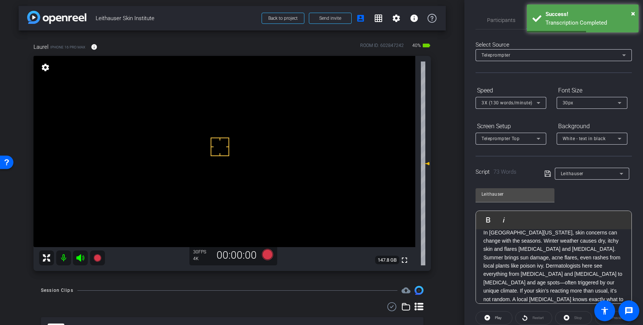
scroll to position [0, 0]
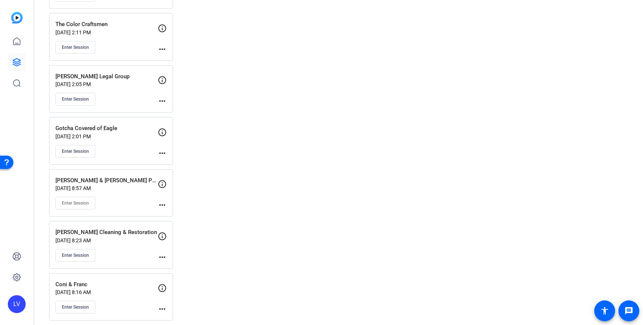
scroll to position [2179, 0]
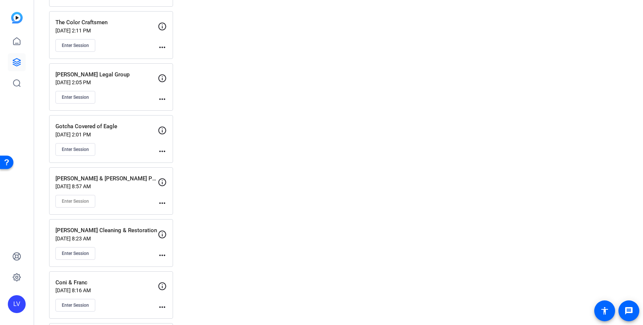
click at [132, 130] on p "Gotcha Covered of Eagle" at bounding box center [106, 126] width 102 height 9
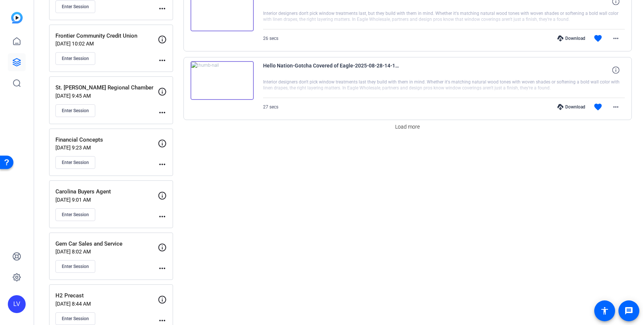
scroll to position [657, 0]
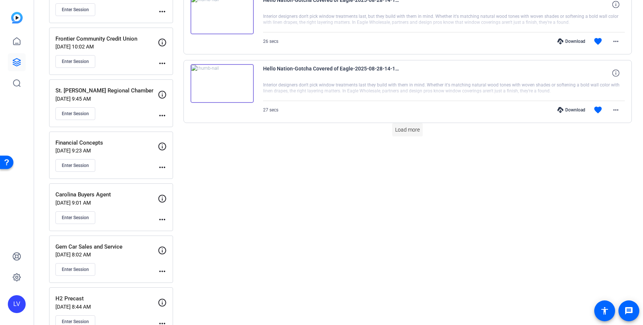
click at [396, 132] on span "Load more" at bounding box center [407, 130] width 25 height 8
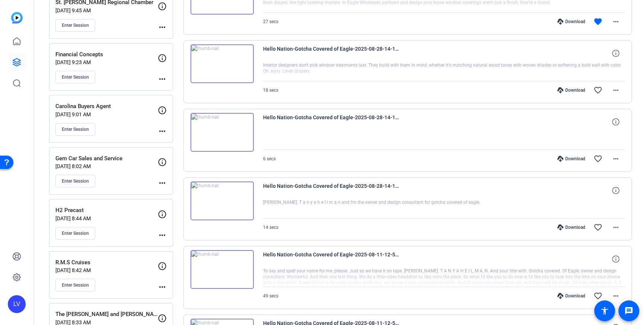
scroll to position [747, 0]
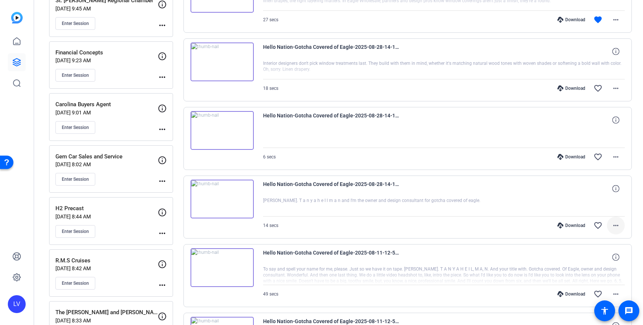
click at [619, 224] on mat-icon "more_horiz" at bounding box center [616, 225] width 9 height 9
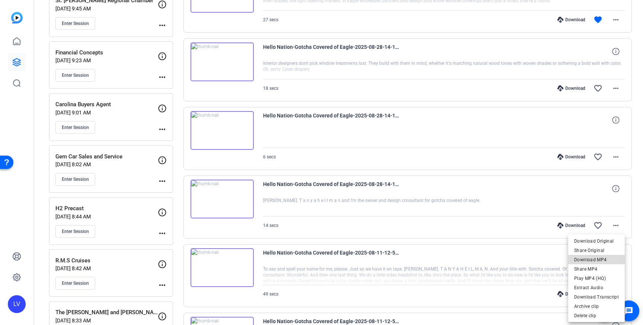
click at [611, 259] on span "Download MP4" at bounding box center [596, 259] width 45 height 9
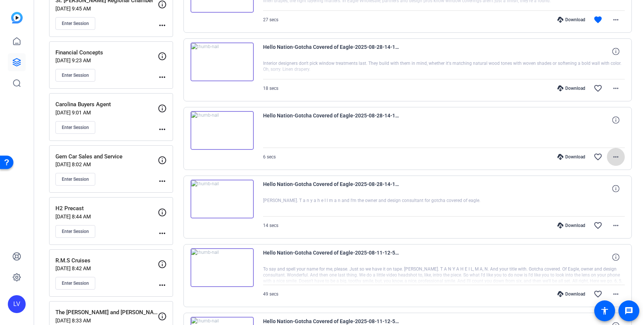
click at [616, 151] on span at bounding box center [616, 157] width 18 height 18
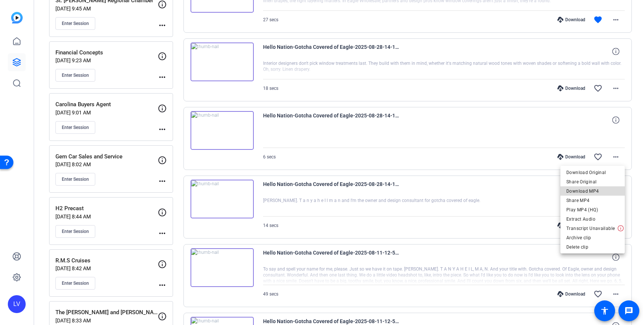
click at [607, 189] on span "Download MP4" at bounding box center [593, 190] width 52 height 9
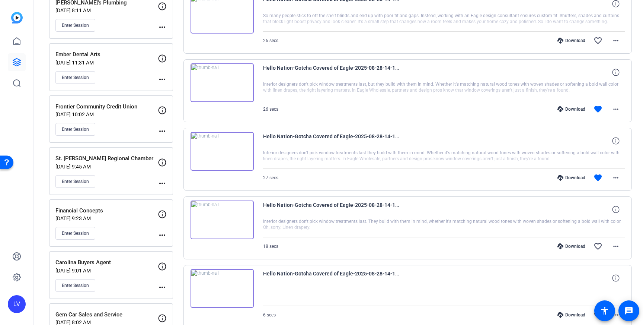
scroll to position [590, 0]
click at [618, 175] on mat-icon "more_horiz" at bounding box center [616, 176] width 9 height 9
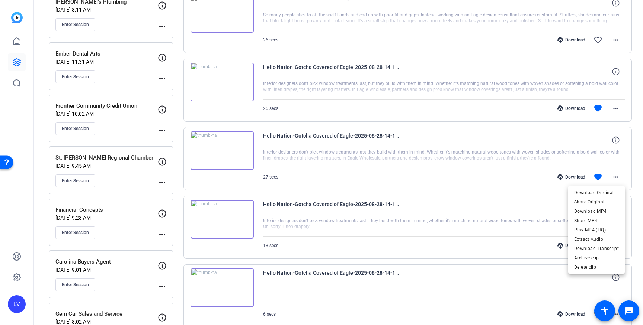
drag, startPoint x: 608, startPoint y: 208, endPoint x: 606, endPoint y: 195, distance: 12.6
click at [608, 208] on span "Download MP4" at bounding box center [596, 211] width 45 height 9
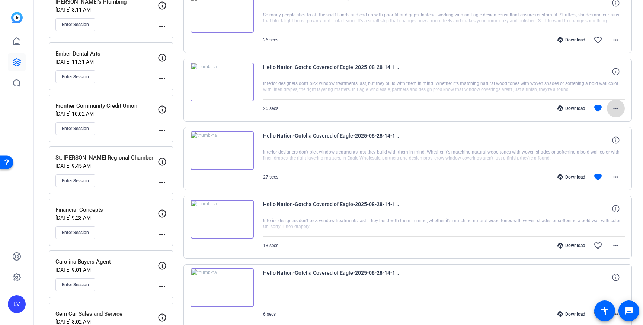
click at [617, 109] on mat-icon "more_horiz" at bounding box center [616, 108] width 9 height 9
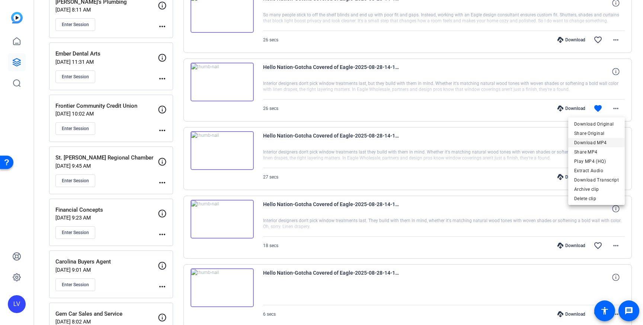
click at [615, 141] on span "Download MP4" at bounding box center [596, 142] width 45 height 9
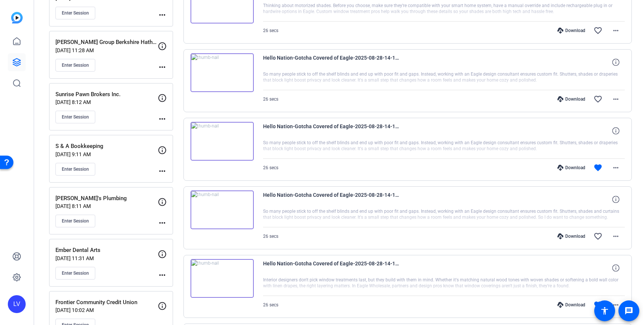
scroll to position [396, 0]
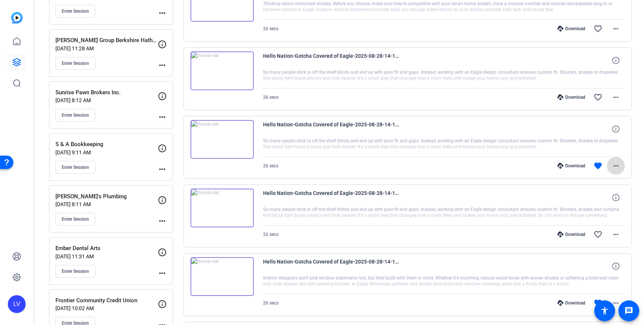
click at [618, 165] on mat-icon "more_horiz" at bounding box center [616, 165] width 9 height 9
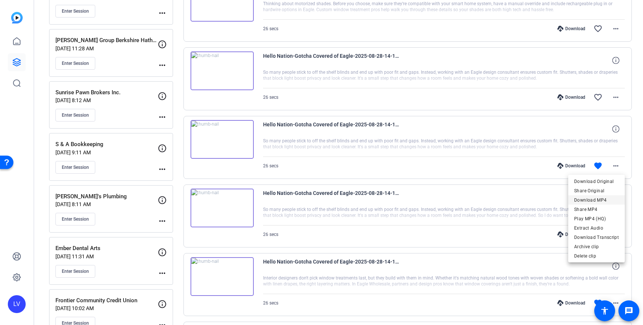
click at [612, 197] on span "Download MP4" at bounding box center [596, 199] width 45 height 9
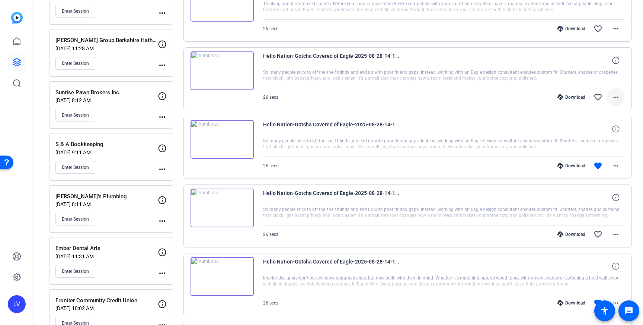
click at [615, 96] on mat-icon "more_horiz" at bounding box center [616, 97] width 9 height 9
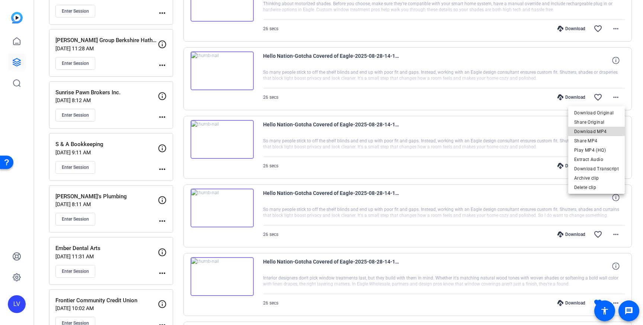
click at [599, 130] on span "Download MP4" at bounding box center [596, 131] width 45 height 9
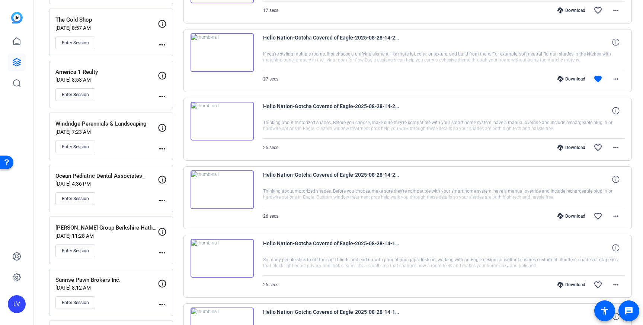
scroll to position [216, 0]
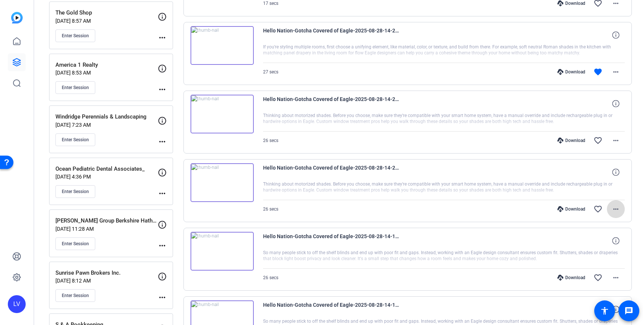
click at [609, 206] on span at bounding box center [616, 209] width 18 height 18
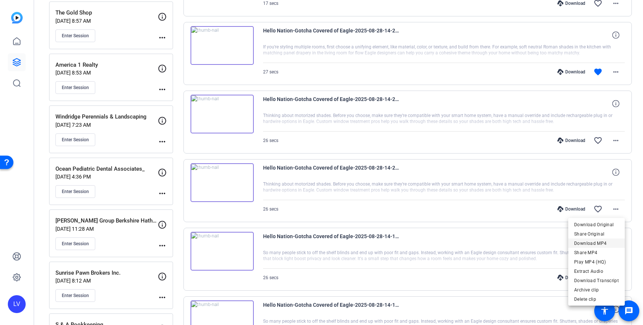
click at [606, 241] on span "Download MP4" at bounding box center [596, 243] width 45 height 9
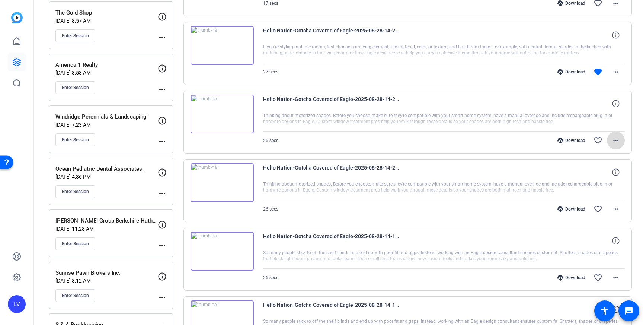
click at [613, 136] on mat-icon "more_horiz" at bounding box center [616, 140] width 9 height 9
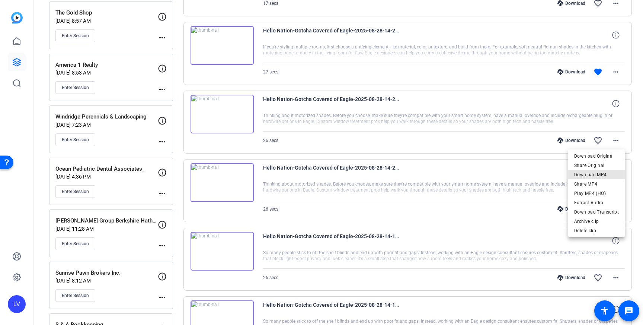
click at [602, 172] on span "Download MP4" at bounding box center [596, 174] width 45 height 9
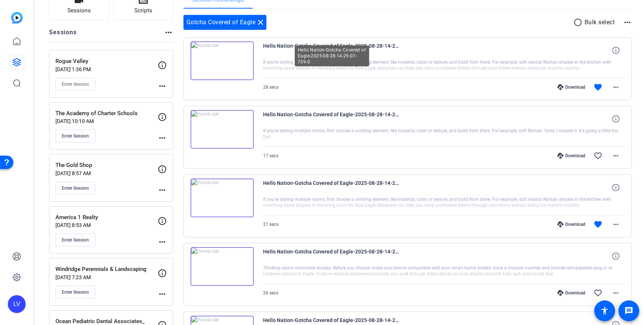
scroll to position [67, 0]
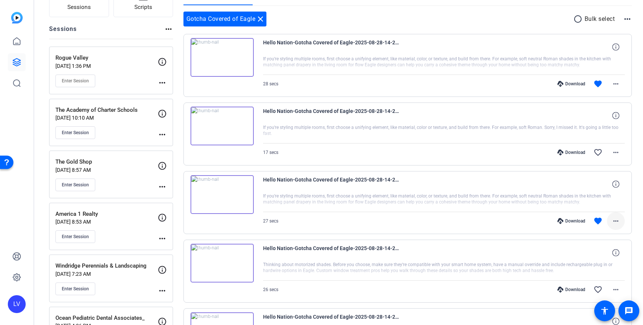
click at [615, 221] on mat-icon "more_horiz" at bounding box center [616, 220] width 9 height 9
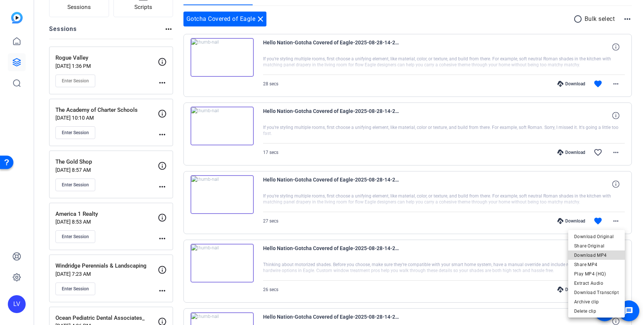
click at [609, 253] on span "Download MP4" at bounding box center [596, 255] width 45 height 9
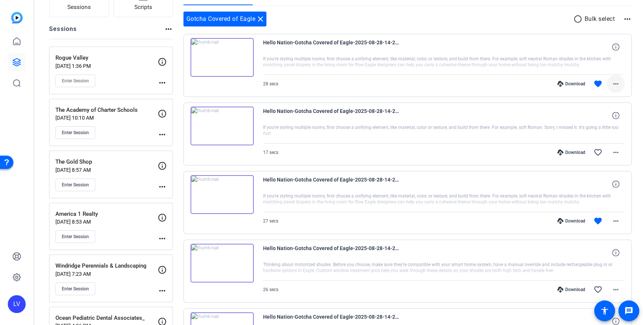
click at [618, 82] on mat-icon "more_horiz" at bounding box center [616, 83] width 9 height 9
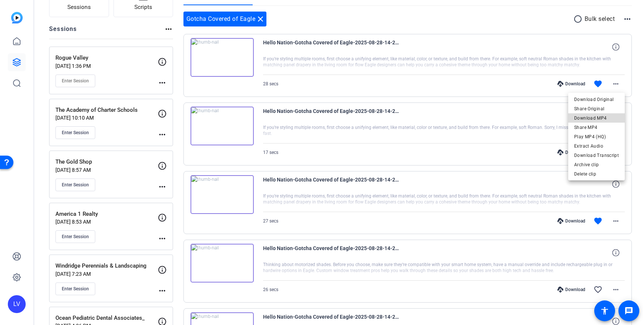
click at [604, 118] on span "Download MP4" at bounding box center [596, 118] width 45 height 9
